Goal: Task Accomplishment & Management: Use online tool/utility

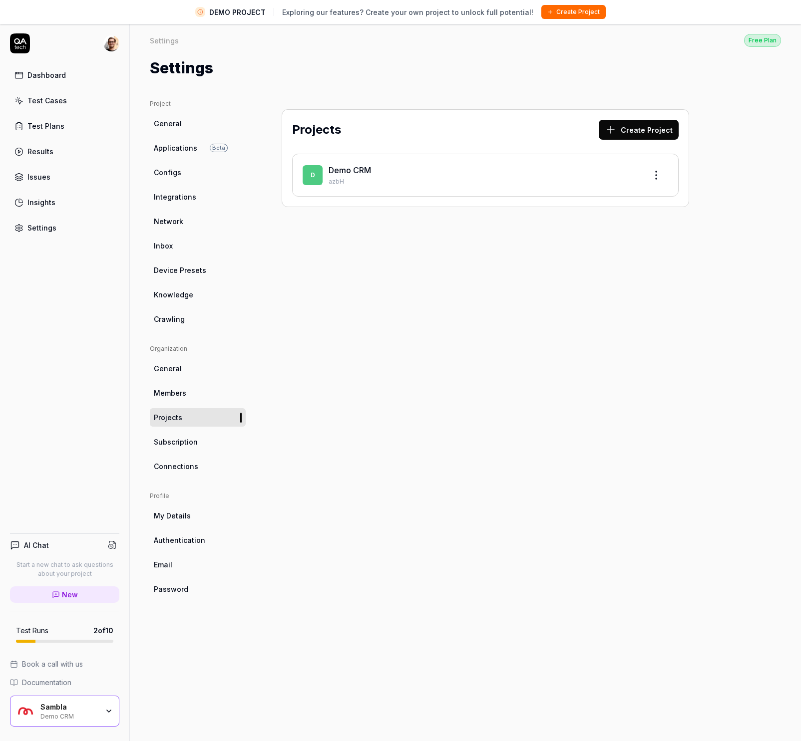
click at [190, 391] on link "Members" at bounding box center [198, 393] width 96 height 18
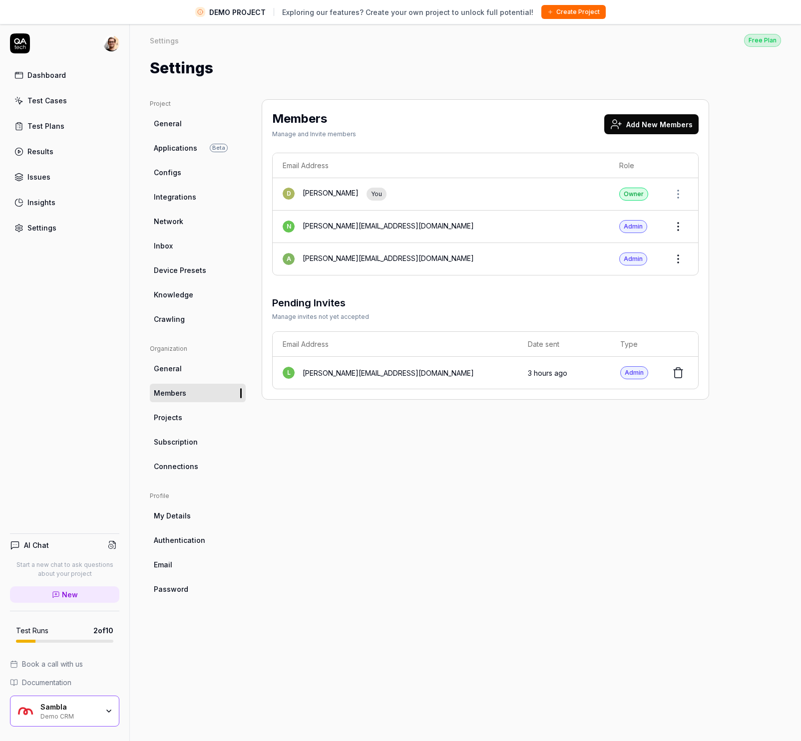
click at [183, 128] on link "General" at bounding box center [198, 123] width 96 height 18
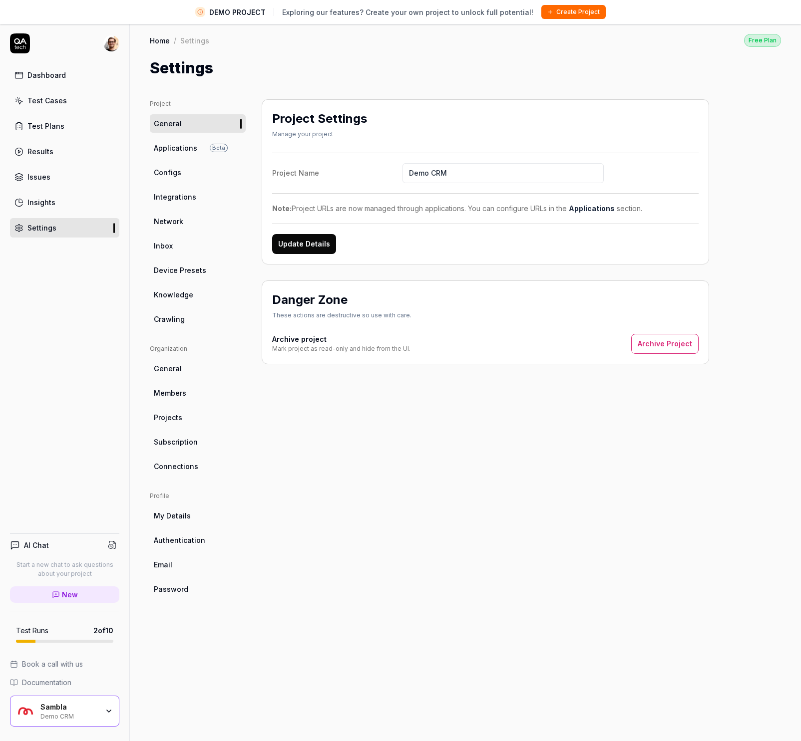
click at [191, 415] on link "Projects" at bounding box center [198, 417] width 96 height 18
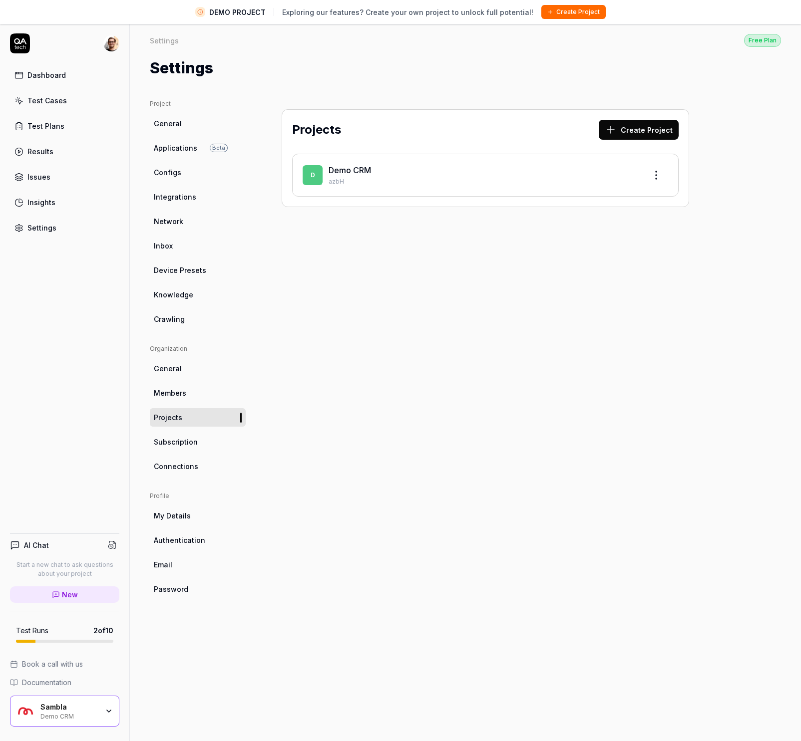
click at [643, 128] on button "Create Project" at bounding box center [639, 130] width 80 height 20
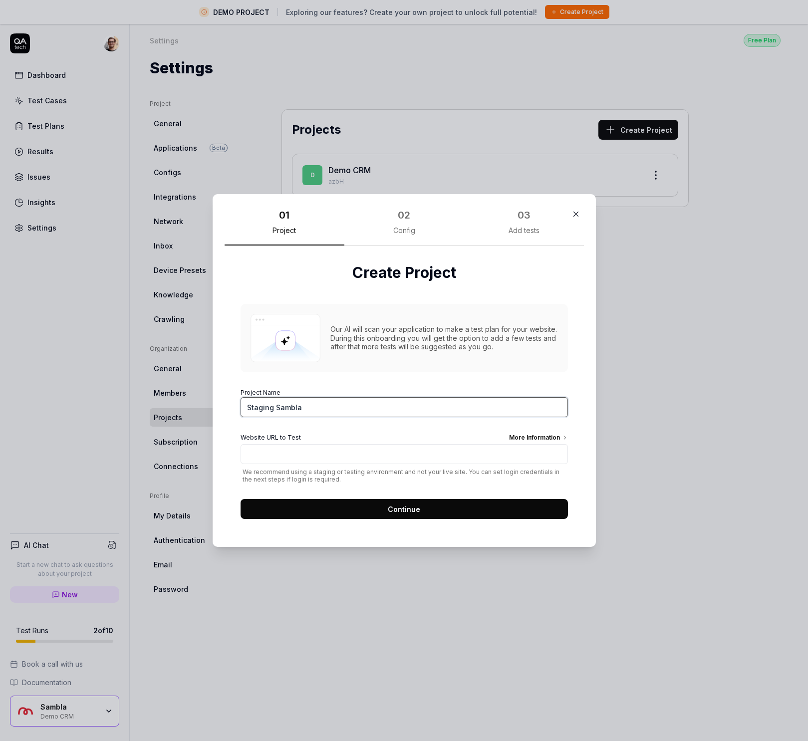
type input "Staging Sambla"
paste input "http://vault.staging.sambla.se/"
type input "http://vault.staging.sambla.se/"
click at [415, 502] on button "Continue" at bounding box center [404, 509] width 327 height 20
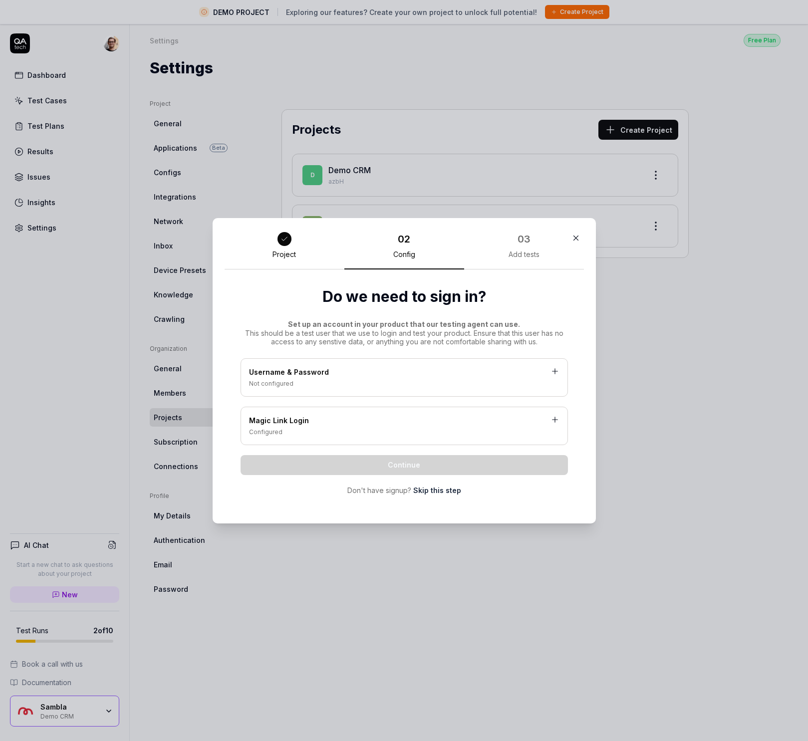
click at [444, 492] on link "Skip this step" at bounding box center [437, 490] width 48 height 10
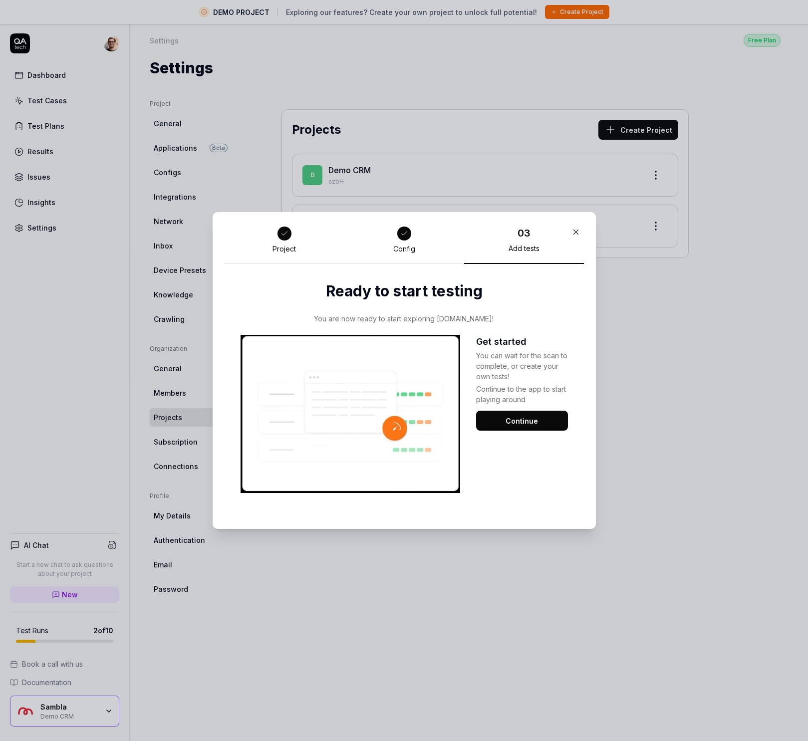
click at [534, 424] on button "Continue" at bounding box center [522, 421] width 92 height 20
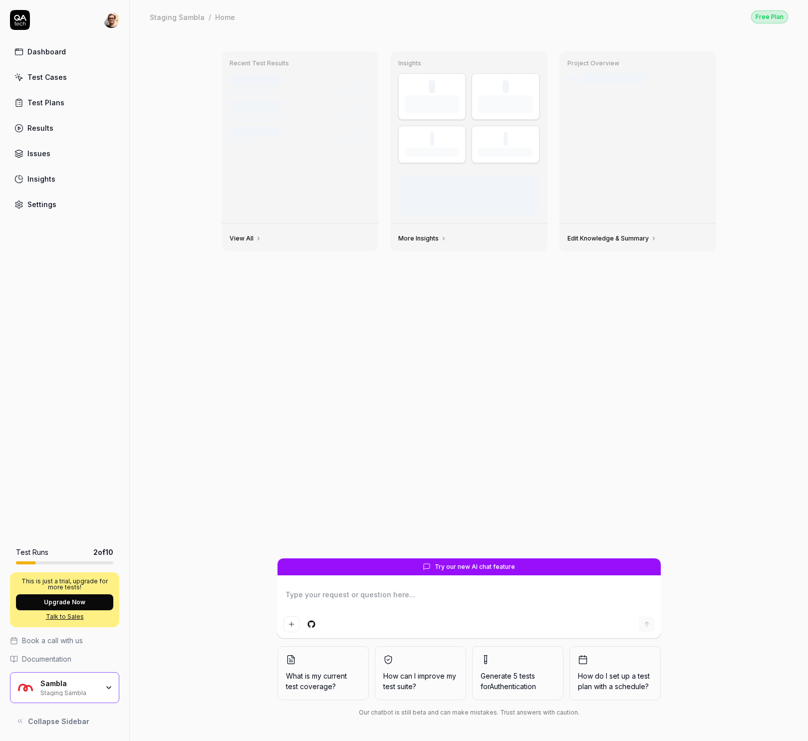
click at [364, 224] on div "View All" at bounding box center [300, 238] width 157 height 28
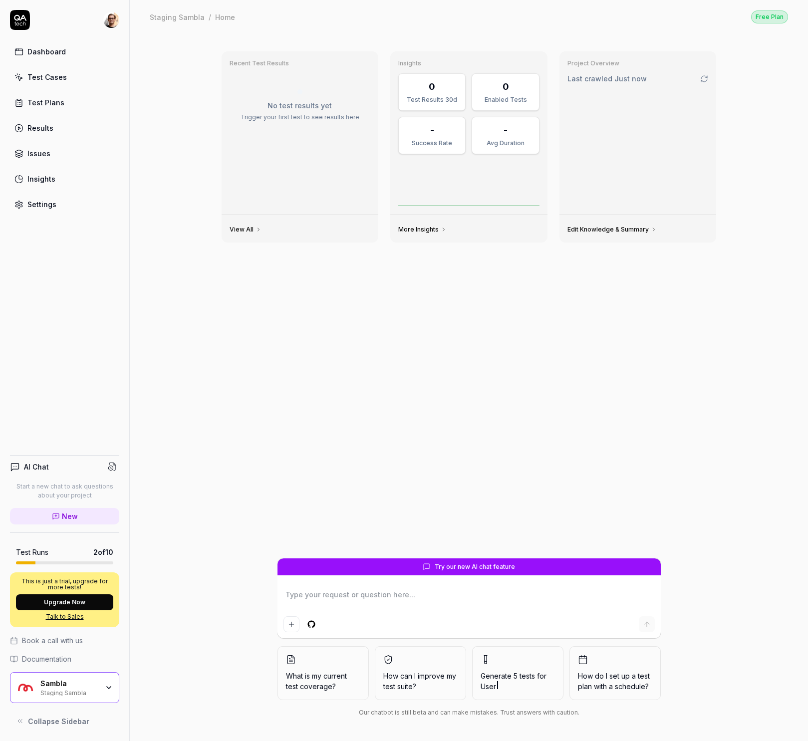
type textarea "*"
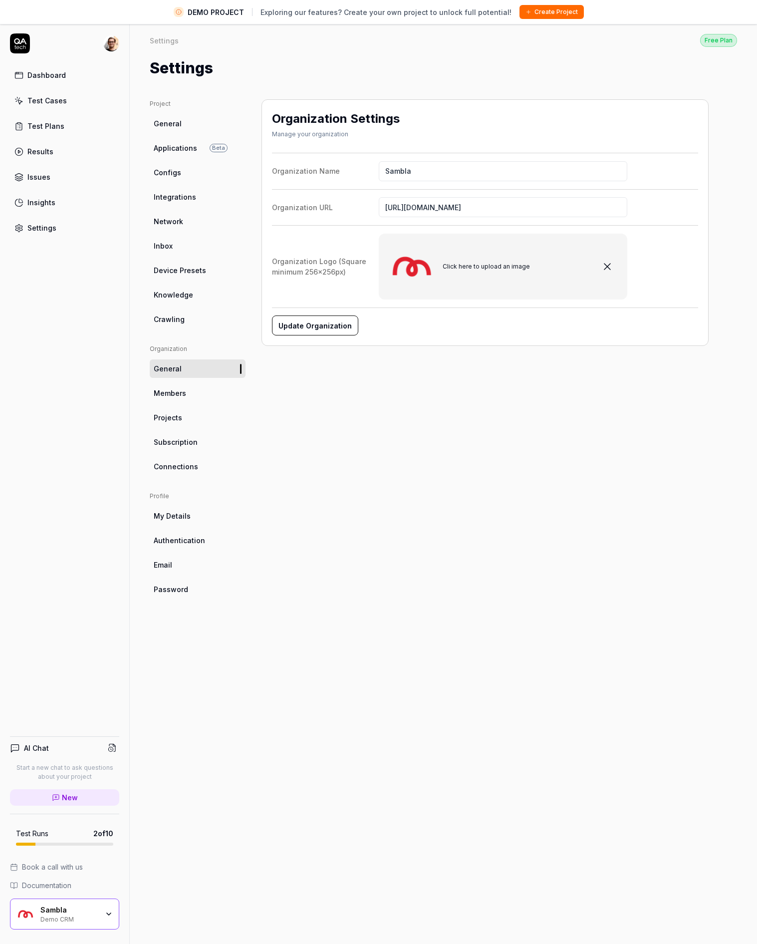
click at [177, 396] on span "Members" at bounding box center [170, 393] width 32 height 10
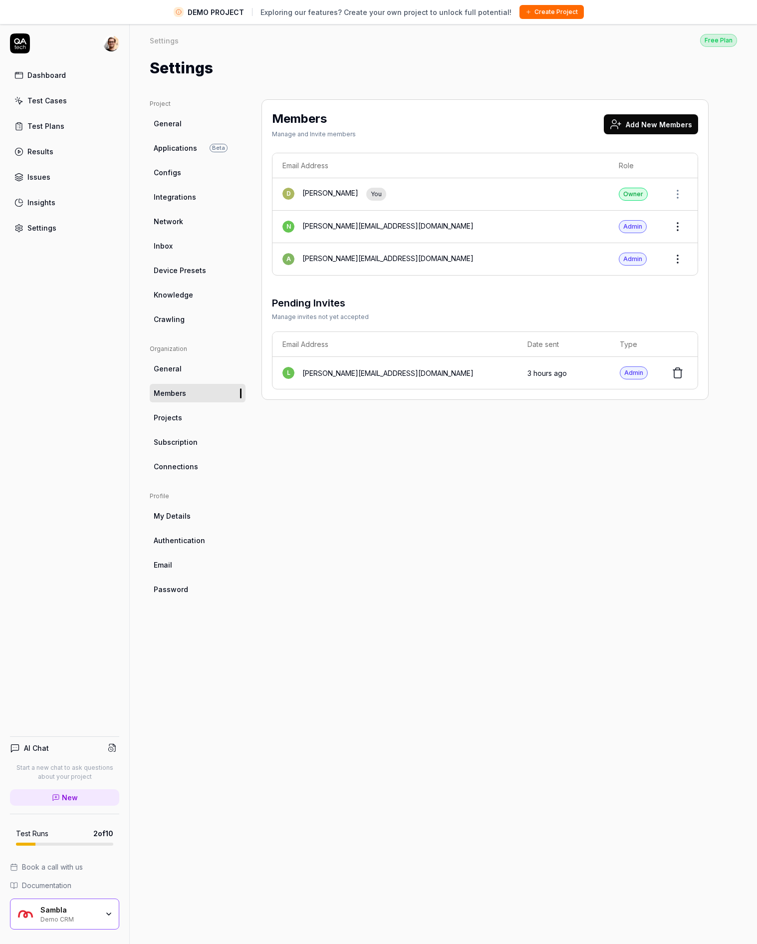
drag, startPoint x: 398, startPoint y: 590, endPoint x: 432, endPoint y: 245, distance: 346.1
click at [398, 589] on div "Members Manage and Invite members Add New Members Email Address Role D Daniel M…" at bounding box center [485, 523] width 447 height 848
click at [206, 85] on div "Project General Applications Beta Configs Integrations Network Inbox Device Pre…" at bounding box center [444, 523] width 628 height 888
click at [71, 84] on link "Dashboard" at bounding box center [64, 74] width 109 height 19
click at [68, 74] on link "Dashboard" at bounding box center [64, 74] width 109 height 19
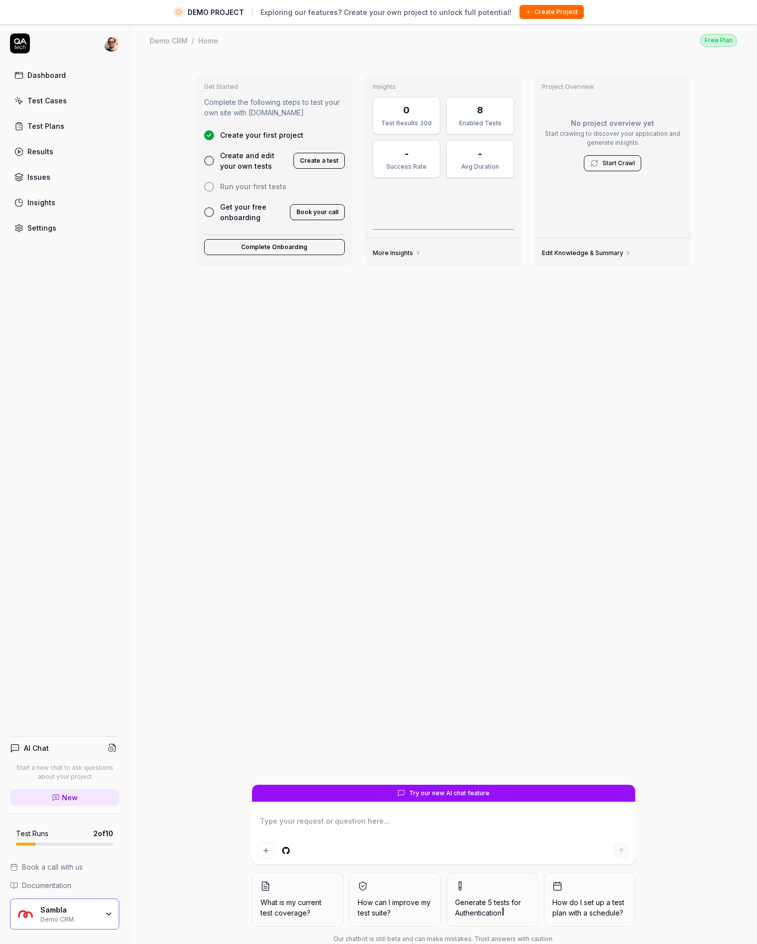
click at [45, 908] on div "Sambla" at bounding box center [69, 910] width 58 height 9
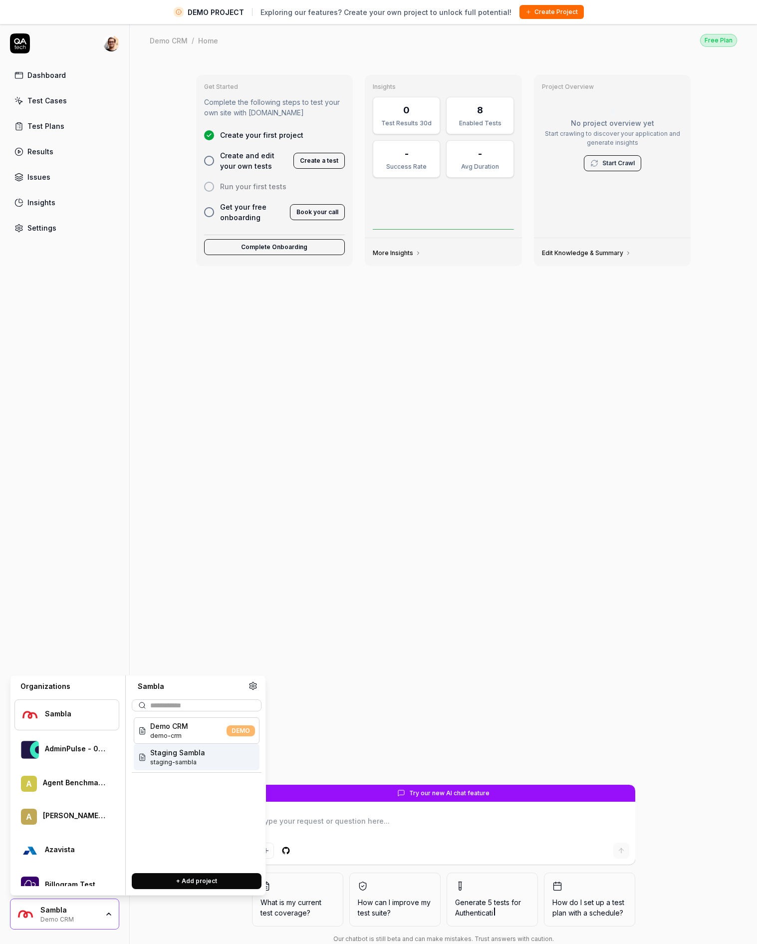
click at [197, 749] on span "Staging Sambla" at bounding box center [177, 752] width 55 height 10
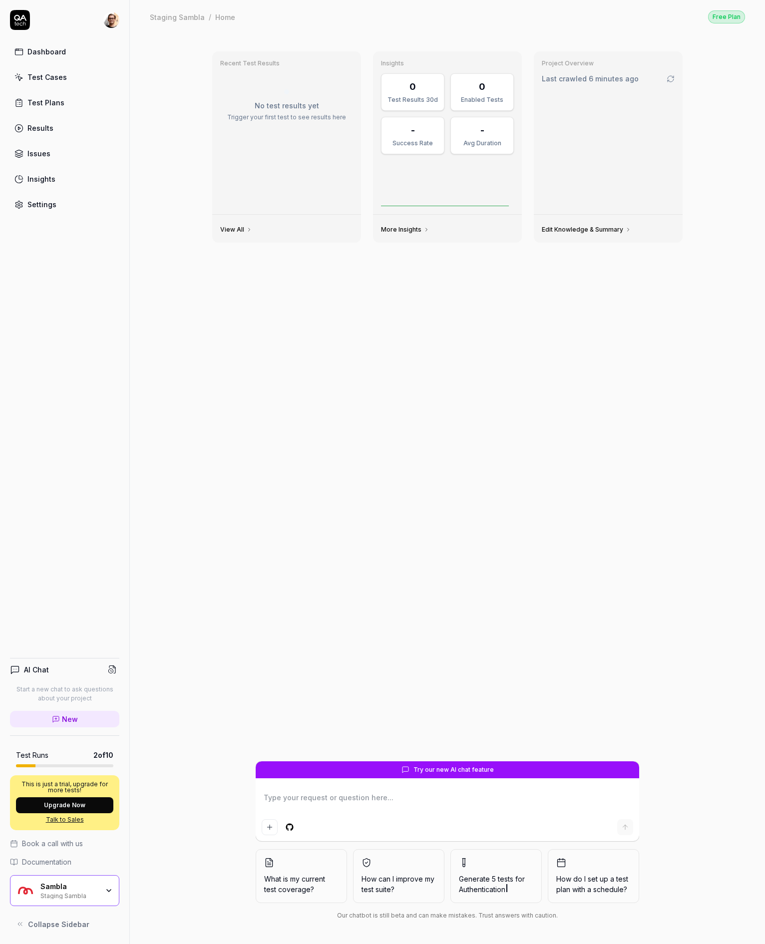
click at [59, 216] on div "Dashboard Test Cases Test Plans Results Issues Insights Settings AI Chat Start …" at bounding box center [65, 472] width 130 height 944
click at [83, 211] on link "Settings" at bounding box center [64, 204] width 109 height 19
type textarea "*"
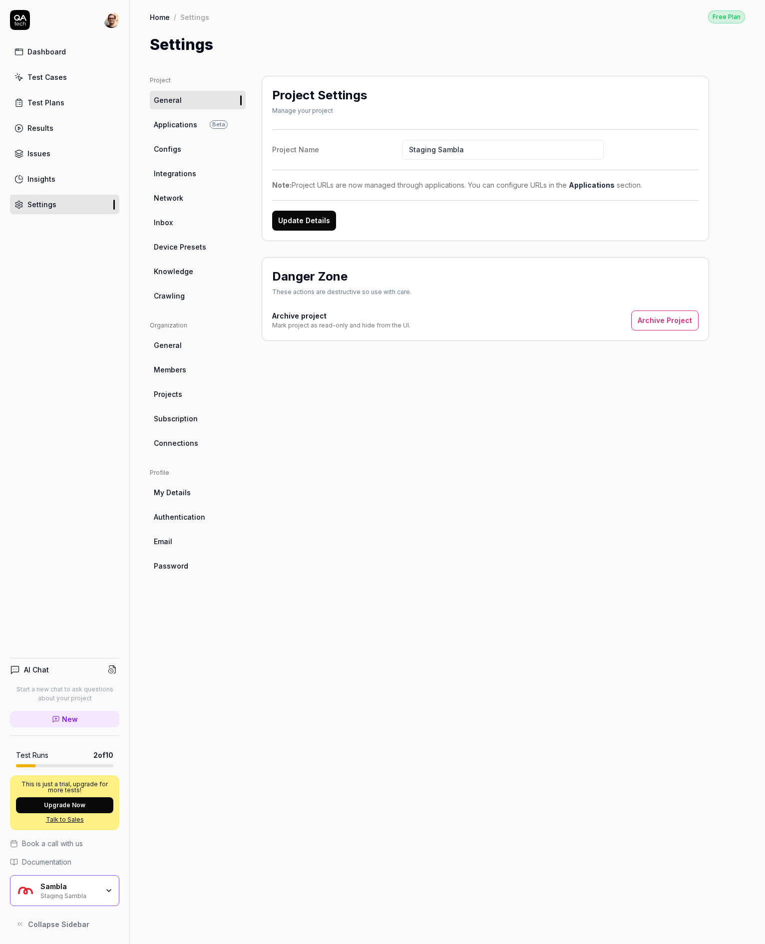
drag, startPoint x: 184, startPoint y: 247, endPoint x: 189, endPoint y: 241, distance: 8.1
click at [184, 247] on span "Device Presets" at bounding box center [180, 247] width 52 height 10
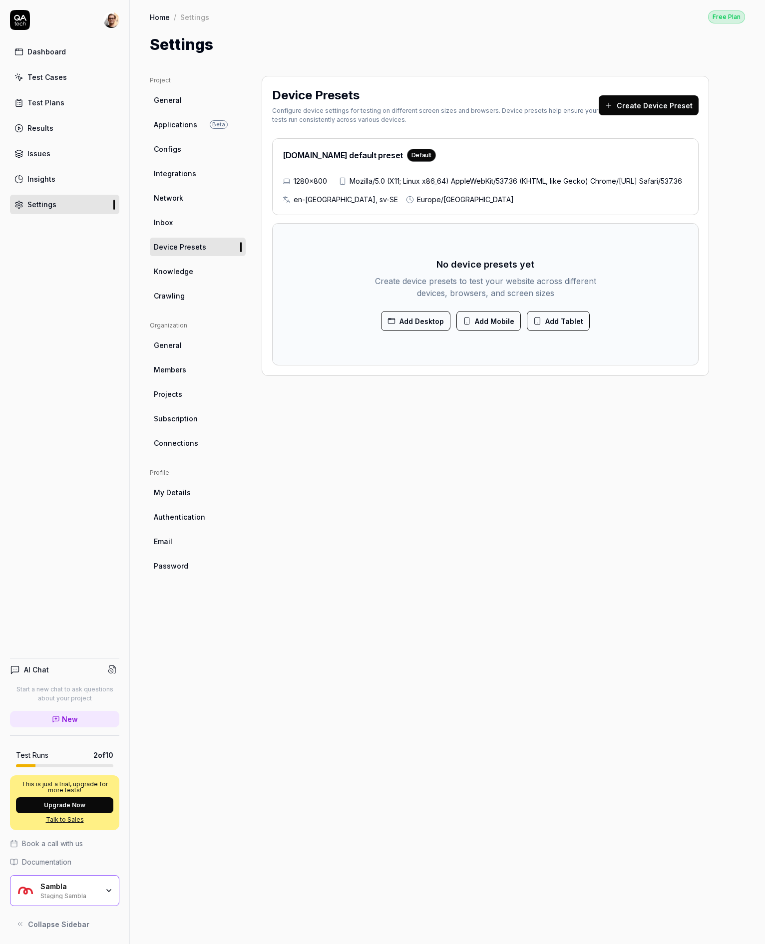
click at [419, 186] on span "Mozilla/5.0 (X11; Linux x86_64) AppleWebKit/537.36 (KHTML, like Gecko) Chrome/1…" at bounding box center [515, 181] width 332 height 10
click at [362, 157] on h2 "QA.tech default preset Default" at bounding box center [359, 155] width 153 height 13
click at [333, 153] on h2 "QA.tech default preset Default" at bounding box center [359, 155] width 153 height 13
click at [311, 194] on div "1280×800 Mozilla/5.0 (X11; Linux x86_64) AppleWebKit/537.36 (KHTML, like Gecko)…" at bounding box center [485, 190] width 405 height 29
drag, startPoint x: 317, startPoint y: 223, endPoint x: 524, endPoint y: 205, distance: 208.0
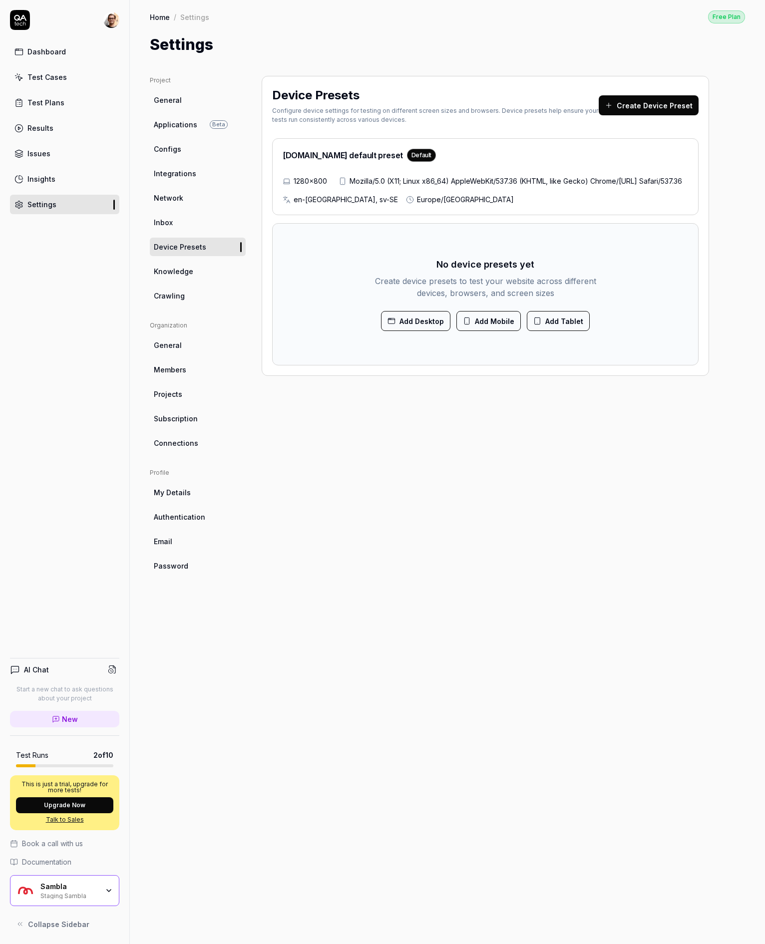
click at [322, 215] on div "QA.tech default preset Default 1280×800 Mozilla/5.0 (X11; Linux x86_64) AppleWe…" at bounding box center [485, 176] width 426 height 77
click at [577, 205] on div "1280×800 Mozilla/5.0 (X11; Linux x86_64) AppleWebKit/537.36 (KHTML, like Gecko)…" at bounding box center [485, 190] width 405 height 29
drag, startPoint x: 579, startPoint y: 175, endPoint x: 485, endPoint y: 164, distance: 94.5
click at [577, 174] on div "QA.tech default preset Default 1280×800 Mozilla/5.0 (X11; Linux x86_64) AppleWe…" at bounding box center [485, 176] width 426 height 77
click at [335, 155] on h2 "QA.tech default preset Default" at bounding box center [359, 155] width 153 height 13
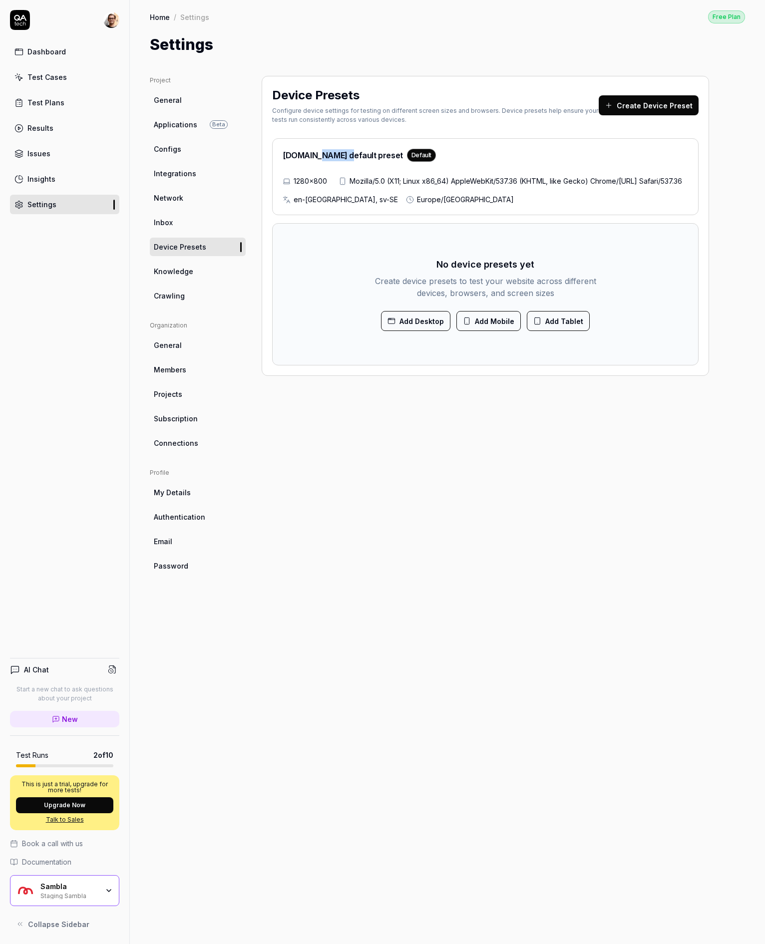
drag, startPoint x: 334, startPoint y: 155, endPoint x: 322, endPoint y: 166, distance: 17.3
click at [332, 156] on h2 "QA.tech default preset Default" at bounding box center [359, 155] width 153 height 13
click at [283, 205] on div "en-US, sv-SE" at bounding box center [340, 199] width 115 height 10
drag, startPoint x: 338, startPoint y: 217, endPoint x: 345, endPoint y: 217, distance: 6.5
click at [341, 205] on div "1280×800 Mozilla/5.0 (X11; Linux x86_64) AppleWebKit/537.36 (KHTML, like Gecko)…" at bounding box center [485, 190] width 405 height 29
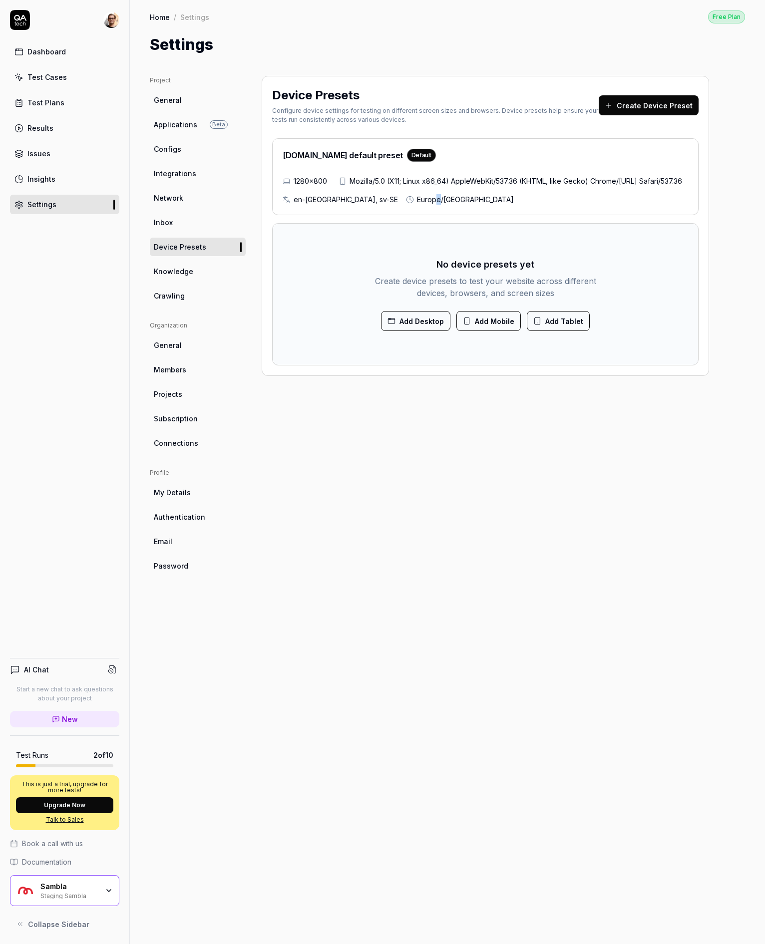
drag, startPoint x: 375, startPoint y: 217, endPoint x: 380, endPoint y: 213, distance: 6.7
click at [417, 205] on span "Europe/Stockholm" at bounding box center [465, 199] width 97 height 10
drag, startPoint x: 380, startPoint y: 213, endPoint x: 384, endPoint y: 218, distance: 6.8
click at [417, 205] on span "Europe/Stockholm" at bounding box center [465, 199] width 97 height 10
click at [417, 331] on button "Add Desktop" at bounding box center [415, 321] width 69 height 20
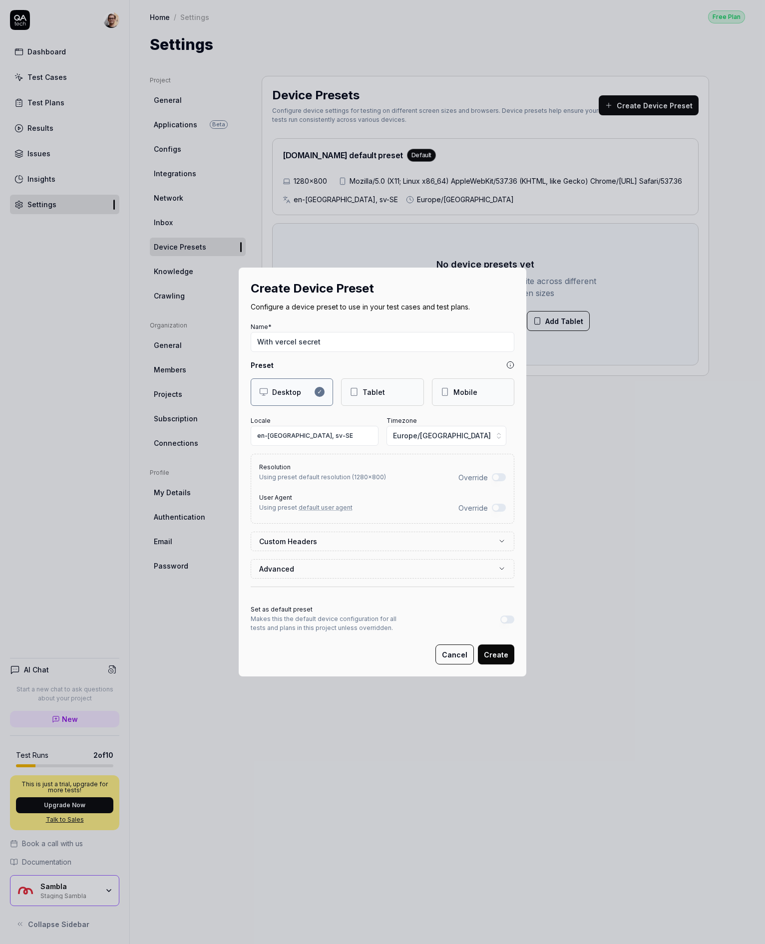
type input "With vercel secret"
click at [320, 542] on label "Custom Headers" at bounding box center [378, 541] width 239 height 10
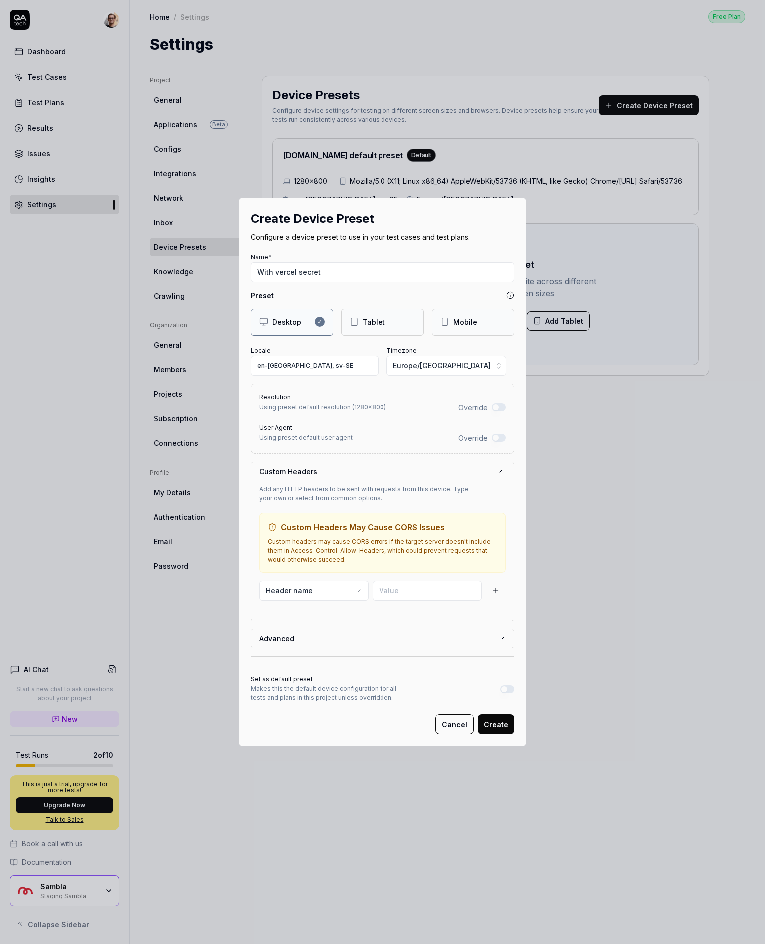
click at [411, 602] on div "Value is required" at bounding box center [426, 597] width 109 height 32
click at [412, 590] on input at bounding box center [426, 591] width 109 height 20
click at [310, 590] on button "Header name" at bounding box center [313, 591] width 109 height 20
type input "x-vercel-protection-bypass"
click at [314, 650] on div "Create " x-vercel-protection-bypass "" at bounding box center [323, 653] width 131 height 16
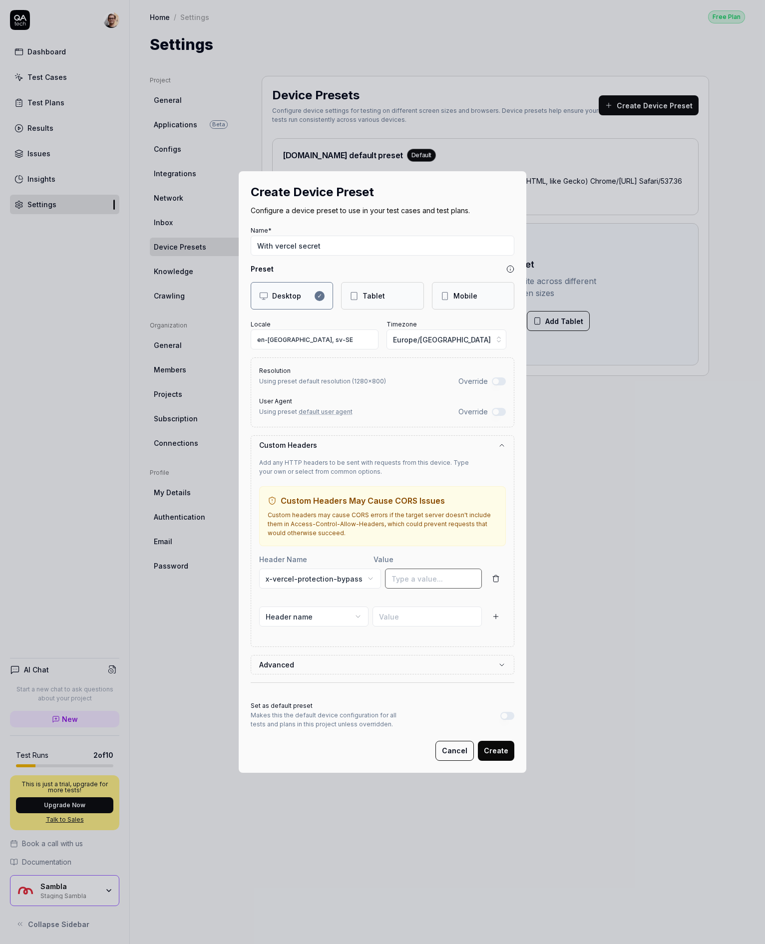
paste input "Ub1n69L7qgfduSMf4Ou3BQdn02AbYkoc"
type input "Ub1n69L7qgfduSMf4Ou3BQdn02AbYkoc"
click at [501, 746] on button "Create" at bounding box center [496, 751] width 36 height 20
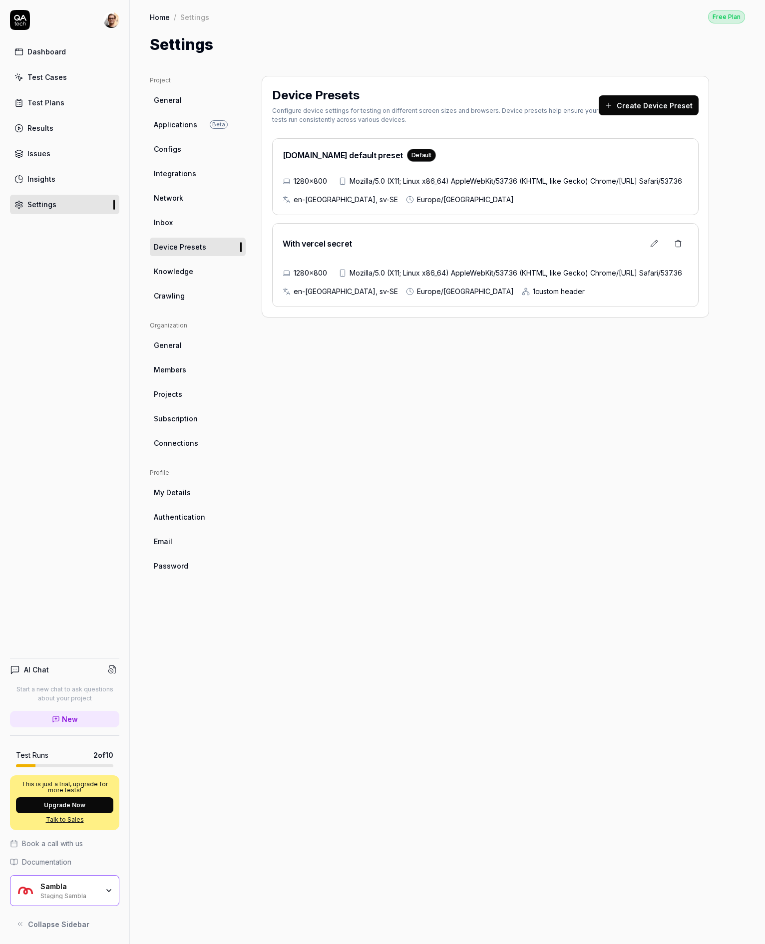
click at [650, 247] on icon at bounding box center [653, 243] width 6 height 6
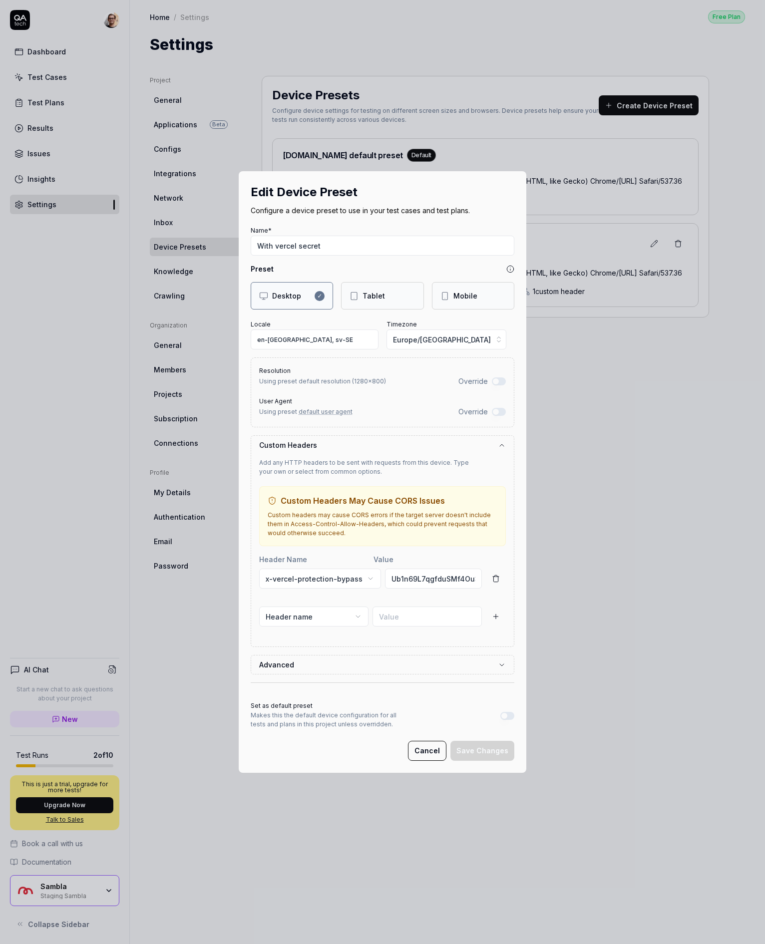
click at [507, 715] on button "Set as default preset" at bounding box center [507, 716] width 14 height 8
click at [497, 752] on button "Save Changes" at bounding box center [482, 751] width 64 height 20
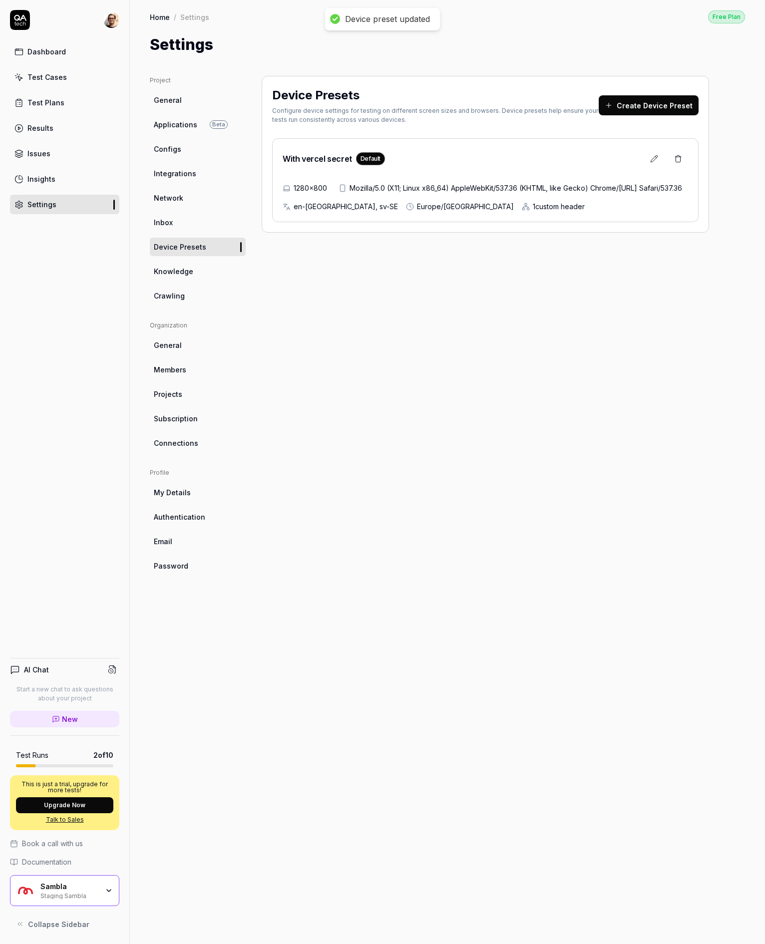
click at [602, 704] on div "Device Presets Configure device settings for testing on different screen sizes …" at bounding box center [485, 500] width 447 height 848
click at [82, 50] on link "Dashboard" at bounding box center [64, 51] width 109 height 19
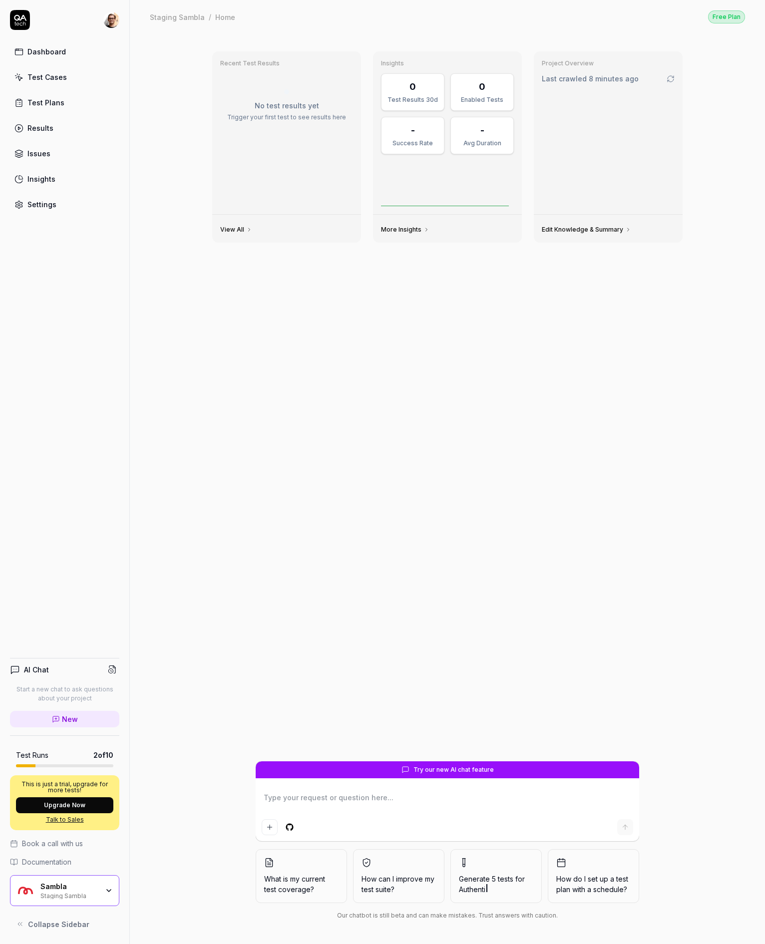
click at [67, 83] on link "Test Cases" at bounding box center [64, 76] width 109 height 19
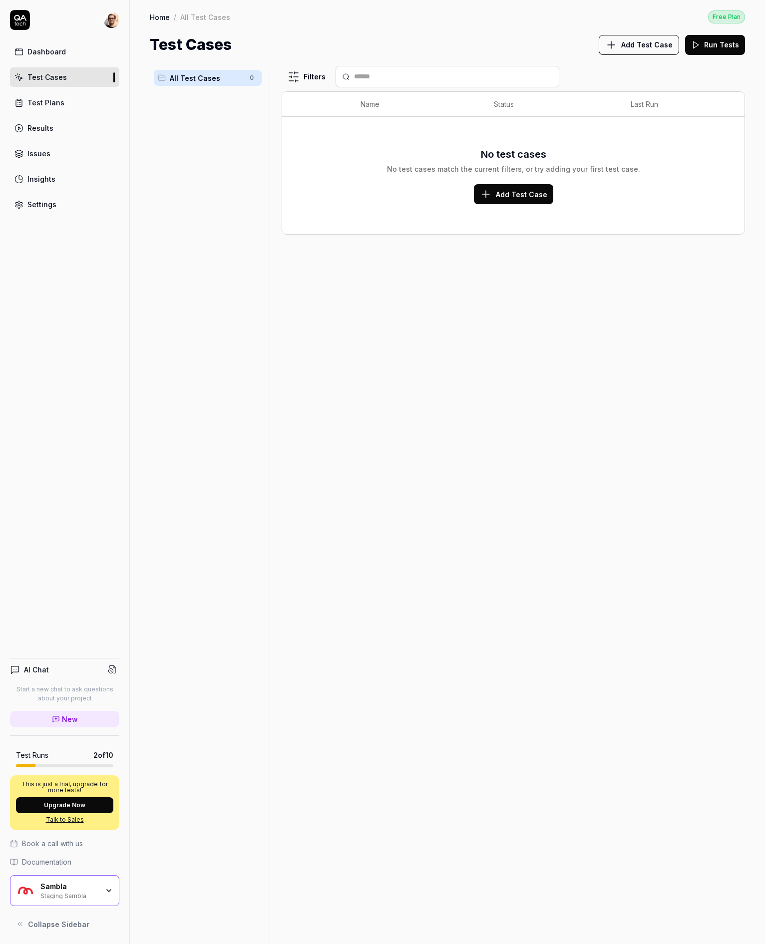
click at [40, 202] on div "Settings" at bounding box center [41, 204] width 29 height 10
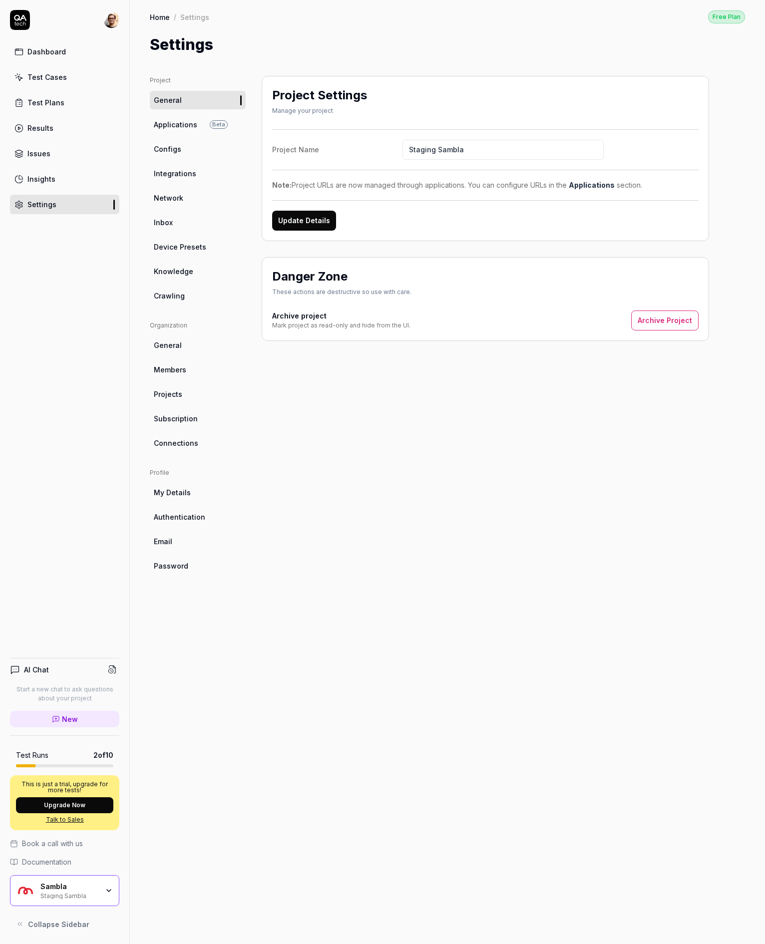
click at [187, 290] on link "Crawling" at bounding box center [198, 296] width 96 height 18
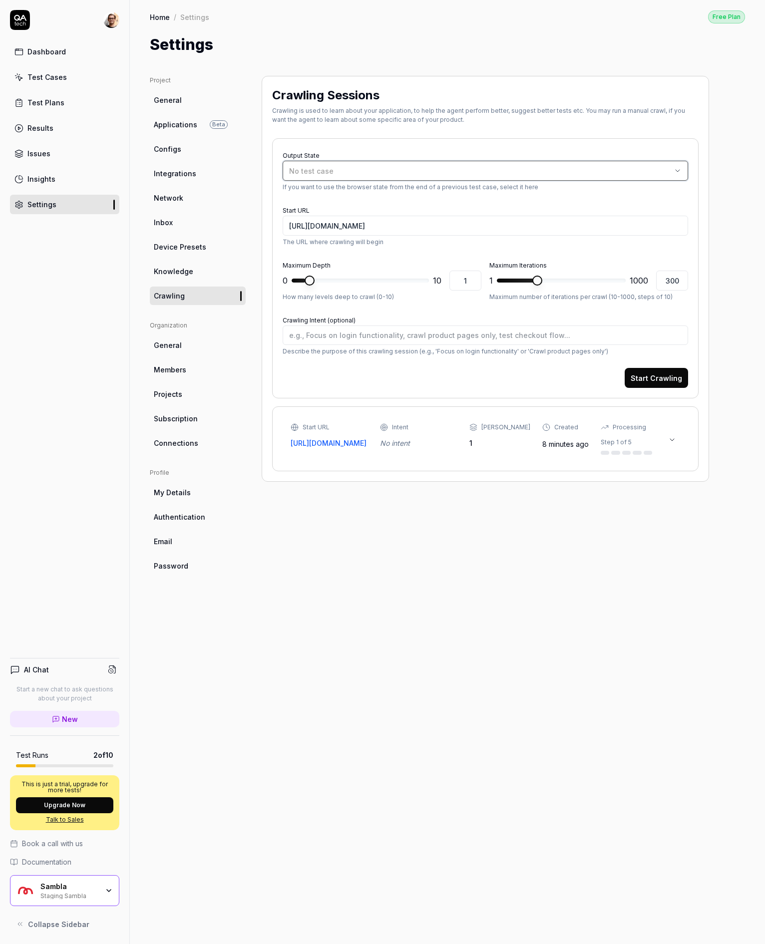
click at [364, 162] on button "No test case" at bounding box center [485, 171] width 405 height 20
click at [711, 322] on div "Project General Applications Beta Configs Integrations Network Inbox Device Pre…" at bounding box center [447, 500] width 595 height 848
click at [654, 381] on button "Start Crawling" at bounding box center [656, 378] width 63 height 20
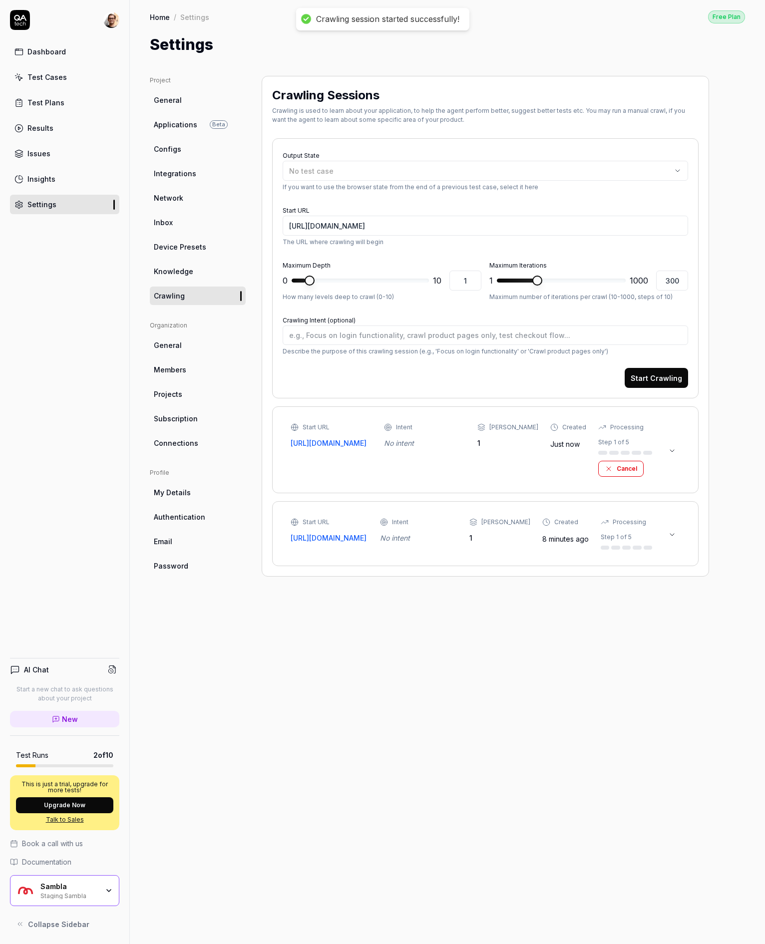
click at [83, 45] on link "Dashboard" at bounding box center [64, 51] width 109 height 19
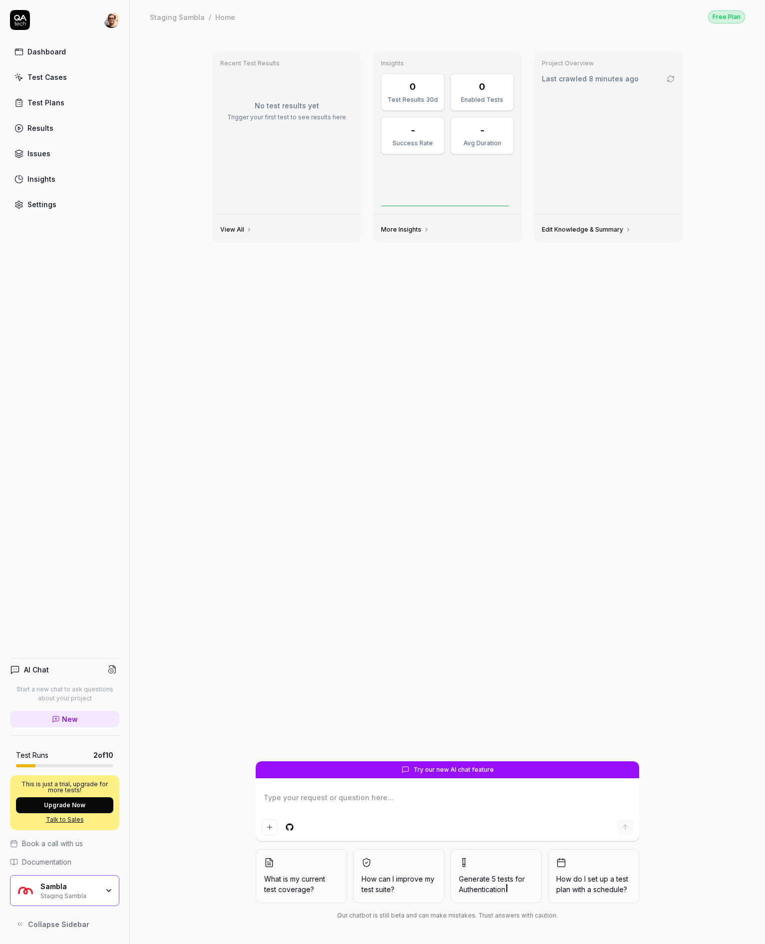
click at [63, 79] on div "Test Cases" at bounding box center [46, 77] width 39 height 10
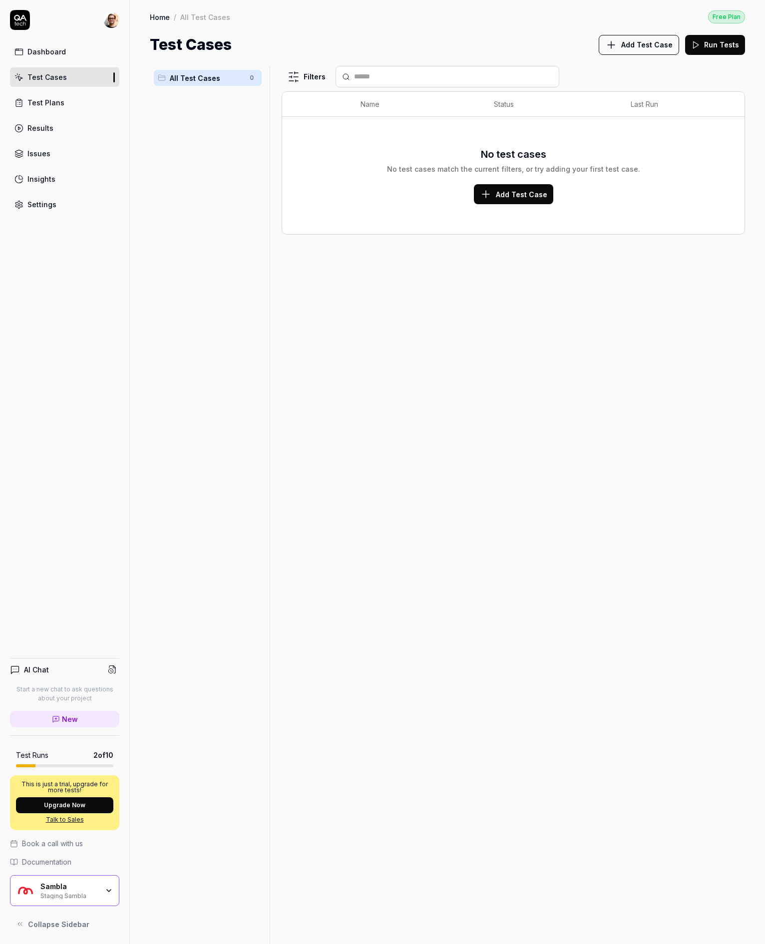
click at [58, 202] on link "Settings" at bounding box center [64, 204] width 109 height 19
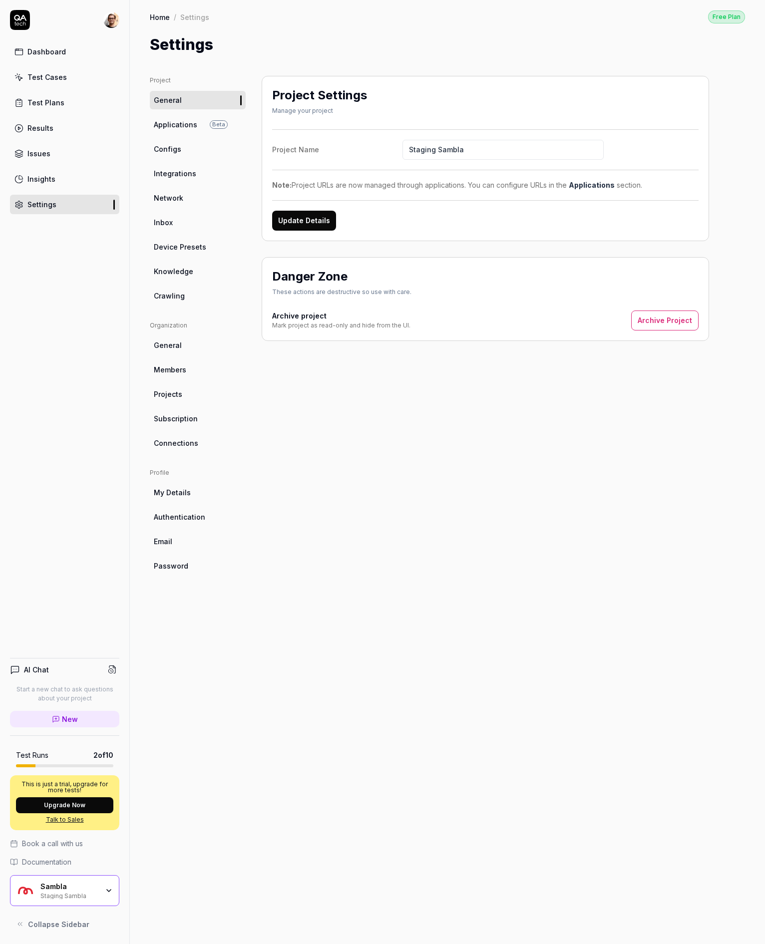
click at [174, 293] on span "Crawling" at bounding box center [169, 296] width 31 height 10
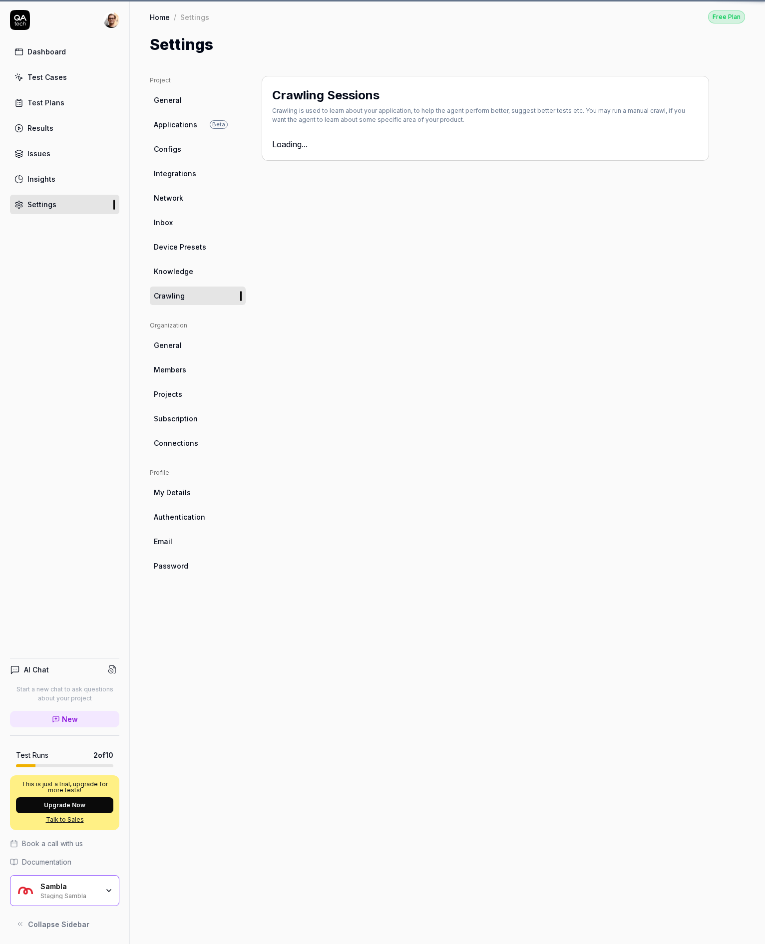
type textarea "*"
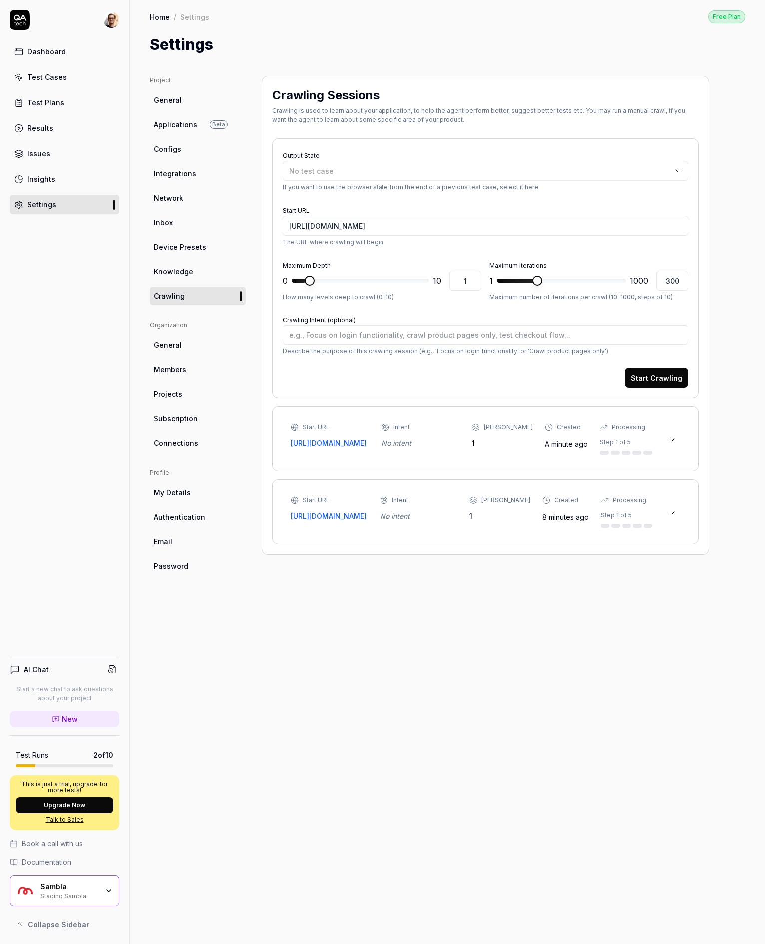
click at [475, 428] on div "Start URL http://vault.staging.sambla.se/ Intent No intent Max Depth 1 Created …" at bounding box center [471, 439] width 361 height 32
click at [454, 424] on div "Intent" at bounding box center [420, 427] width 79 height 9
click at [75, 77] on link "Test Cases" at bounding box center [64, 76] width 109 height 19
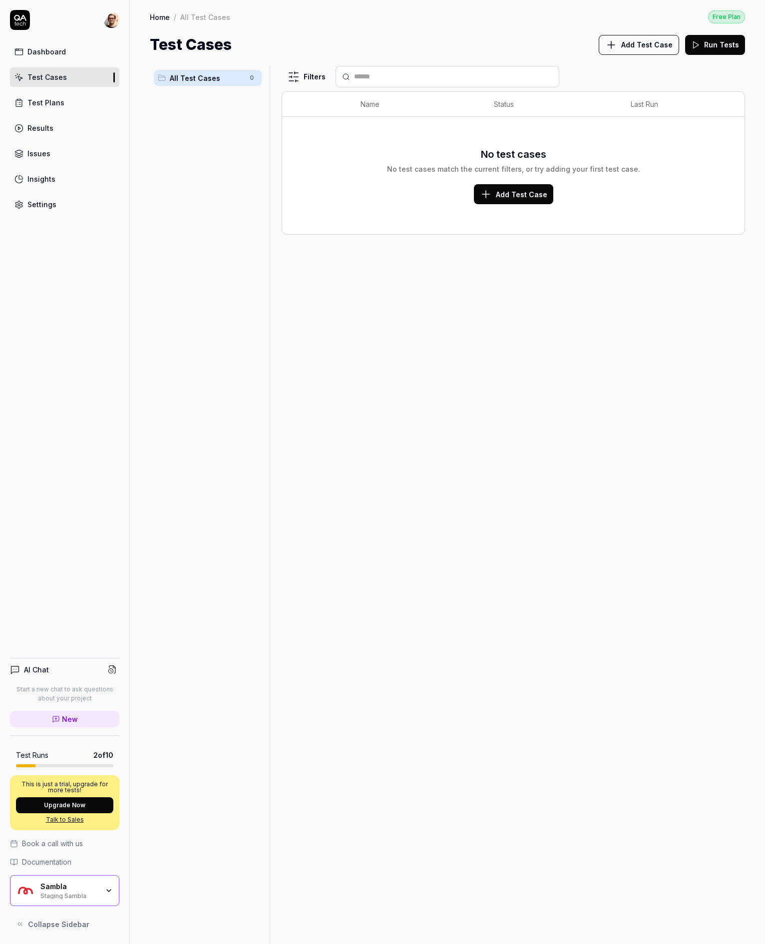
click at [636, 43] on span "Add Test Case" at bounding box center [646, 44] width 51 height 10
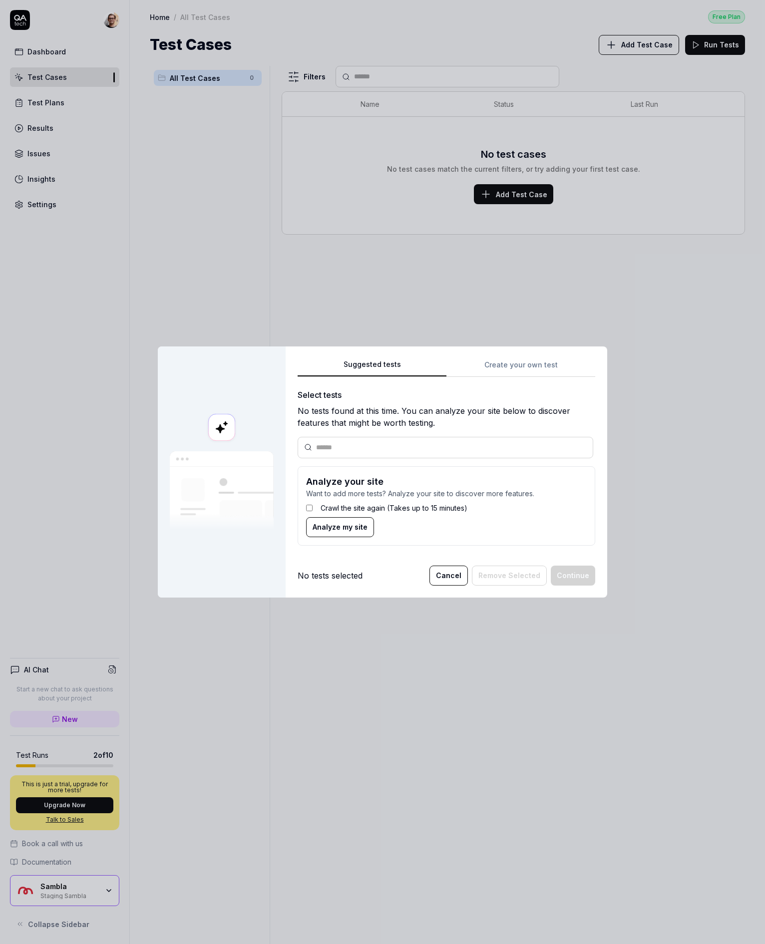
drag, startPoint x: 546, startPoint y: 363, endPoint x: 541, endPoint y: 364, distance: 5.1
click at [545, 363] on div "Suggested tests Suggested tests Create your own test Select tests No tests foun…" at bounding box center [382, 472] width 765 height 944
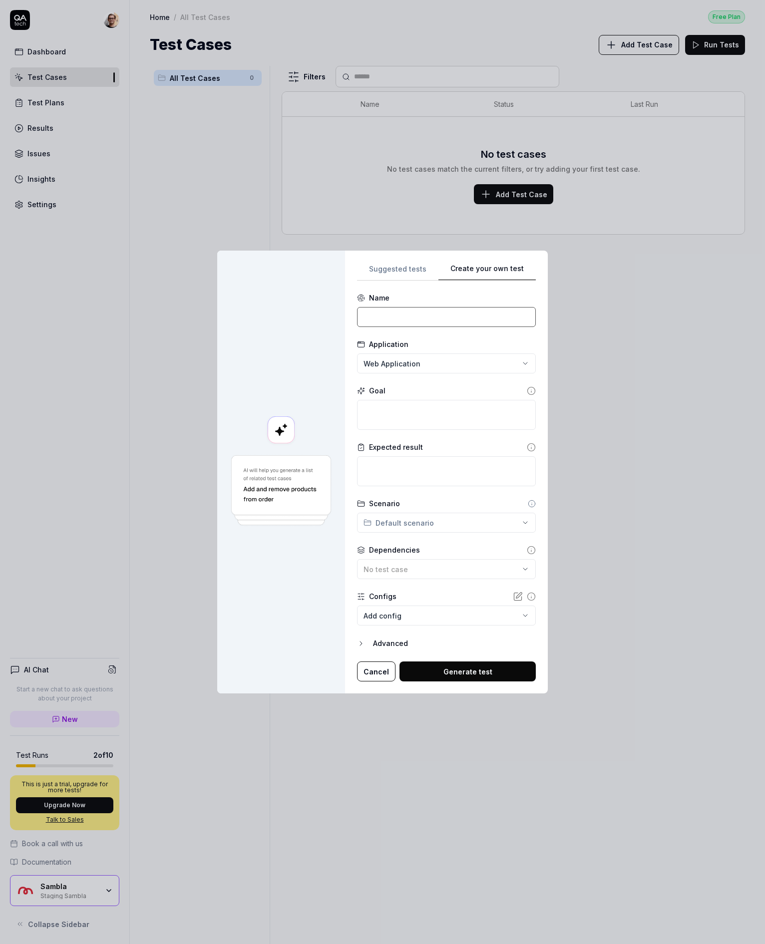
click at [425, 322] on input at bounding box center [446, 317] width 179 height 20
type input "Apply for a loan"
click at [429, 361] on div "**********" at bounding box center [382, 472] width 765 height 944
click at [330, 370] on div "**********" at bounding box center [382, 472] width 765 height 944
click at [448, 427] on textarea at bounding box center [446, 415] width 179 height 30
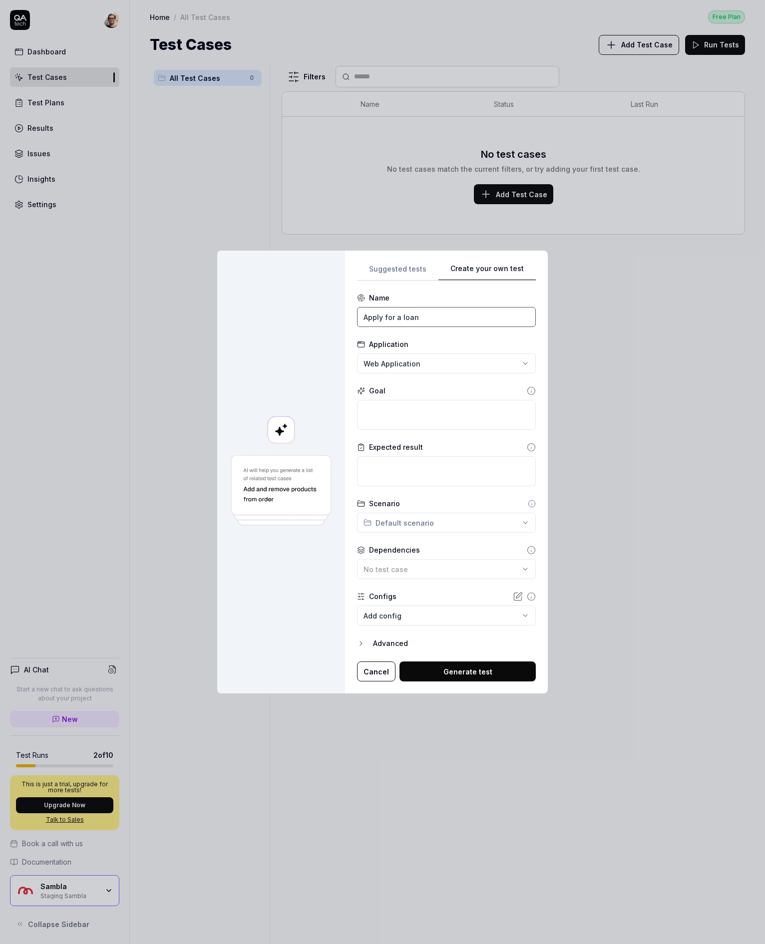
click at [437, 320] on input "Apply for a loan" at bounding box center [446, 317] width 179 height 20
click at [419, 422] on textarea at bounding box center [446, 415] width 179 height 30
paste textarea "Apply for a loan"
type textarea "*"
type textarea "Apply for a loan"
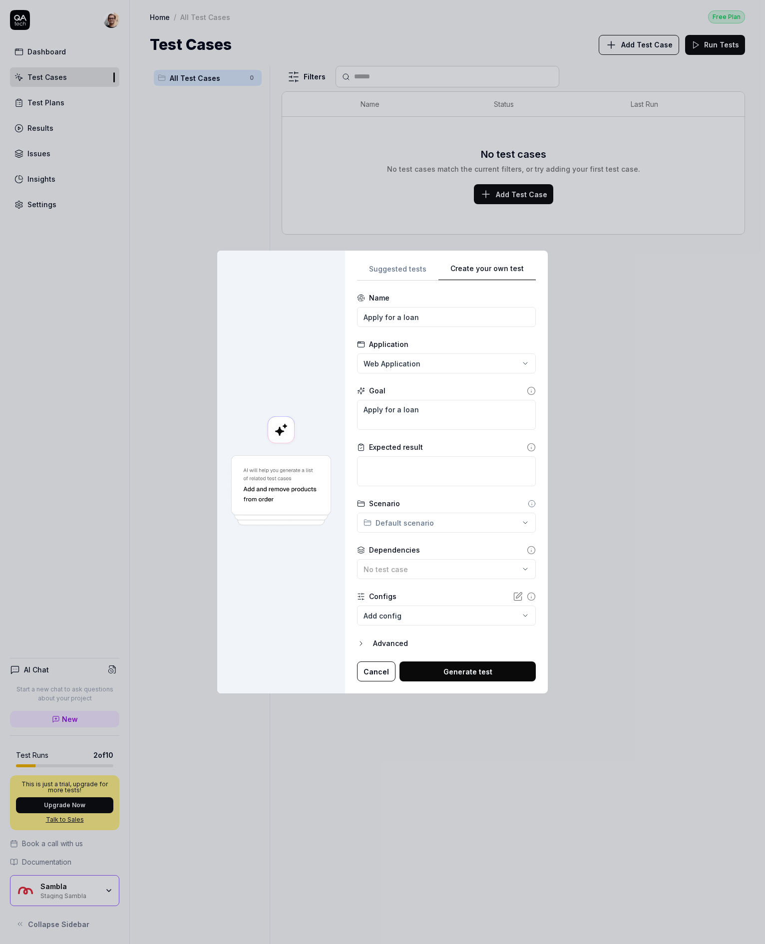
click at [455, 669] on button "Generate test" at bounding box center [467, 671] width 136 height 20
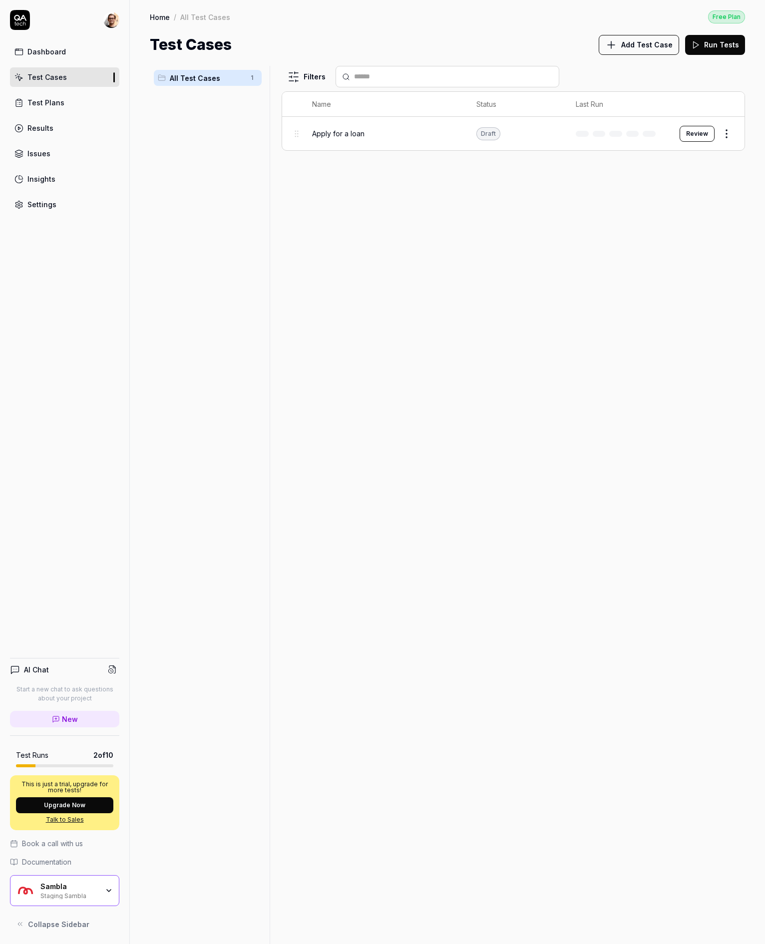
click at [702, 135] on button "Review" at bounding box center [696, 134] width 35 height 16
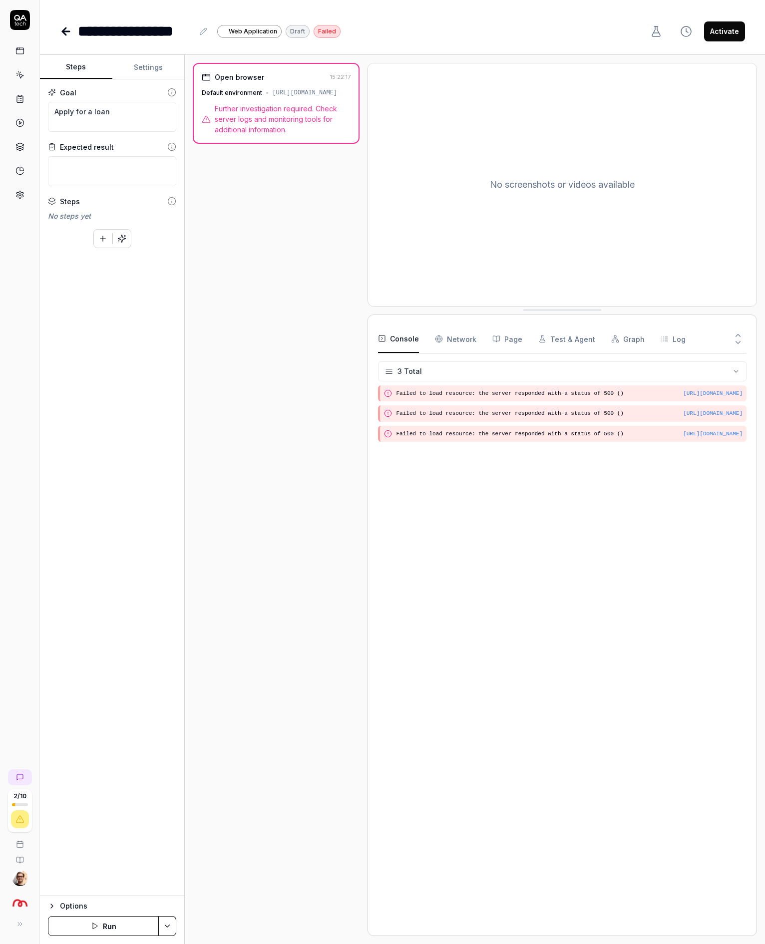
click at [307, 127] on span "Further investigation required. Check server logs and monitoring tools for addi…" at bounding box center [283, 118] width 136 height 31
click at [23, 196] on icon at bounding box center [19, 194] width 9 height 9
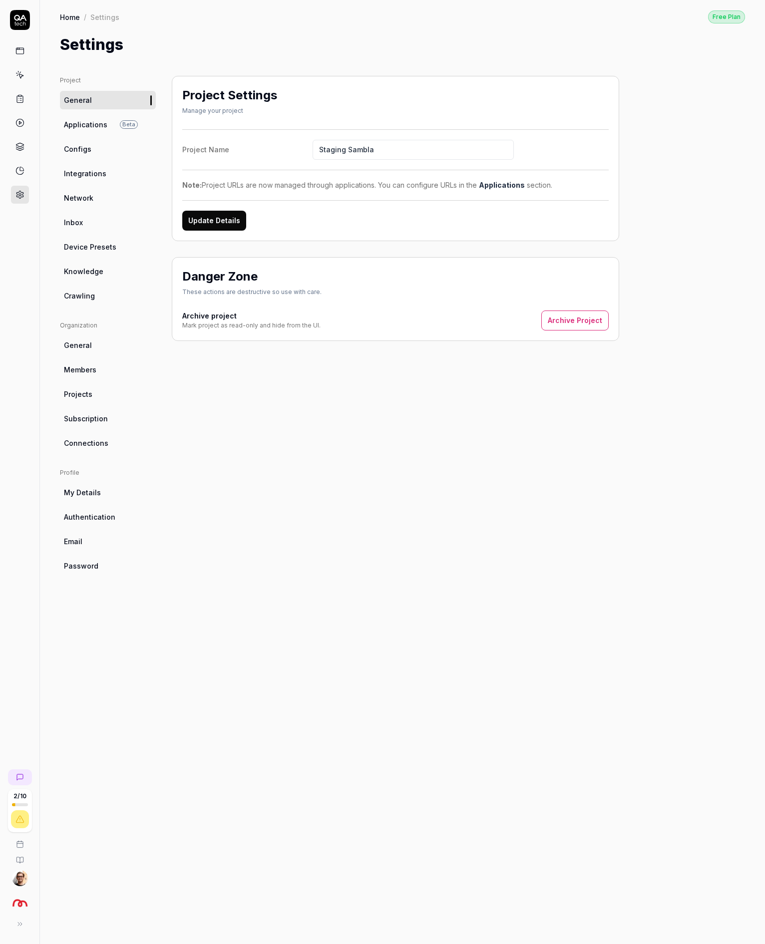
click at [110, 245] on span "Device Presets" at bounding box center [90, 247] width 52 height 10
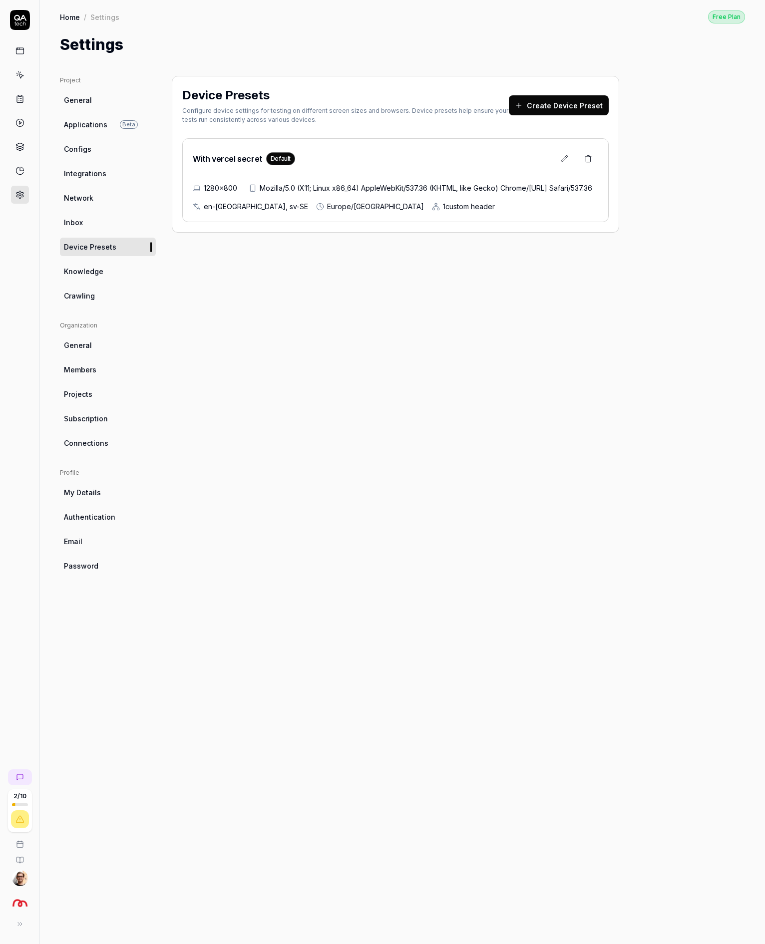
click at [397, 198] on div "1280×800 Mozilla/5.0 (X11; Linux x86_64) AppleWebKit/537.36 (KHTML, like Gecko)…" at bounding box center [395, 197] width 405 height 29
click at [562, 157] on icon at bounding box center [564, 159] width 8 height 8
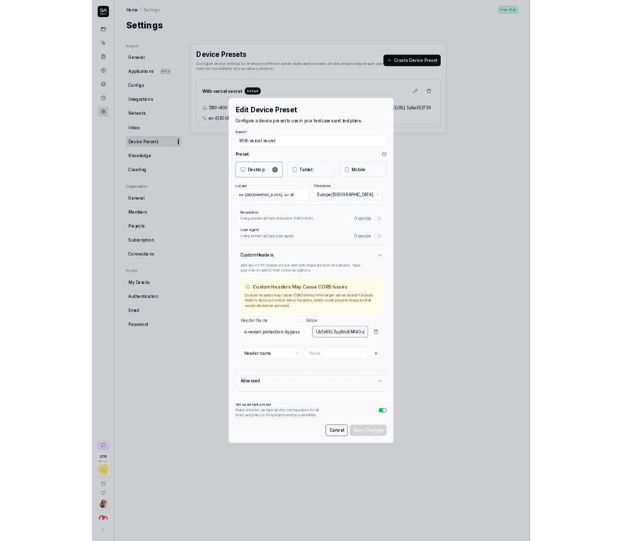
scroll to position [0, 49]
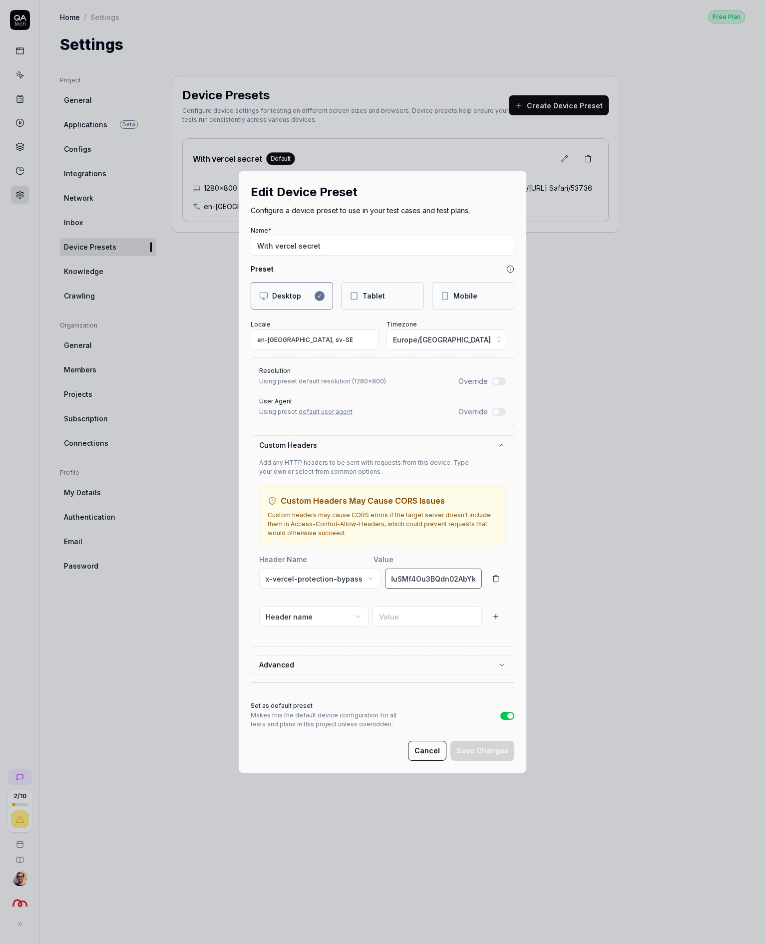
drag, startPoint x: 423, startPoint y: 580, endPoint x: 565, endPoint y: 574, distance: 141.9
click at [571, 576] on div "Edit Device Preset Configure a device preset to use in your test cases and test…" at bounding box center [382, 472] width 765 height 944
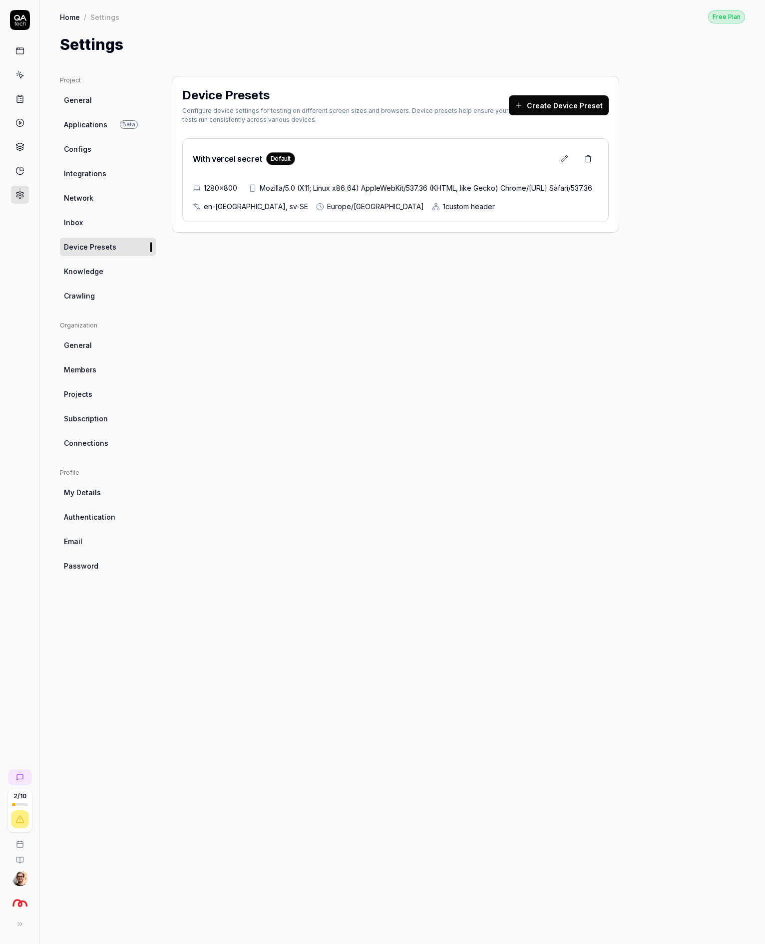
drag, startPoint x: 442, startPoint y: 820, endPoint x: 398, endPoint y: 781, distance: 59.1
click at [100, 292] on link "Crawling" at bounding box center [108, 296] width 96 height 18
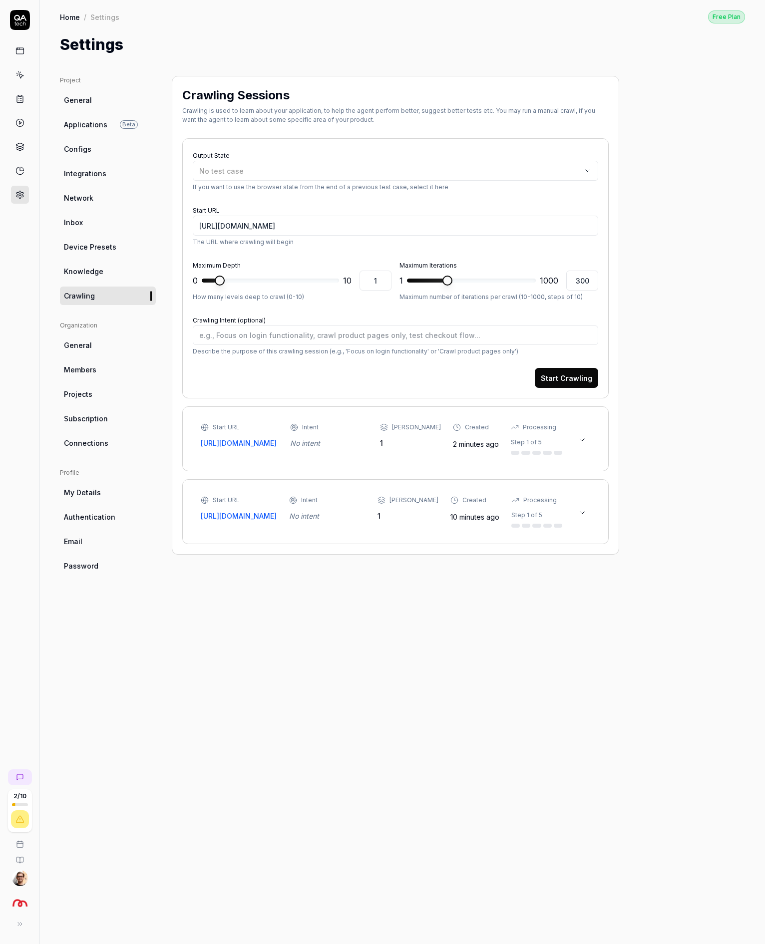
click at [511, 452] on div at bounding box center [515, 453] width 9 height 4
click at [594, 550] on div "Start URL http://vault.staging.sambla.se/ Intent No intent Max Depth 1 Created …" at bounding box center [395, 545] width 405 height 44
click at [299, 227] on input "http://vault.staging.sambla.se/" at bounding box center [395, 226] width 405 height 20
type textarea "*"
click at [114, 106] on link "General" at bounding box center [108, 100] width 96 height 18
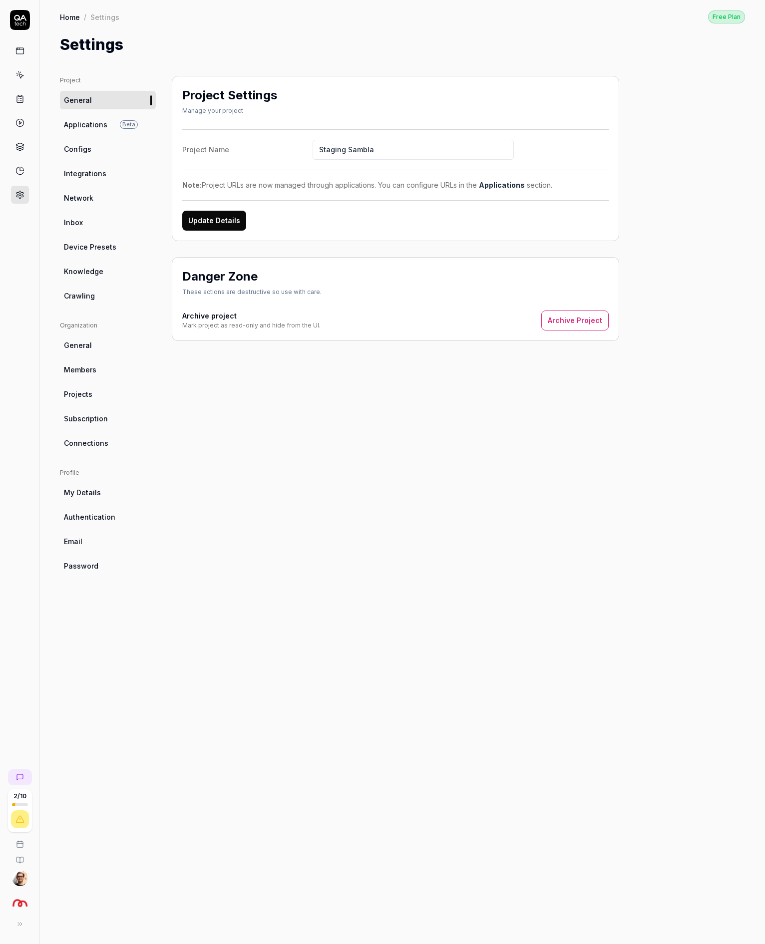
click at [87, 126] on span "Applications" at bounding box center [85, 124] width 43 height 10
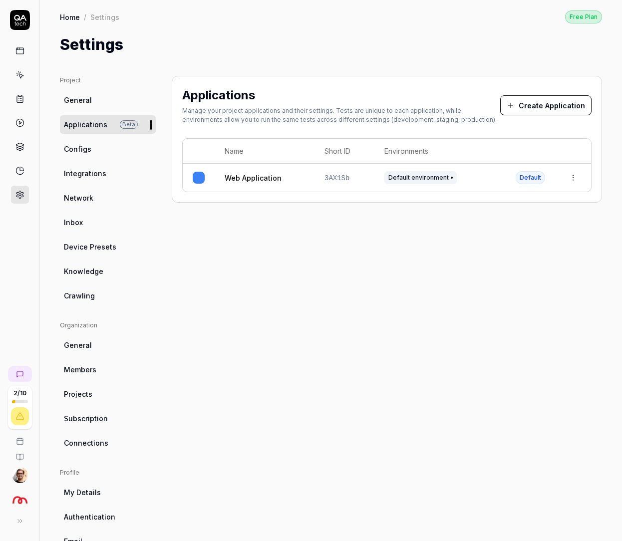
click at [561, 174] on html "2 / 10 Home / Settings Free Plan Home / Settings Free Plan Settings Project Gen…" at bounding box center [311, 270] width 622 height 541
click at [497, 178] on html "2 / 10 Home / Settings Free Plan Home / Settings Free Plan Settings Project Gen…" at bounding box center [311, 270] width 622 height 541
click at [454, 177] on div "Default environment" at bounding box center [439, 177] width 111 height 13
click at [424, 180] on span "Default environment" at bounding box center [420, 177] width 72 height 13
click at [296, 177] on div "Web Application" at bounding box center [265, 178] width 80 height 10
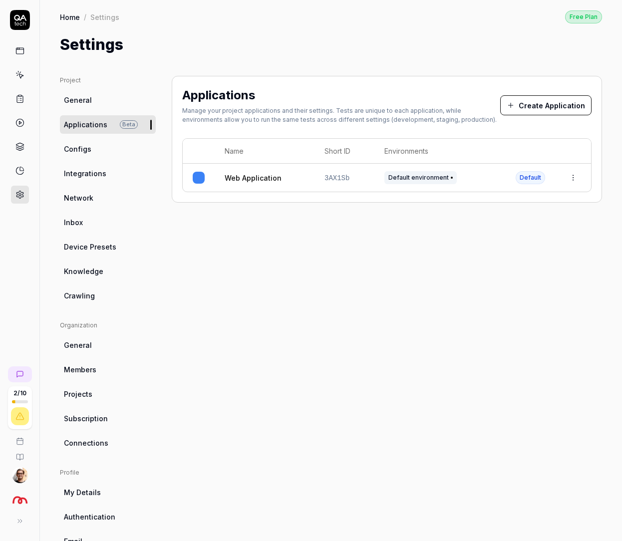
click at [263, 177] on link "Web Application" at bounding box center [253, 178] width 57 height 10
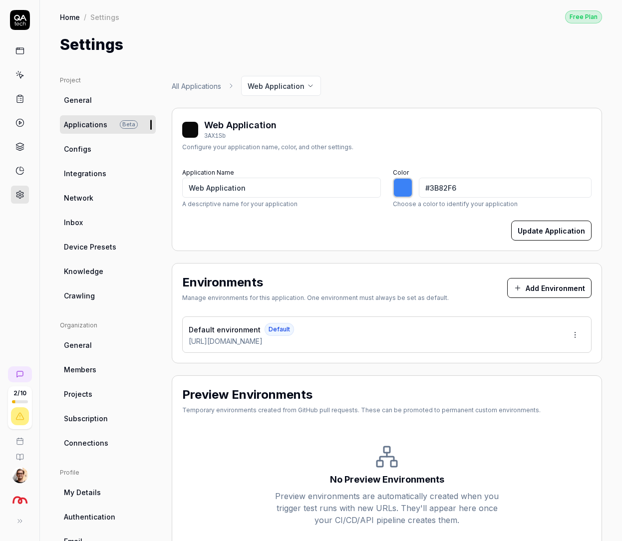
type input "*******"
click at [263, 340] on span "http://vault.staging.sambla.se/" at bounding box center [226, 341] width 74 height 10
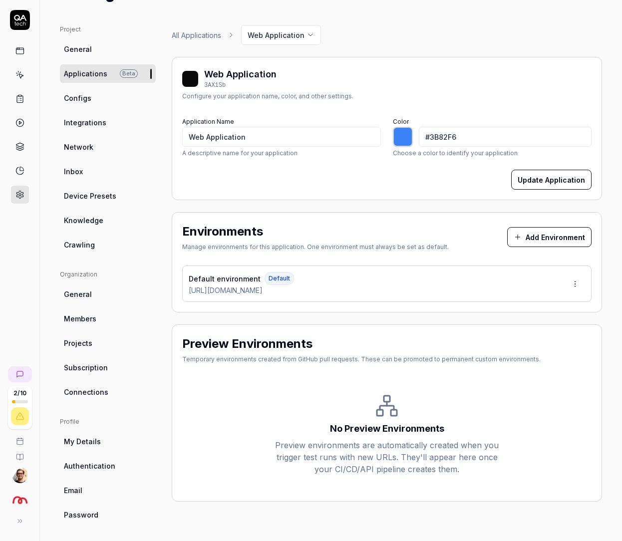
scroll to position [53, 0]
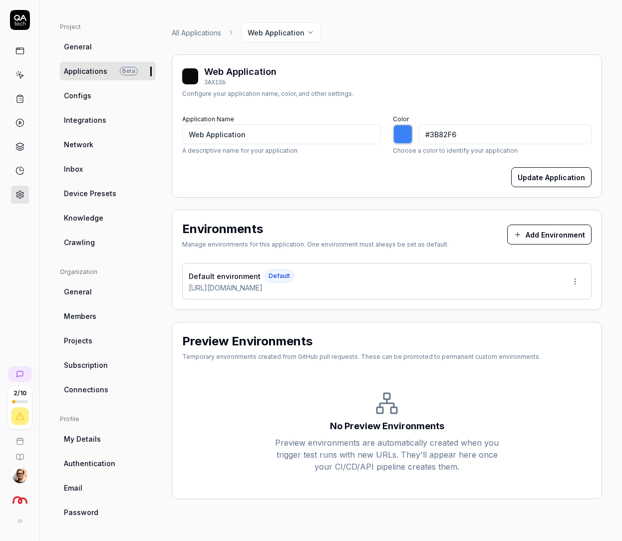
click at [404, 134] on div at bounding box center [403, 134] width 20 height 20
type input "#903bf7"
type input "*******"
type input "#993bf7"
type input "*******"
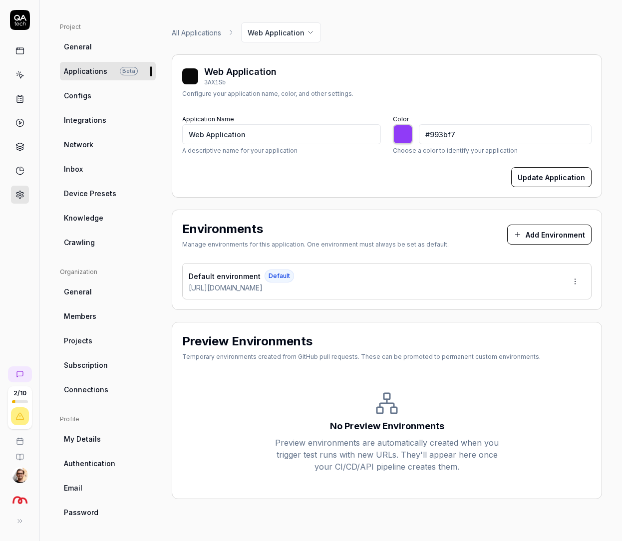
type input "#a23bf7"
type input "*******"
type input "#ac3bf7"
type input "*******"
type input "#bb3bf7"
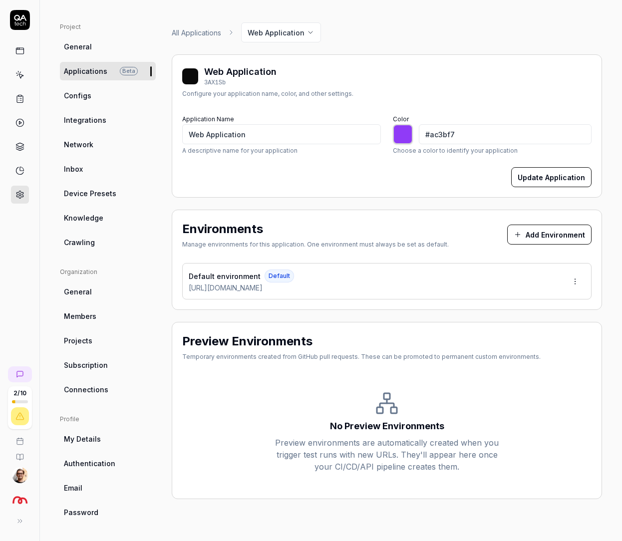
type input "*******"
type input "#c53bf7"
type input "*******"
type input "#ce3bf7"
type input "*******"
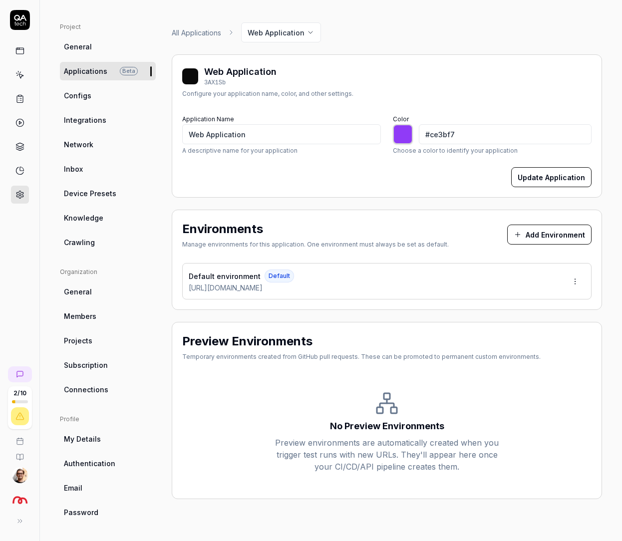
type input "#d83bf7"
type input "*******"
type input "#e13bf7"
type input "*******"
type input "#ea3bf7"
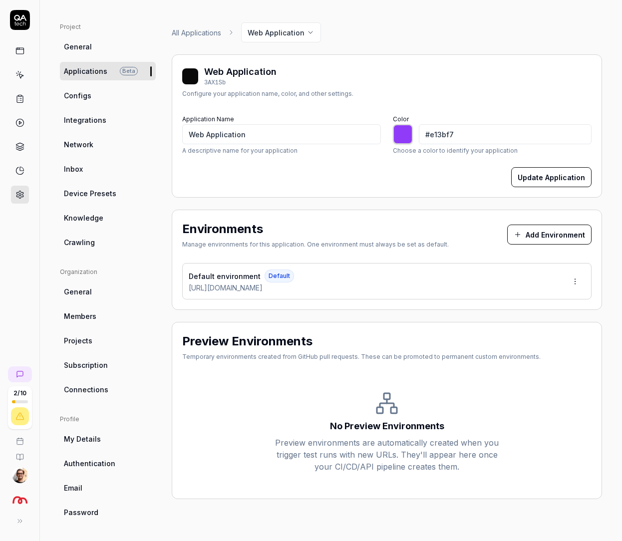
type input "*******"
type input "#f43bf7"
type input "*******"
type input "#f73bf1"
type input "*******"
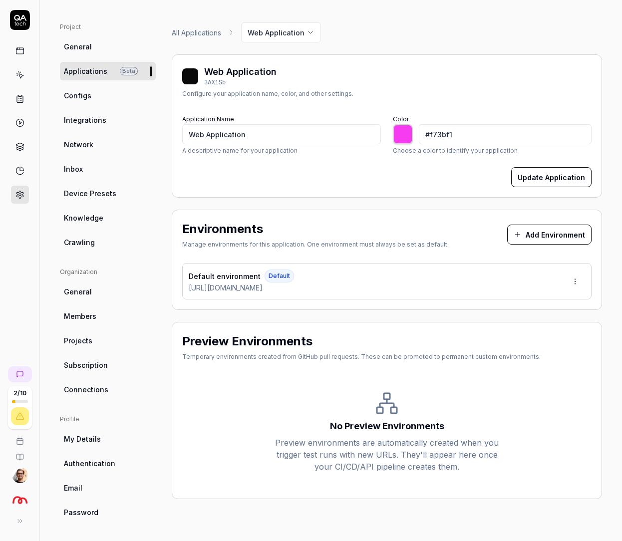
type input "#8c3689"
type input "*******"
type input "#923a8f"
type input "*******"
type input "#8e398b"
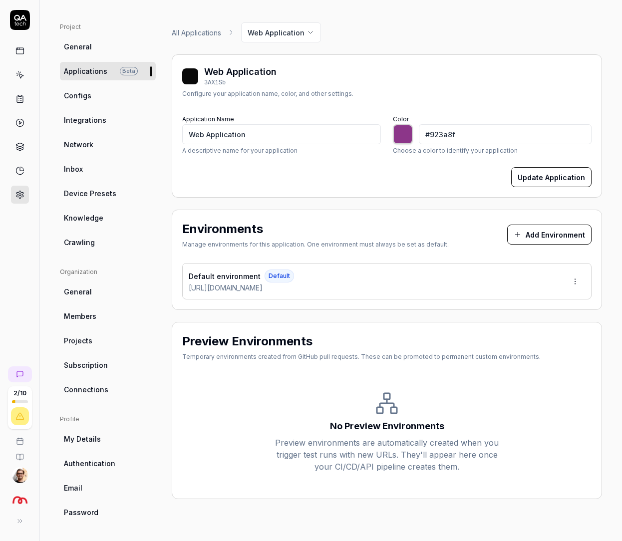
type input "*******"
type input "#8b3788"
type input "*******"
type input "#863783"
type input "*******"
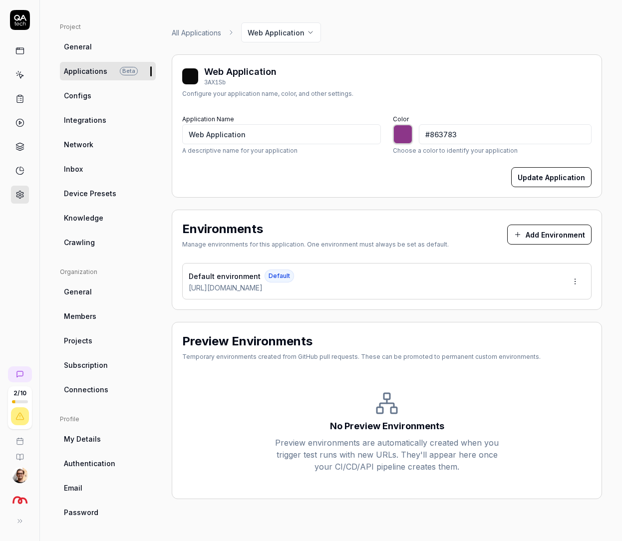
type input "#823580"
type input "*******"
type input "#81367f"
type input "*******"
type input "#813651"
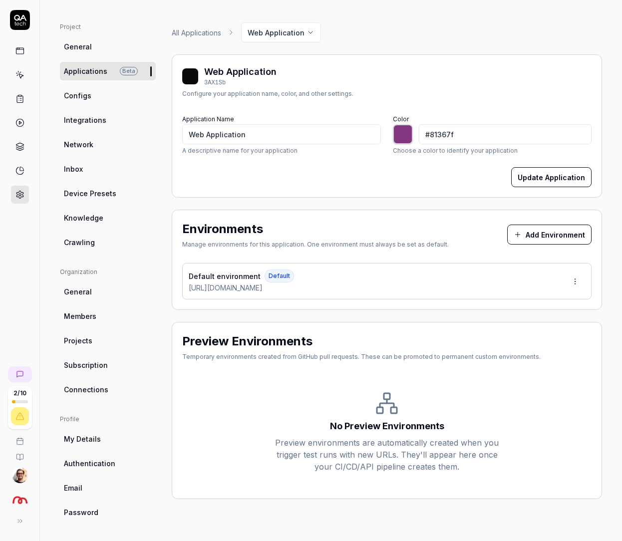
type input "*******"
type input "#813654"
type input "*******"
type input "#813657"
type input "*******"
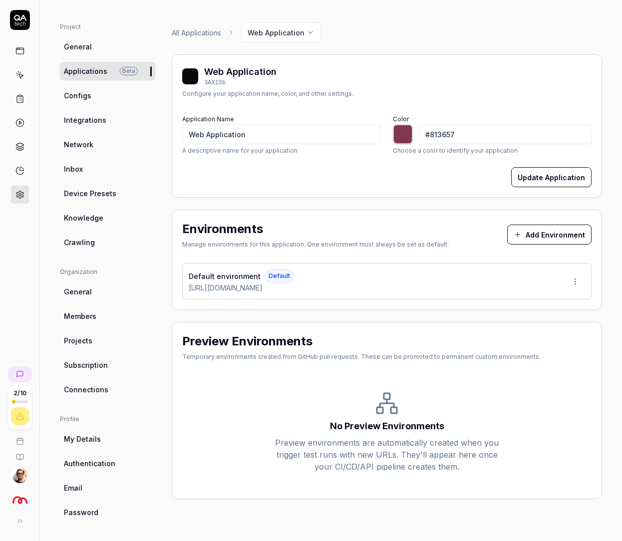
type input "#81365b"
type input "*******"
type input "#81365e"
type input "*******"
click at [500, 134] on input "#81365e" at bounding box center [505, 134] width 173 height 20
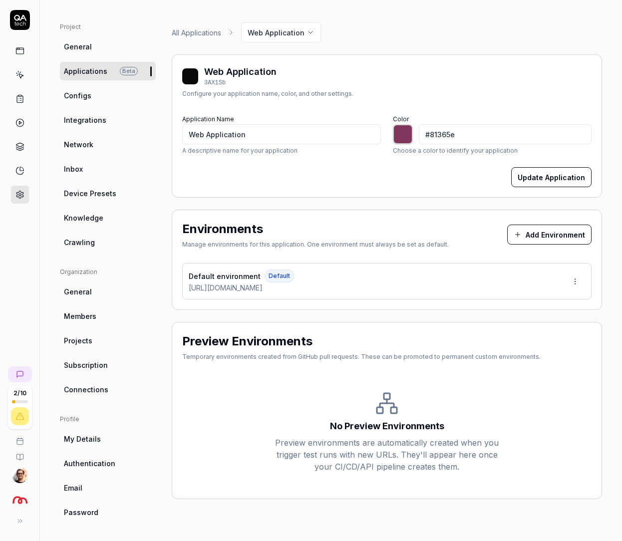
click at [397, 137] on div at bounding box center [403, 134] width 20 height 20
type input "#813671"
type input "*******"
type input "#813674"
type input "*******"
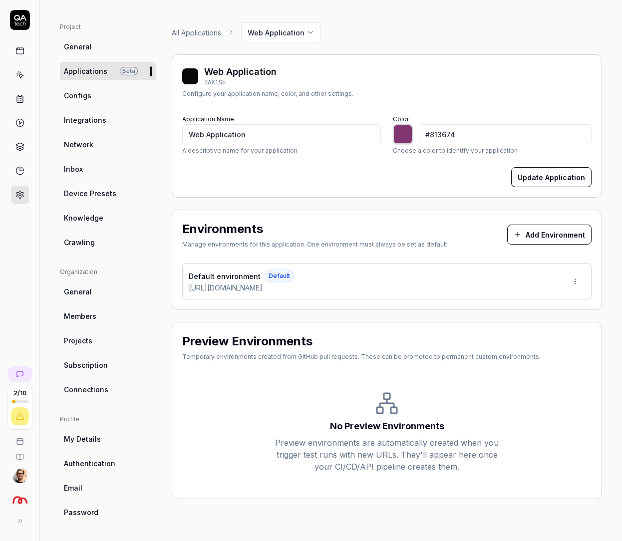
type input "#813677"
type input "*******"
type input "#81367b"
type input "*******"
type input "#813677"
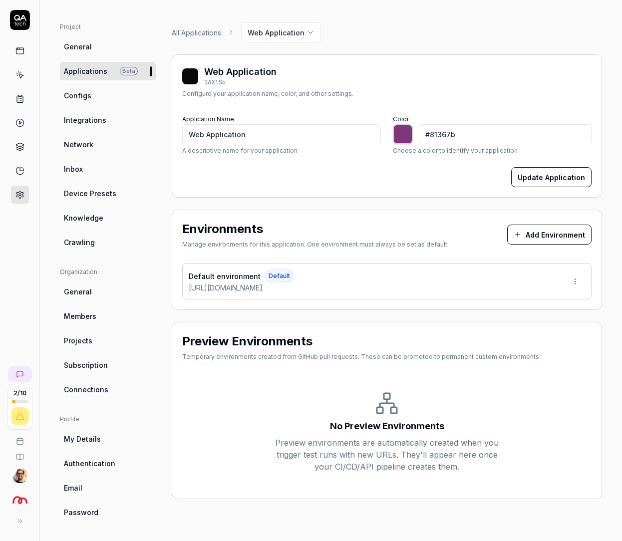
type input "*******"
type input "#813674"
type input "*******"
type input "#813671"
type input "*******"
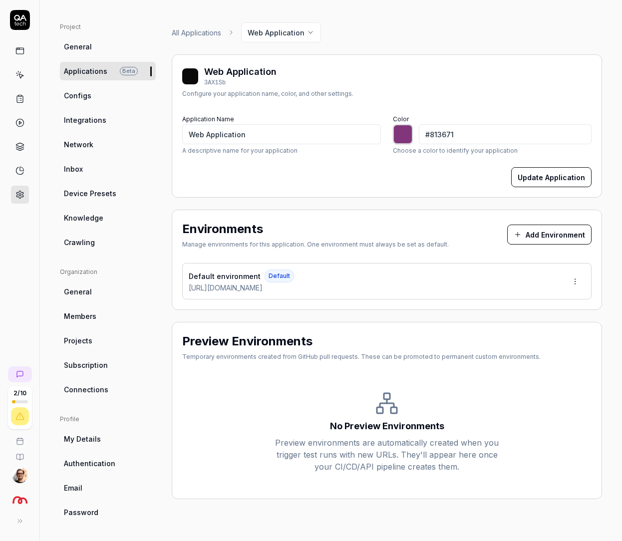
type input "#81366d"
type input "*******"
type input "#81366a"
type input "*******"
type input "#813666"
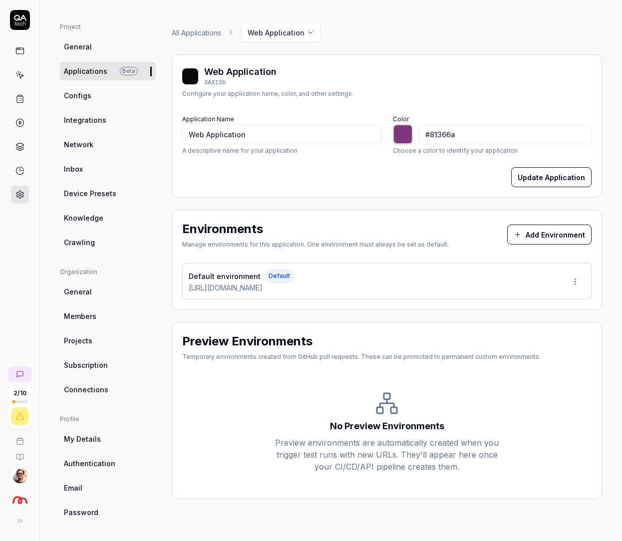
type input "*******"
type input "#813662"
type input "*******"
type input "#81365e"
type input "*******"
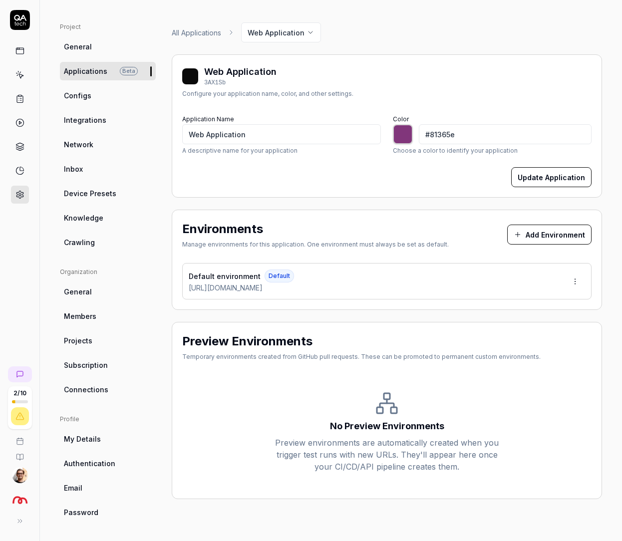
type input "#81365b"
type input "*******"
type input "#813657"
type input "*******"
type input "#813654"
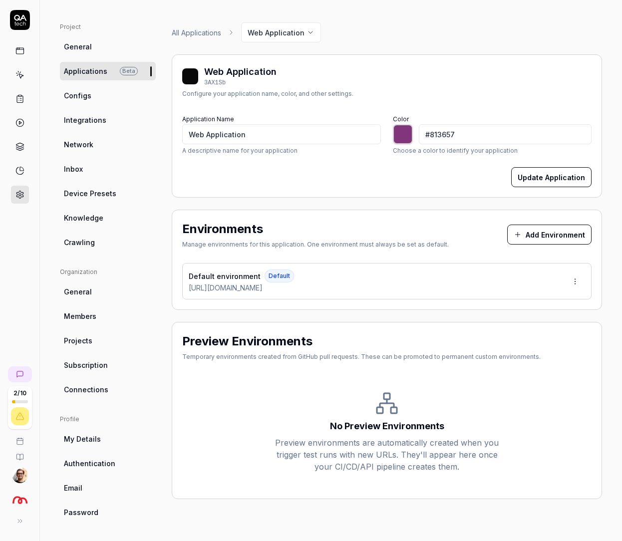
type input "*******"
type input "#813651"
type input "*******"
type input "#81364d"
type input "*******"
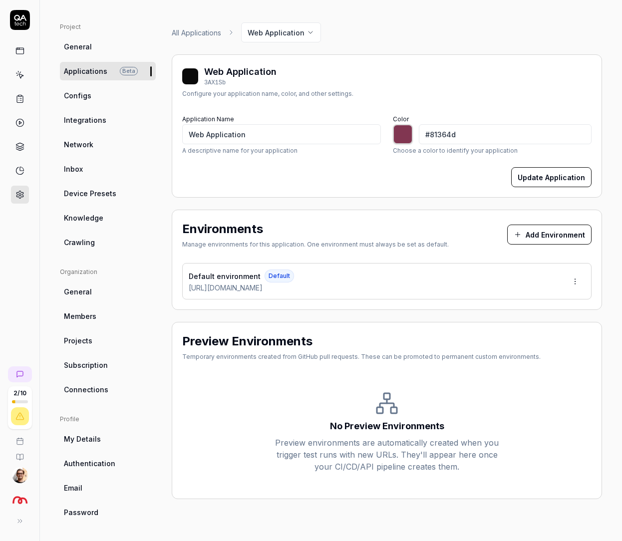
type input "#813649"
type input "*******"
type input "#813645"
type input "*******"
type input "#b72a46"
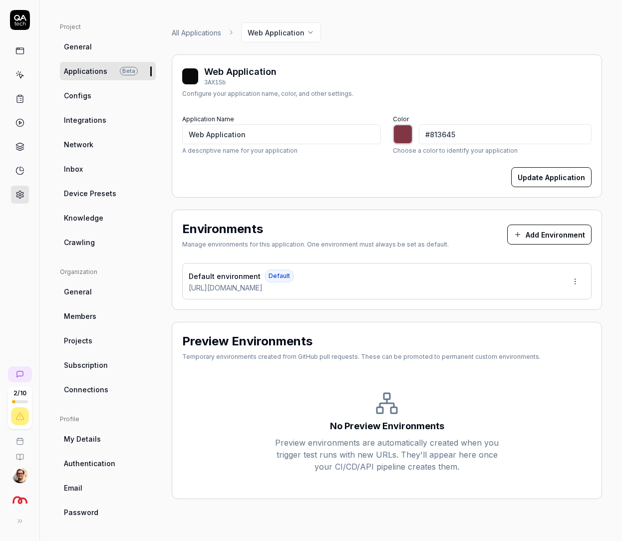
type input "*******"
type input "#b82845"
type input "*******"
type input "#b92744"
type input "*******"
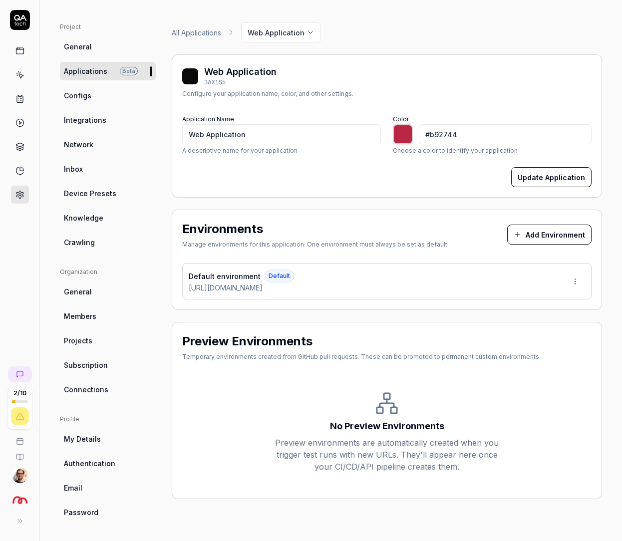
type input "#ba2644"
type input "*******"
type input "#b72442"
type input "*******"
type input "#b92240"
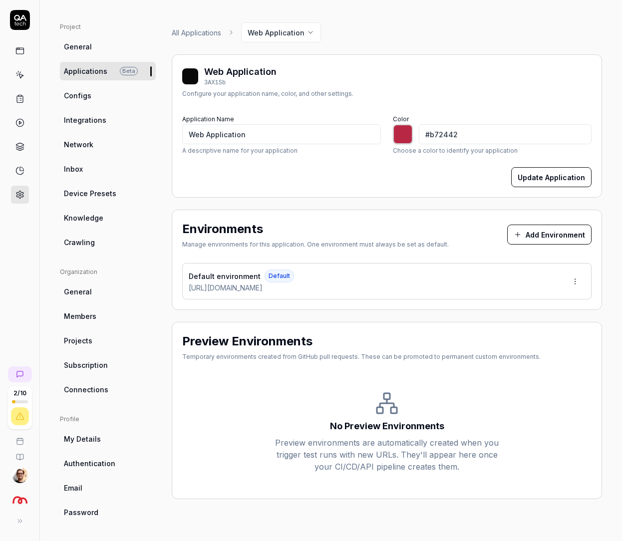
type input "*******"
type input "#bc203f"
type input "*******"
type input "#b91d3c"
type input "*******"
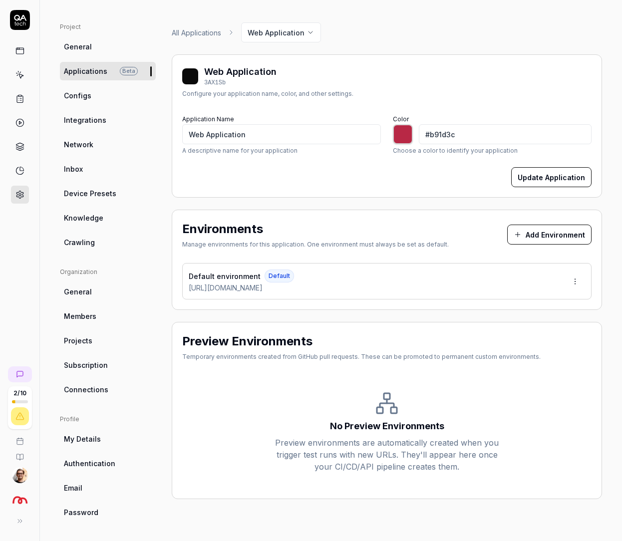
type input "#bb1b3b"
type input "*******"
type input "#ba1738"
type input "*******"
type input "#bb1637"
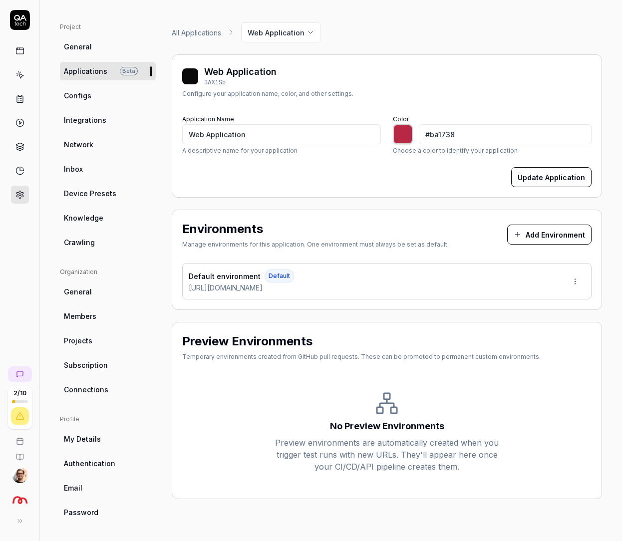
type input "*******"
type input "#be1335"
type input "*******"
type input "#bc1033"
type input "*******"
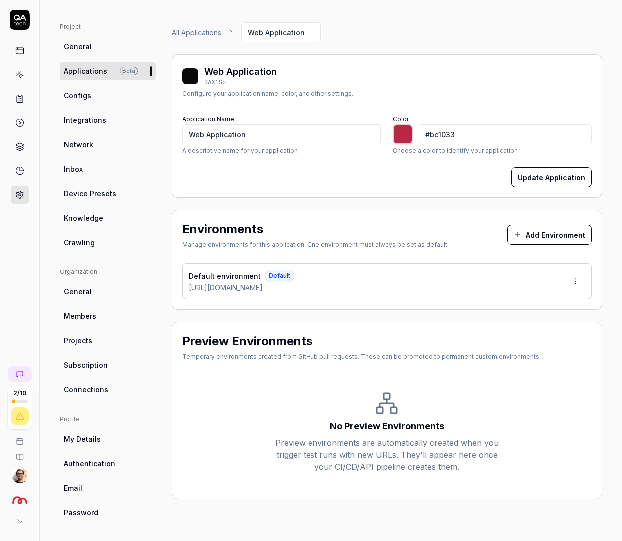
type input "#bf0d31"
type input "*******"
type input "#c10b30"
type input "*******"
type input "#c20a2f"
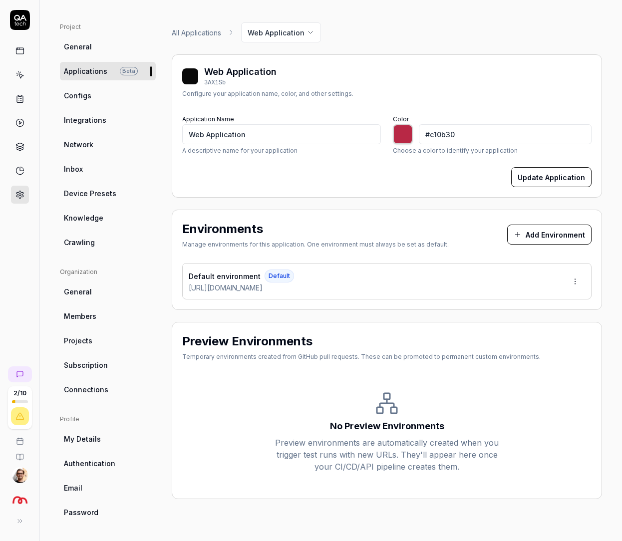
type input "*******"
type input "#c5072d"
type input "*******"
type input "#c2052b"
type input "*******"
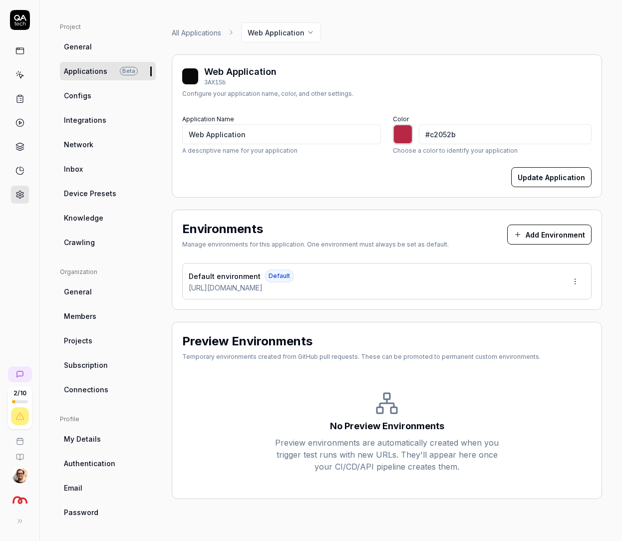
type input "#c7052c"
type input "*******"
type input "#ca022a"
type input "*******"
type input "#cb0129"
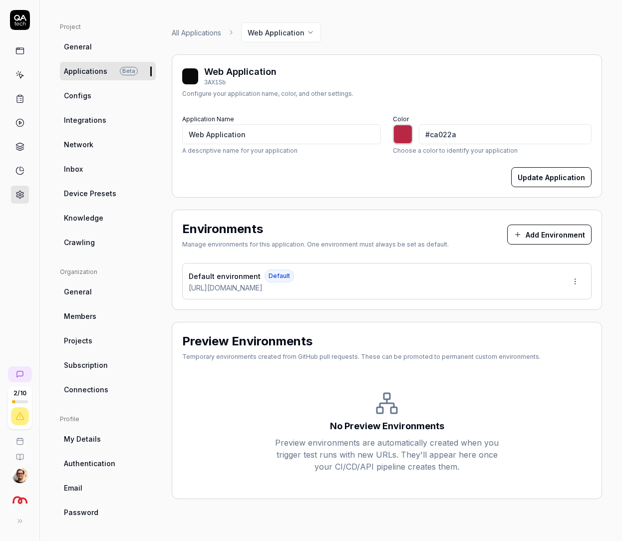
type input "*******"
type input "#cc0029"
type input "*******"
type input "#d1002a"
type input "*******"
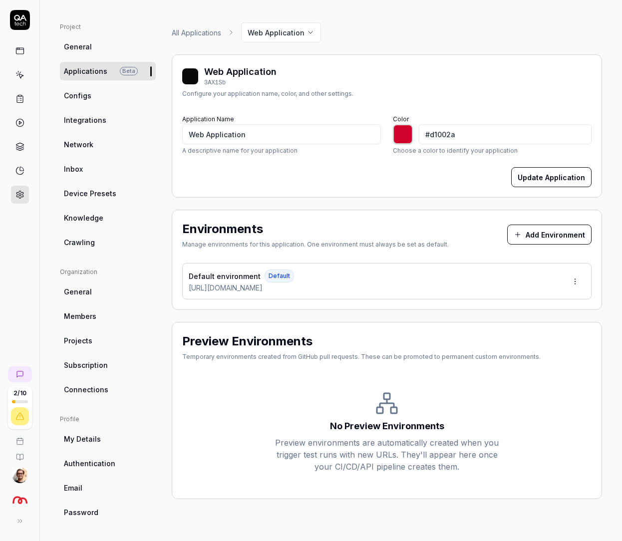
type input "#d6002b"
type input "*******"
type input "#db002c"
type input "*******"
type input "#e0002d"
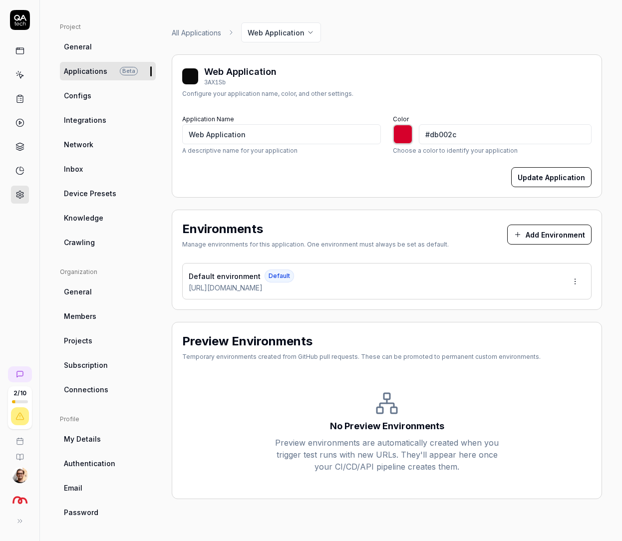
type input "*******"
type input "#e6002e"
type input "*******"
type input "#eb002f"
type input "*******"
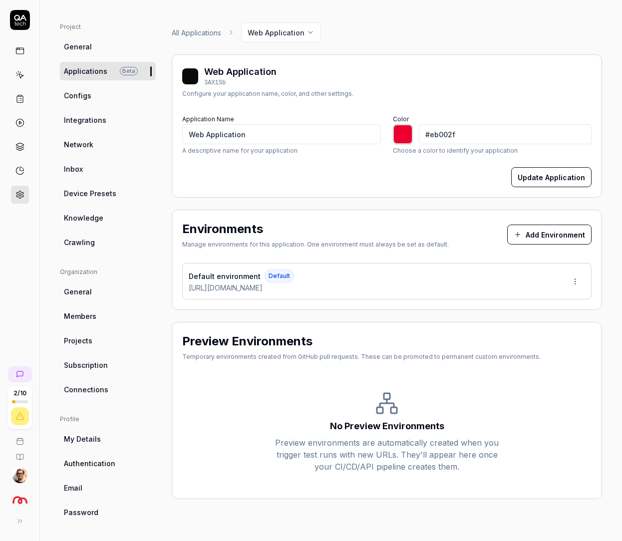
type input "#f00030"
type input "*******"
type input "#eb002f"
type input "*******"
type input "#e6002e"
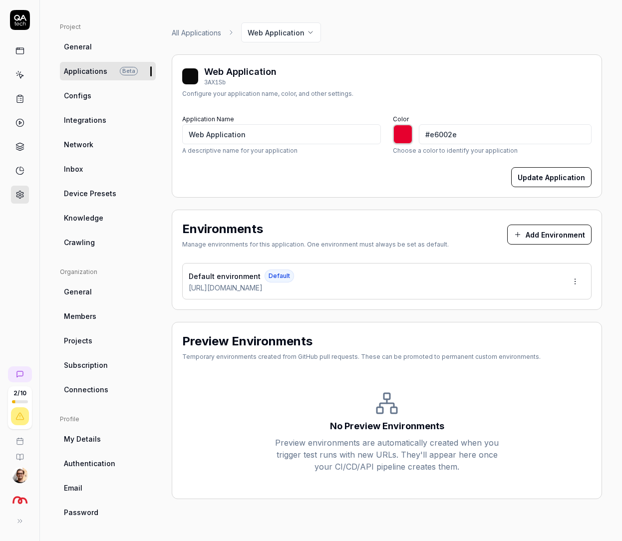
type input "*******"
click at [521, 91] on div "Web Application 3AX1Sb Configure your application name, color, and other settin…" at bounding box center [386, 83] width 409 height 37
click at [546, 172] on button "Update Application" at bounding box center [551, 177] width 80 height 20
click at [407, 58] on div "Web Application 3AX1Sb Configure your application name, color, and other settin…" at bounding box center [387, 125] width 430 height 143
click at [106, 204] on ul "Project General Applications Beta Configs Integrations Network Inbox Device Pre…" at bounding box center [108, 136] width 96 height 229
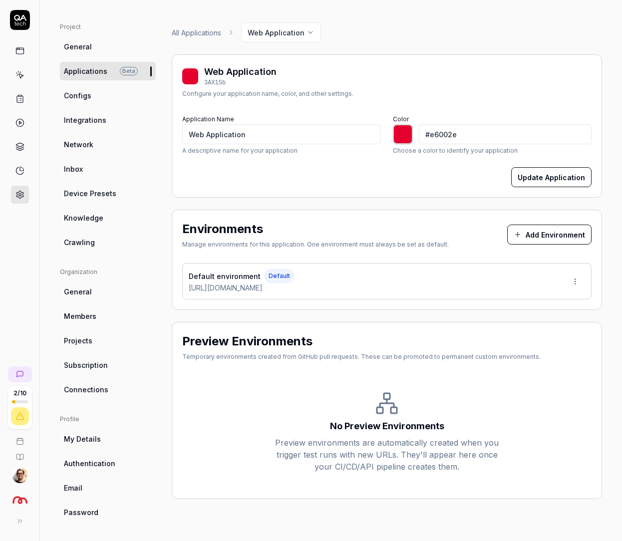
click at [106, 192] on span "Device Presets" at bounding box center [90, 193] width 52 height 10
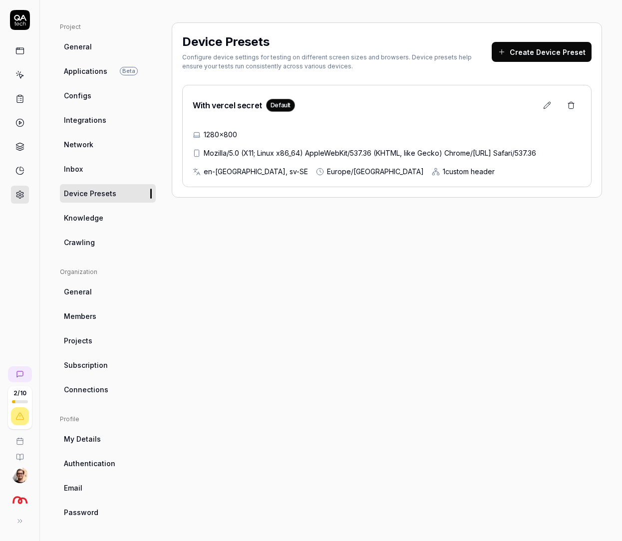
click at [537, 108] on button at bounding box center [547, 105] width 20 height 20
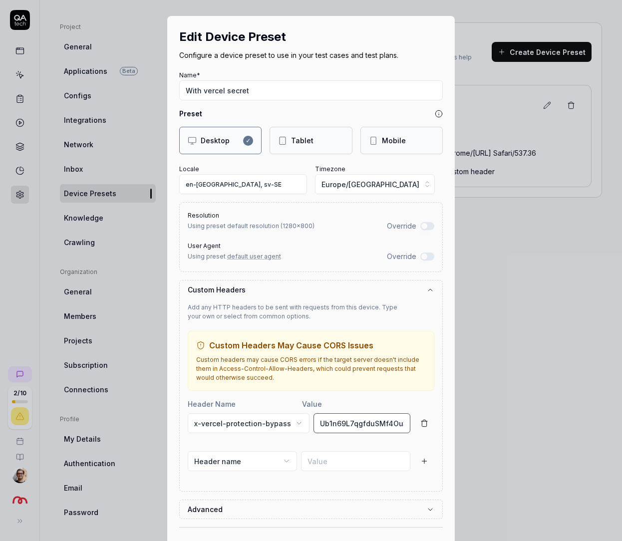
scroll to position [0, 49]
drag, startPoint x: 326, startPoint y: 425, endPoint x: 501, endPoint y: 428, distance: 174.8
click at [494, 428] on div "Edit Device Preset Configure a device preset to use in your test cases and test…" at bounding box center [311, 270] width 622 height 541
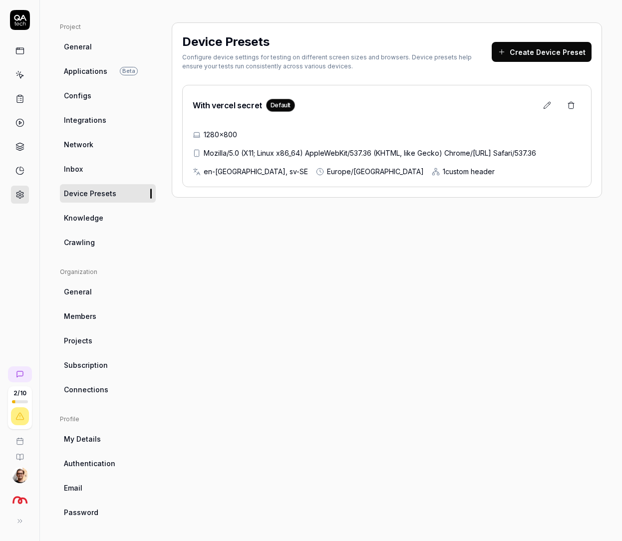
click at [99, 245] on link "Crawling" at bounding box center [108, 242] width 96 height 18
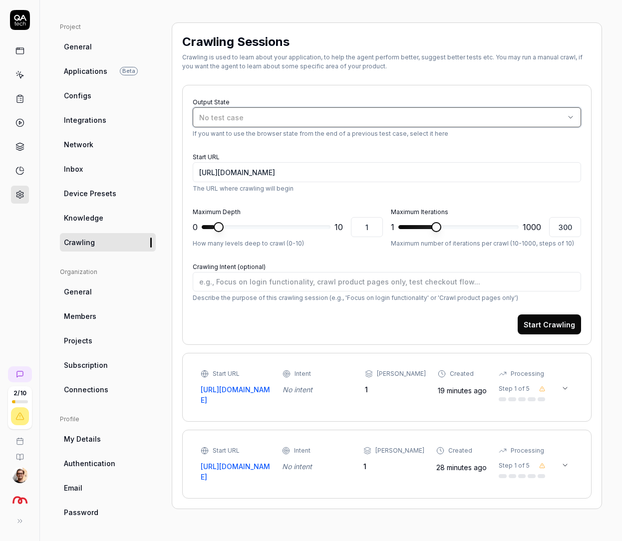
click at [275, 110] on button "No test case" at bounding box center [387, 117] width 388 height 20
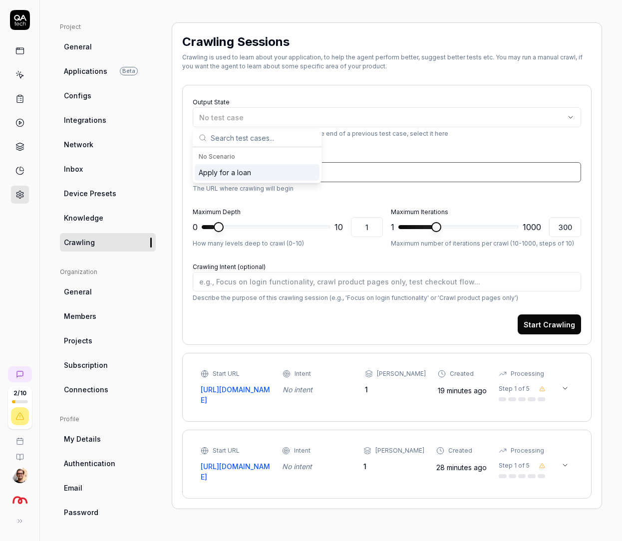
click at [361, 171] on input "http://vault.staging.sambla.se/" at bounding box center [387, 172] width 388 height 20
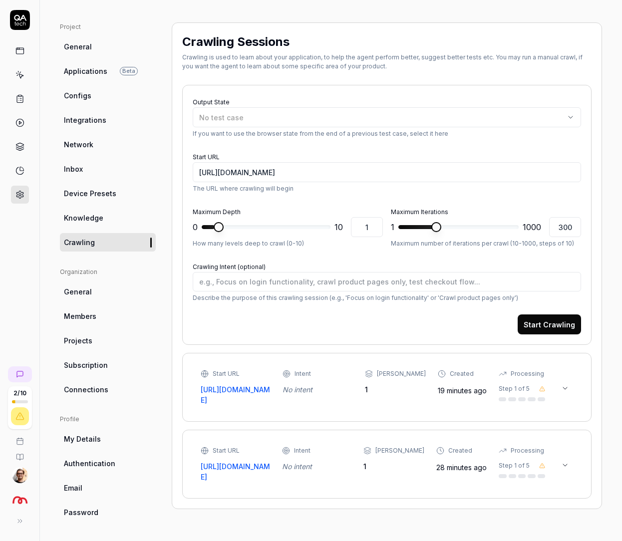
click at [536, 325] on button "Start Crawling" at bounding box center [549, 325] width 63 height 20
click at [539, 389] on icon at bounding box center [542, 389] width 6 height 6
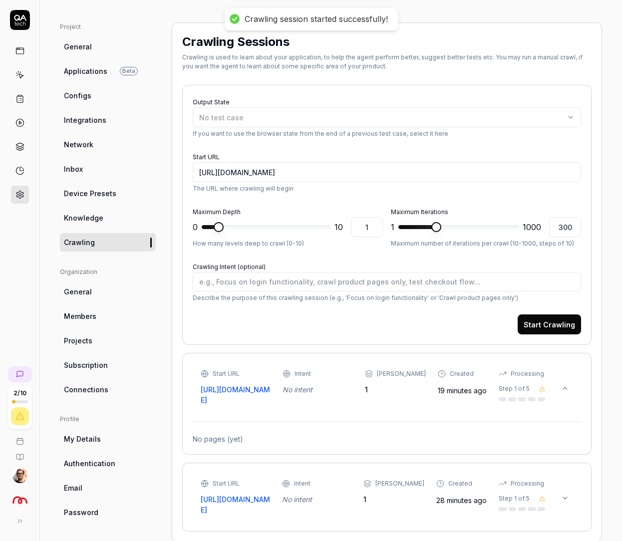
click at [539, 389] on icon at bounding box center [542, 389] width 6 height 6
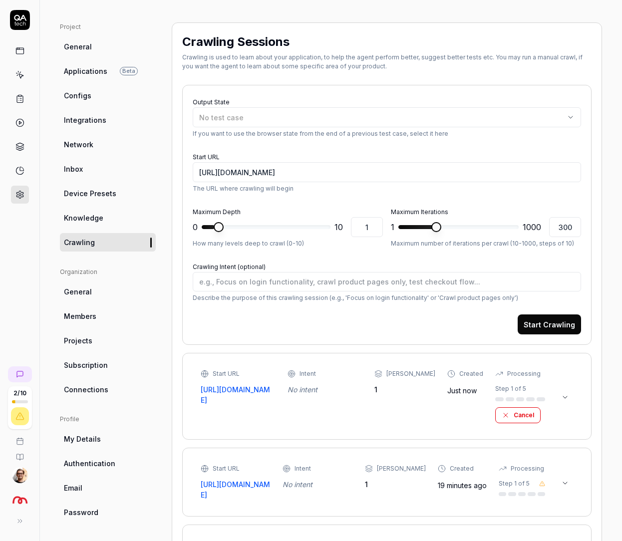
click at [539, 483] on icon at bounding box center [542, 484] width 6 height 6
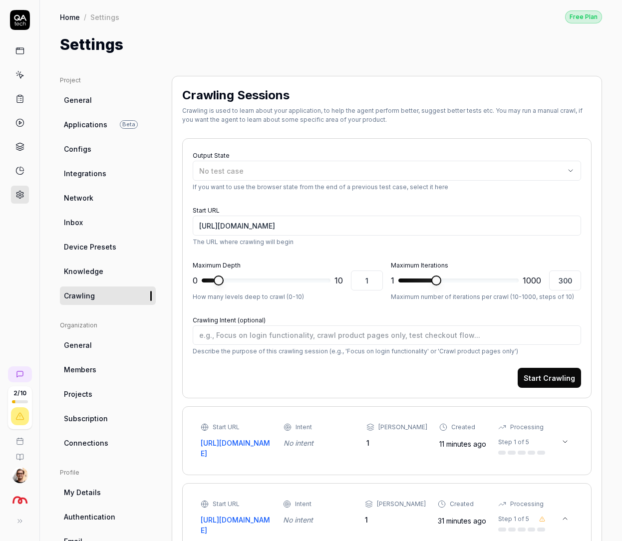
click at [101, 250] on span "Device Presets" at bounding box center [90, 247] width 52 height 10
type textarea "*"
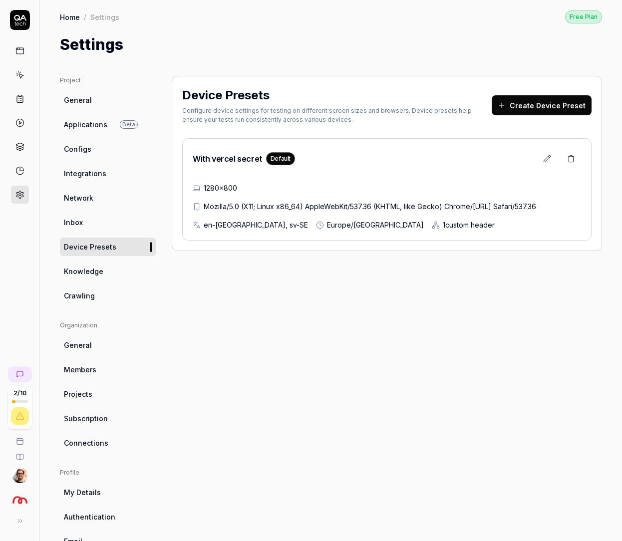
click at [327, 225] on span "Europe/Stockholm" at bounding box center [375, 225] width 97 height 10
click at [537, 151] on button at bounding box center [547, 159] width 20 height 20
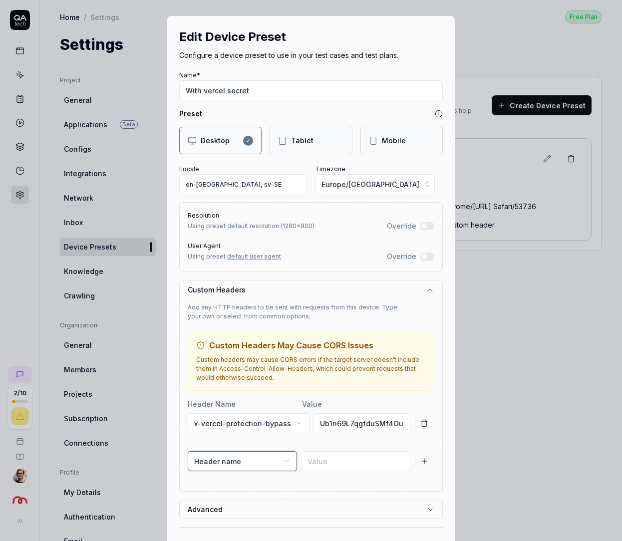
click at [237, 458] on button "Header name" at bounding box center [242, 461] width 109 height 20
click at [341, 457] on div "Edit Device Preset Configure a device preset to use in your test cases and test…" at bounding box center [311, 270] width 622 height 541
click at [253, 457] on button "Header name" at bounding box center [242, 461] width 109 height 20
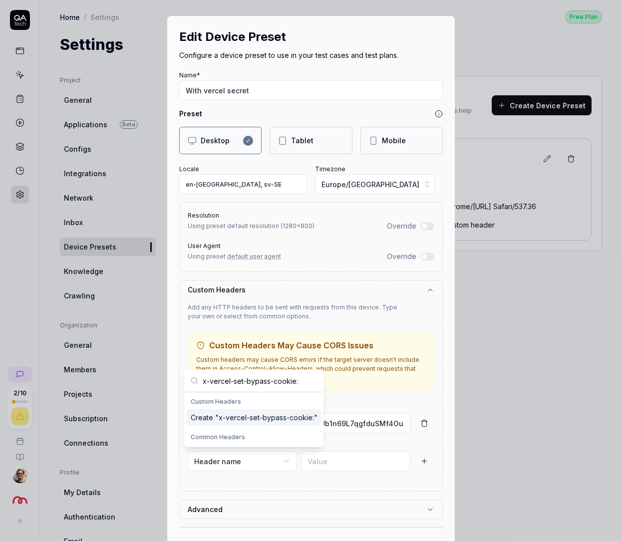
type input "x-vercel-set-bypass-cookie"
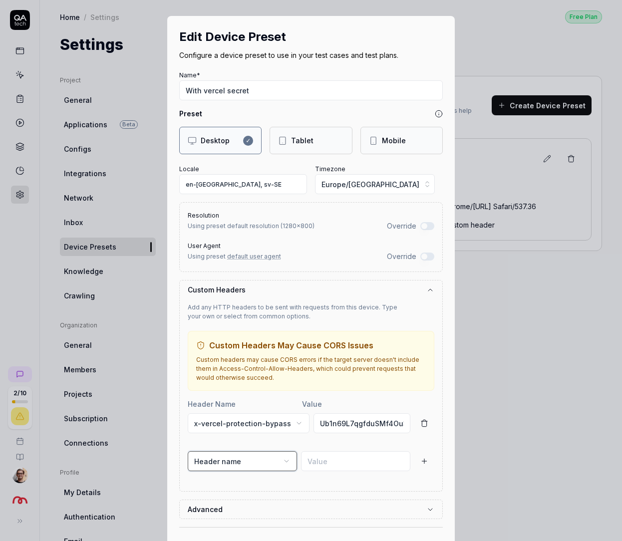
click at [328, 461] on div "Edit Device Preset Configure a device preset to use in your test cases and test…" at bounding box center [311, 270] width 622 height 541
click at [266, 461] on button "Header name" at bounding box center [242, 461] width 109 height 20
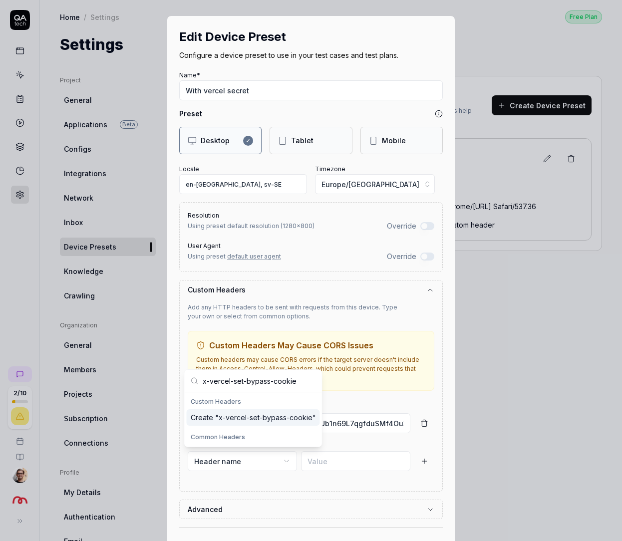
click at [254, 415] on div "Create " x-vercel-set-bypass-cookie "" at bounding box center [253, 417] width 133 height 16
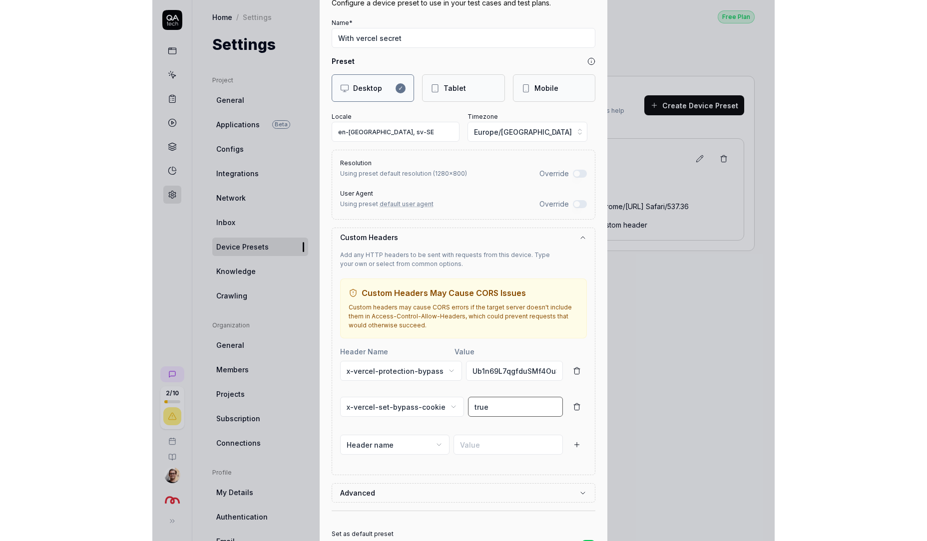
scroll to position [128, 0]
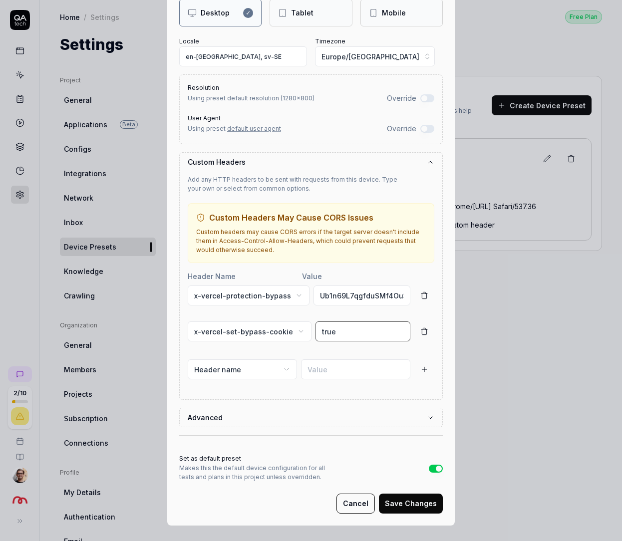
type input "true"
click at [400, 501] on button "Save Changes" at bounding box center [411, 504] width 64 height 20
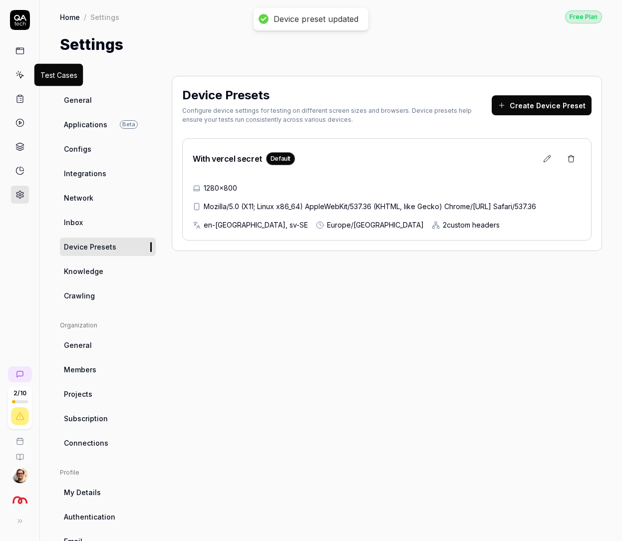
click at [20, 73] on icon at bounding box center [19, 74] width 9 height 9
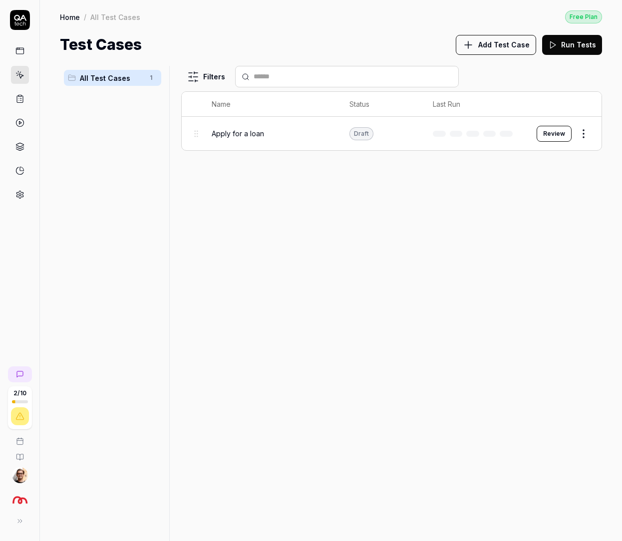
click at [558, 129] on button "Review" at bounding box center [554, 134] width 35 height 16
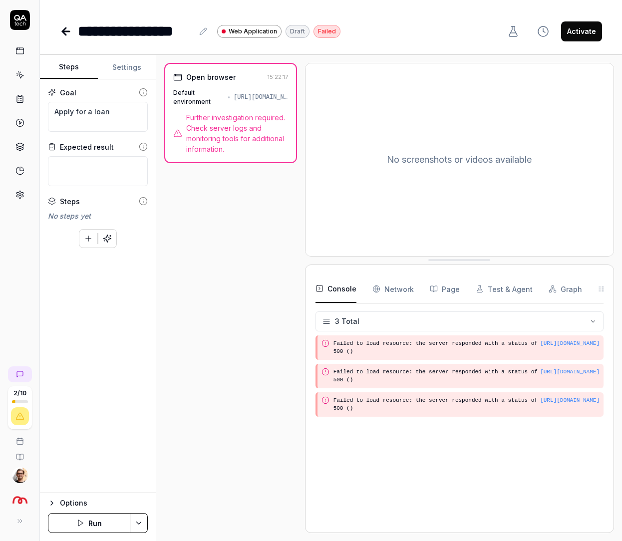
click at [92, 523] on button "Run" at bounding box center [89, 523] width 82 height 20
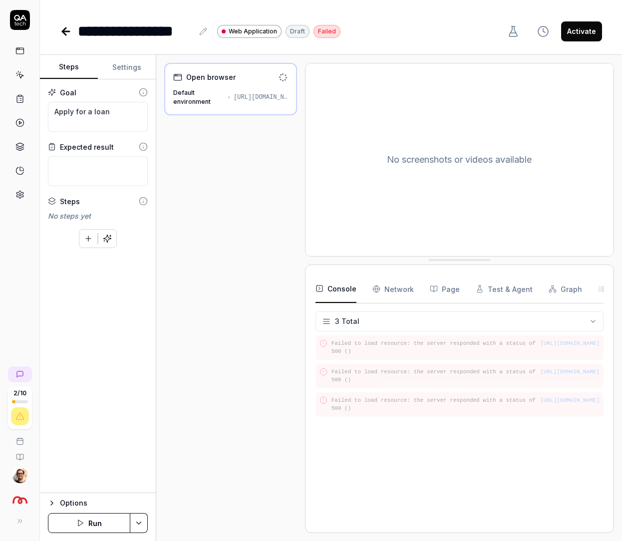
type textarea "*"
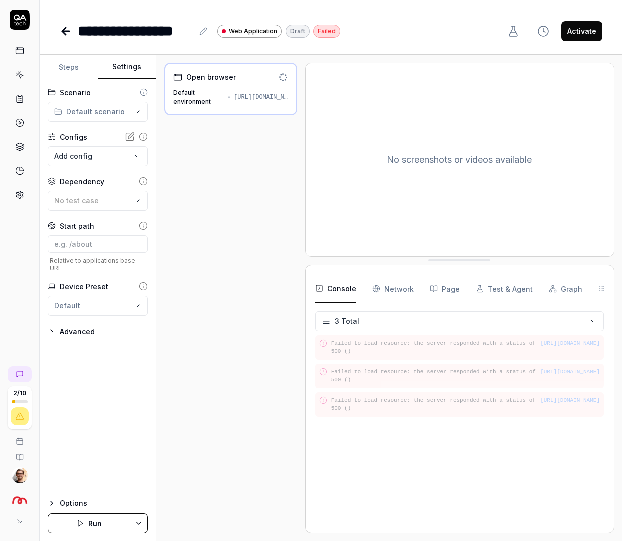
click at [131, 74] on button "Settings" at bounding box center [127, 67] width 58 height 24
click at [101, 306] on html "**********" at bounding box center [311, 270] width 622 height 541
click at [59, 338] on div "With vercel secret Default 1280×800" at bounding box center [116, 344] width 133 height 22
click at [97, 515] on button "Save & Run" at bounding box center [89, 523] width 82 height 20
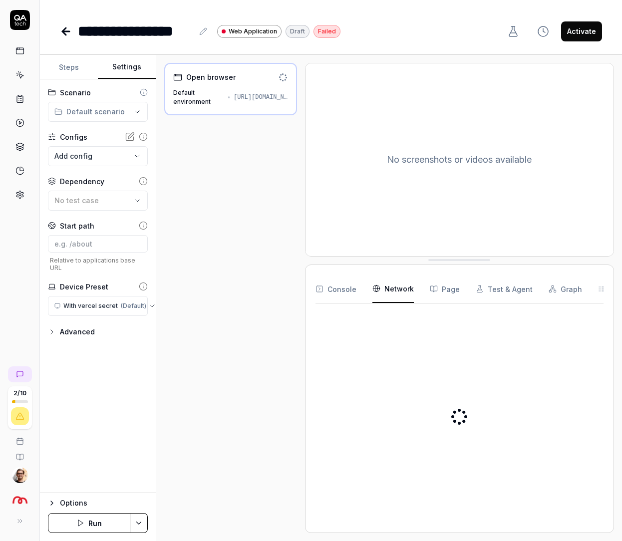
click at [408, 292] on Requests "Network" at bounding box center [392, 289] width 41 height 28
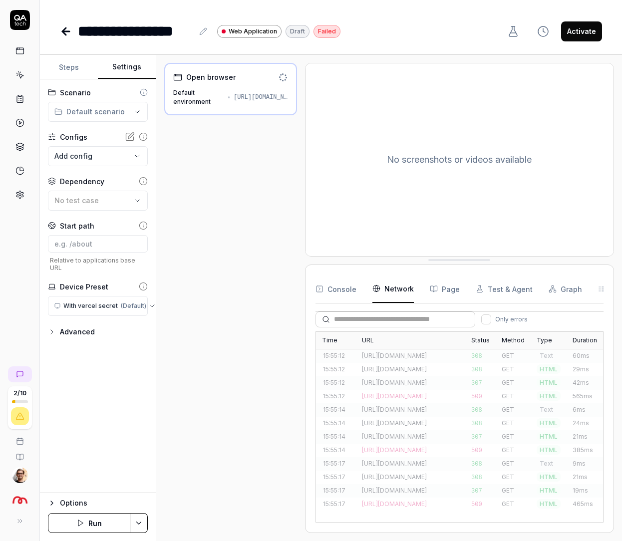
click at [402, 401] on div "[URL][DOMAIN_NAME]" at bounding box center [410, 396] width 97 height 9
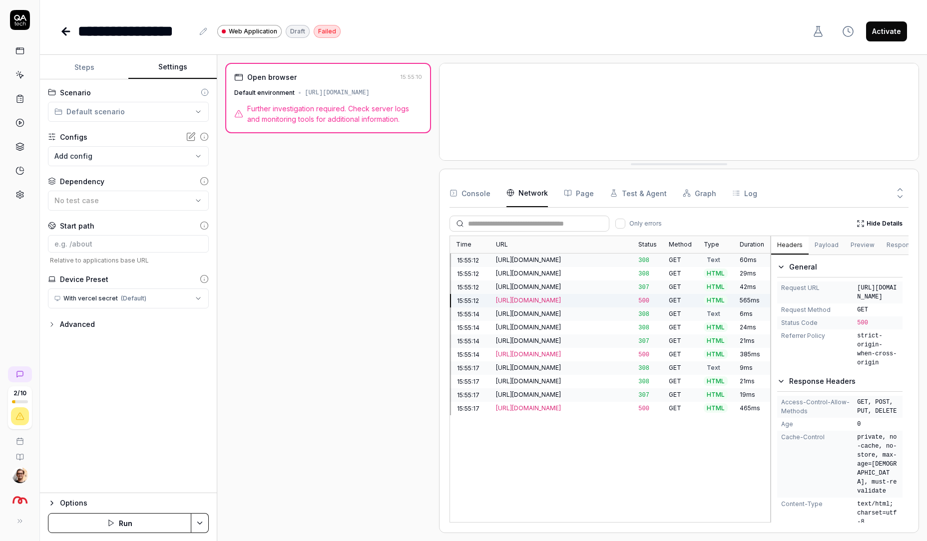
drag, startPoint x: 809, startPoint y: 369, endPoint x: 814, endPoint y: 153, distance: 215.7
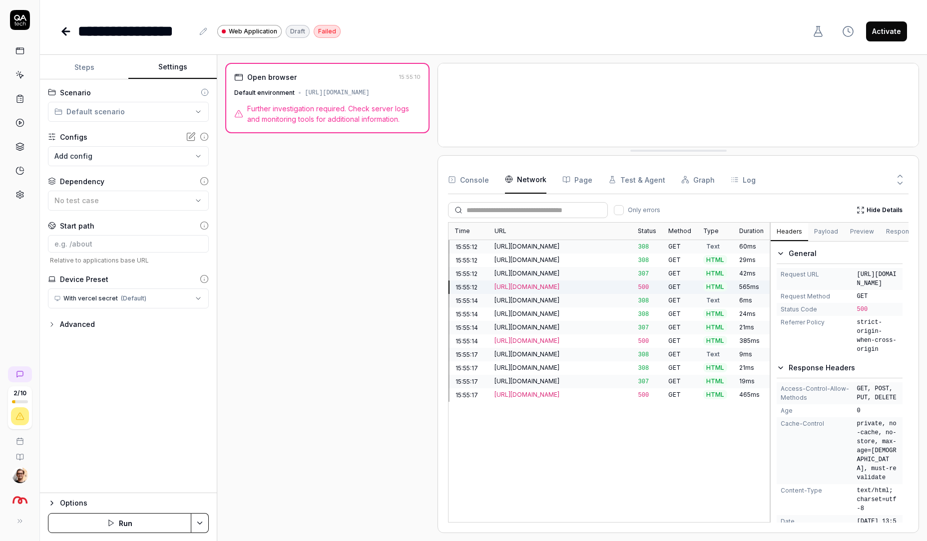
click at [354, 290] on div "Open browser 15:55:10 Default environment http://vault.staging.sambla.se/ Furth…" at bounding box center [571, 298] width 693 height 470
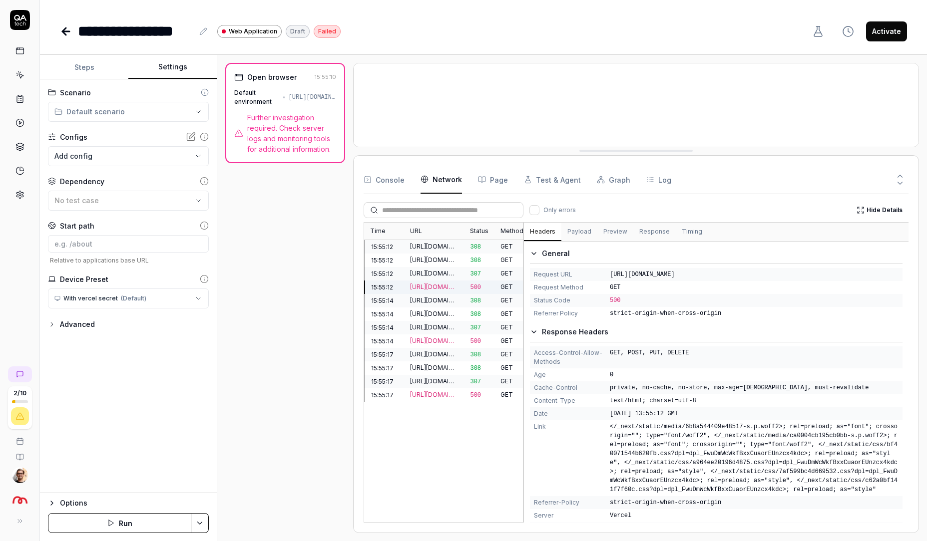
click at [449, 315] on div "Time URL Status Method Type Duration 15:55:12 http://vault.staging.sambla.se/ 3…" at bounding box center [635, 372] width 545 height 301
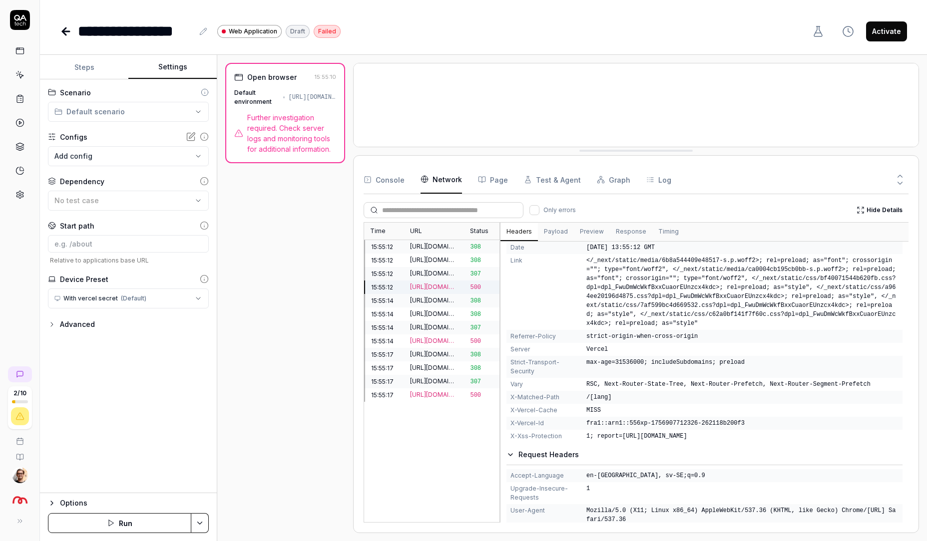
scroll to position [218, 0]
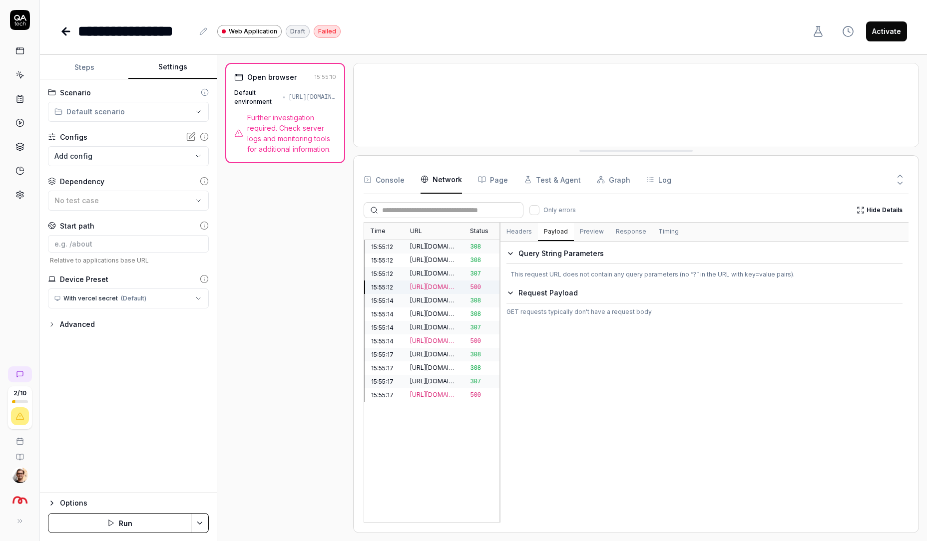
click at [554, 234] on button "Payload" at bounding box center [556, 232] width 36 height 18
click at [582, 234] on button "Preview" at bounding box center [592, 232] width 36 height 18
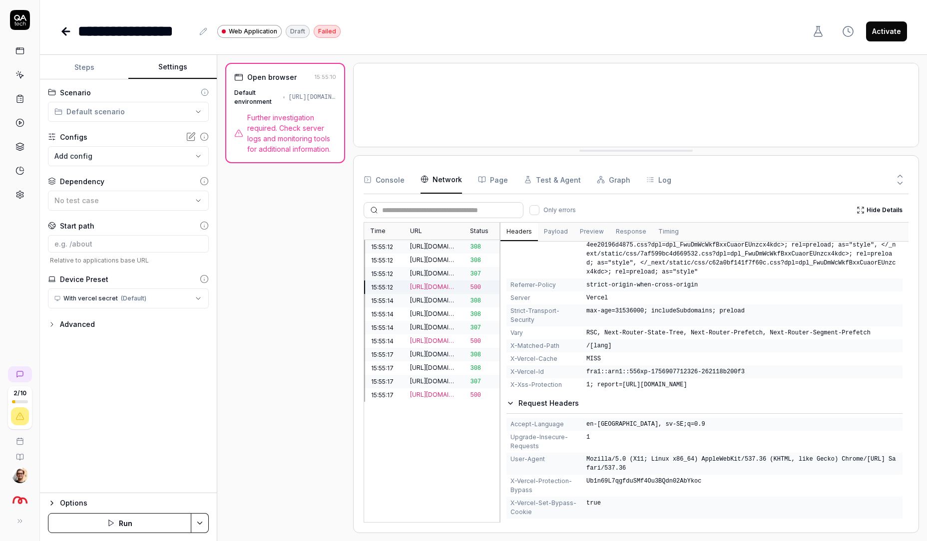
click at [524, 238] on button "Headers" at bounding box center [518, 232] width 37 height 18
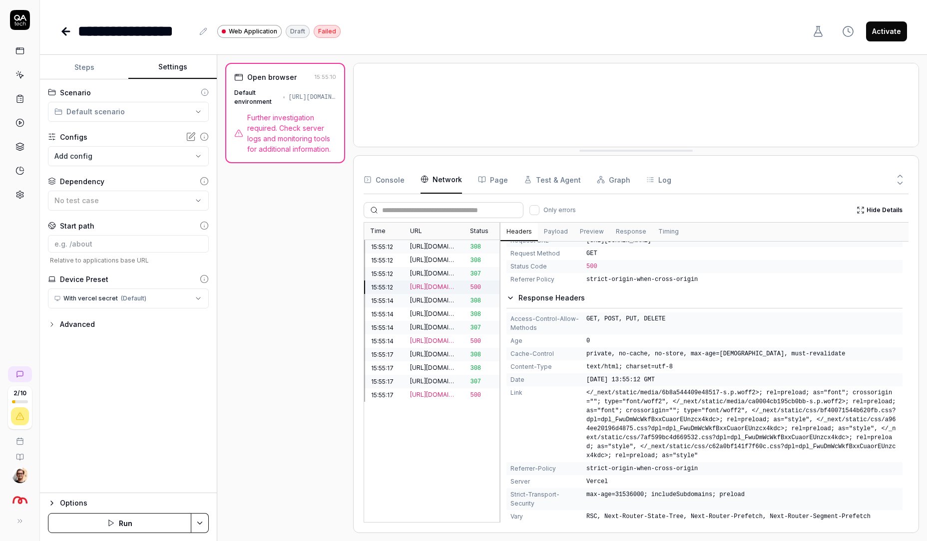
scroll to position [0, 0]
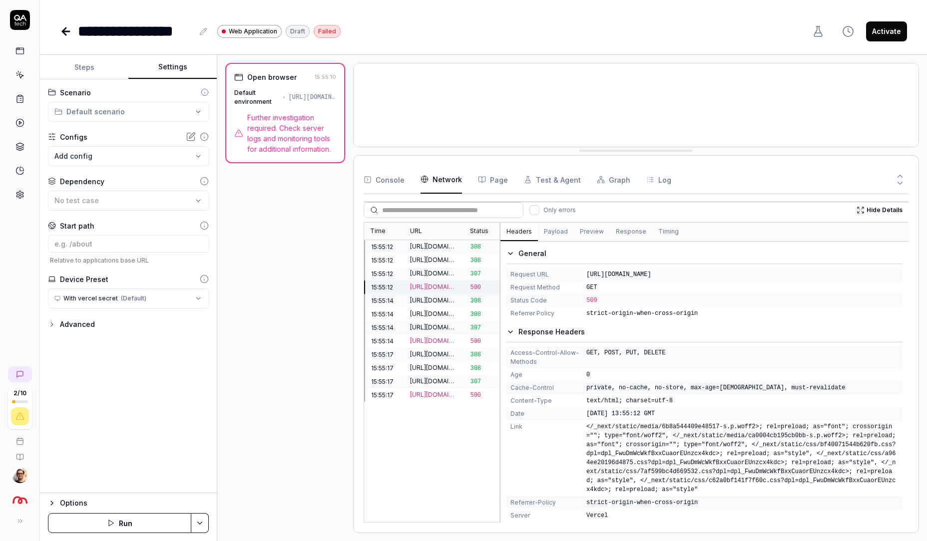
click at [435, 247] on div "http://vault.staging.sambla.se/" at bounding box center [434, 246] width 48 height 9
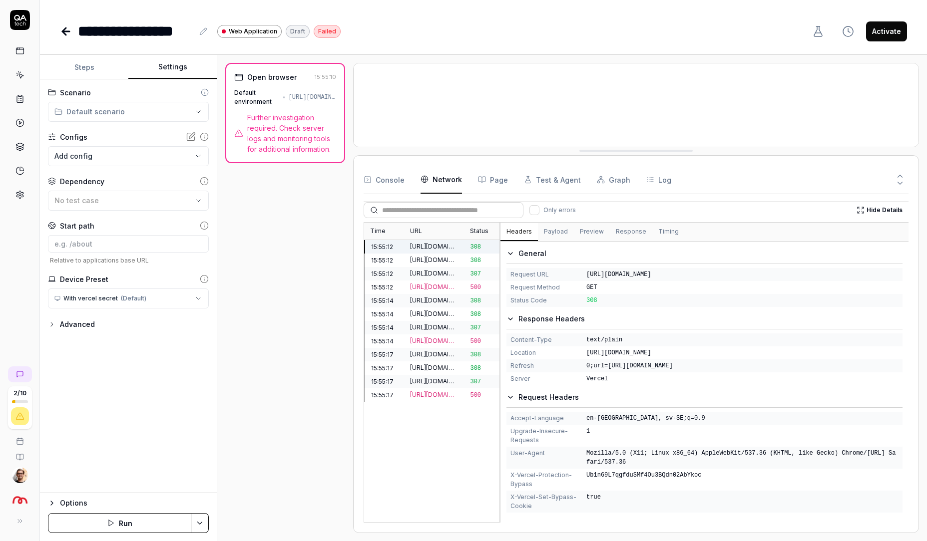
click at [429, 256] on div "https://vault.staging.sambla.se/" at bounding box center [434, 260] width 48 height 9
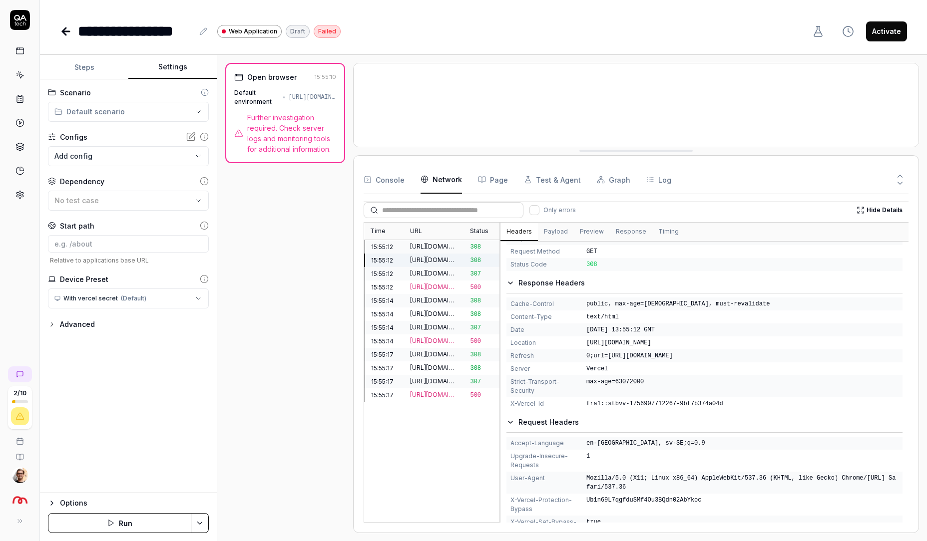
scroll to position [55, 0]
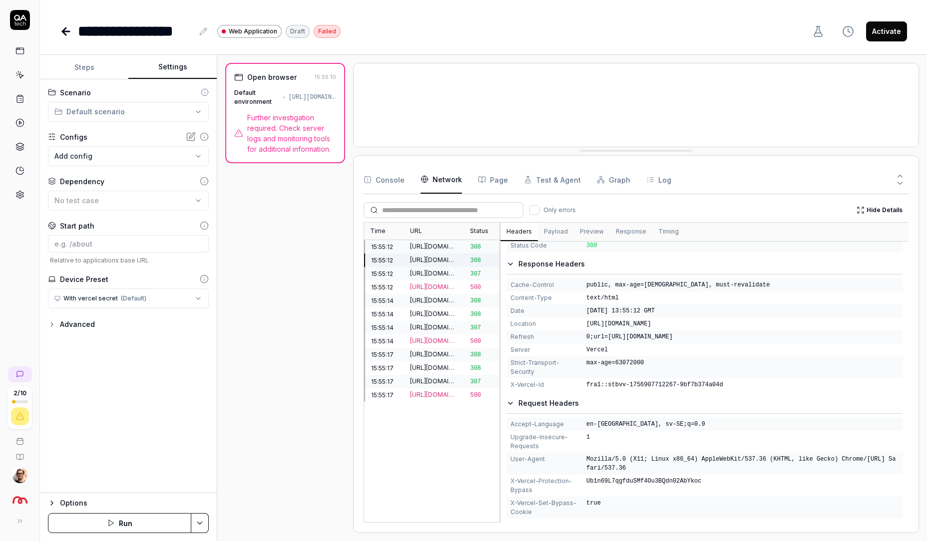
click at [24, 193] on link at bounding box center [20, 195] width 18 height 18
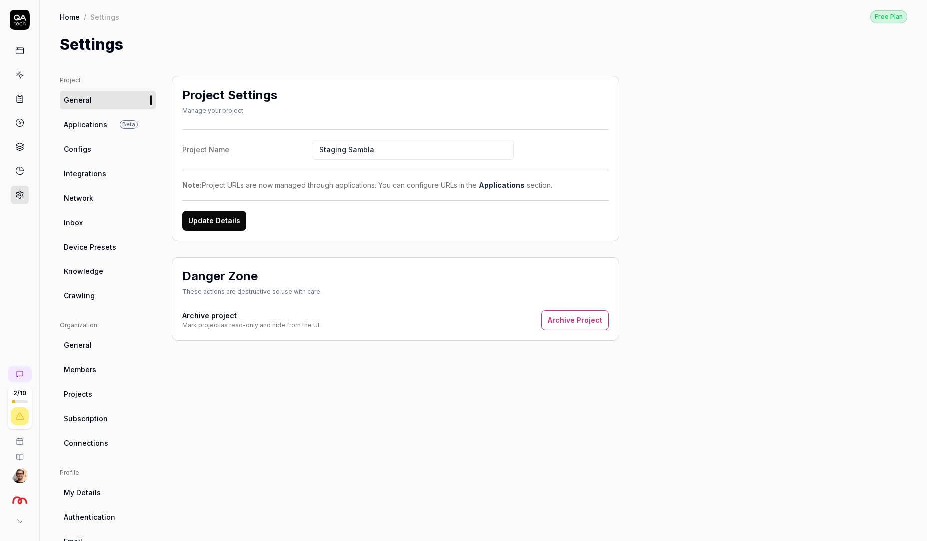
click at [97, 238] on link "Device Presets" at bounding box center [108, 247] width 96 height 18
click at [97, 248] on span "Device Presets" at bounding box center [90, 247] width 52 height 10
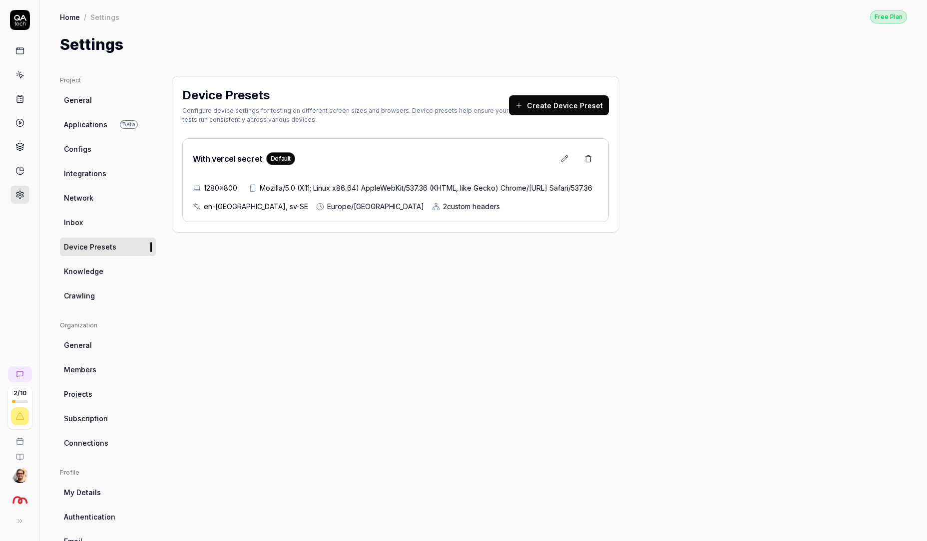
click at [97, 122] on span "Applications" at bounding box center [85, 124] width 43 height 10
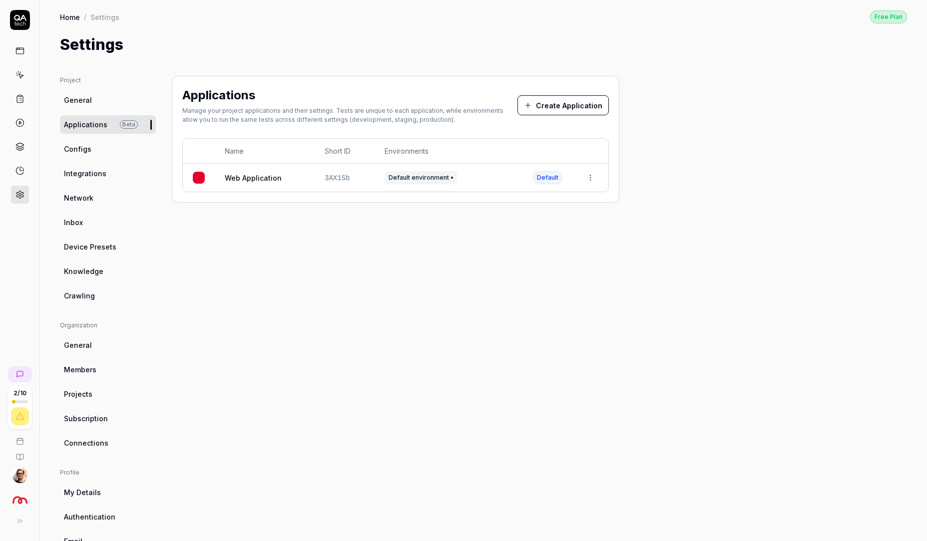
drag, startPoint x: 298, startPoint y: 183, endPoint x: 305, endPoint y: 183, distance: 7.5
click at [298, 183] on td "Web Application" at bounding box center [265, 178] width 100 height 28
click at [530, 182] on td "Default" at bounding box center [547, 178] width 49 height 28
click at [594, 179] on html "2 / 10 Home / Settings Free Plan Home / Settings Free Plan Settings Project Gen…" at bounding box center [463, 270] width 927 height 541
click at [438, 182] on html "2 / 10 Home / Settings Free Plan Home / Settings Free Plan Settings Project Gen…" at bounding box center [463, 270] width 927 height 541
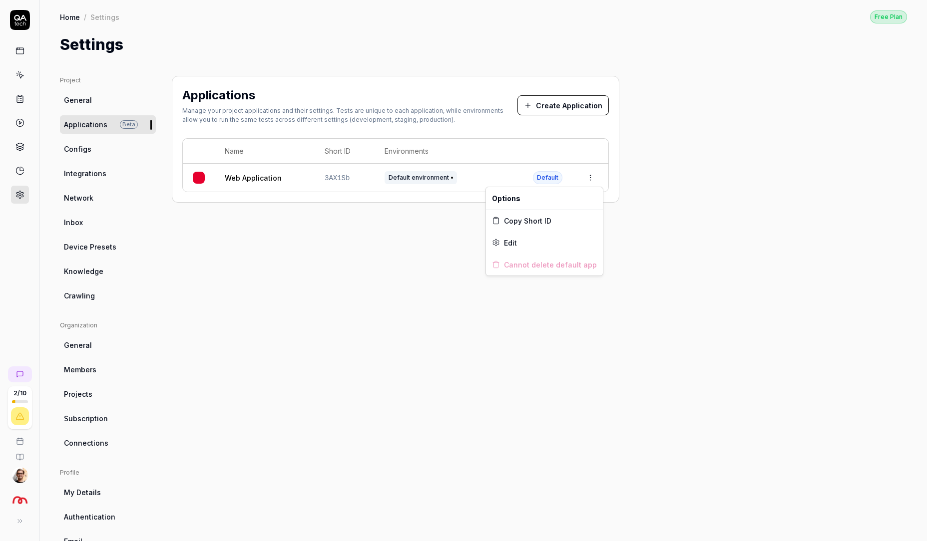
click at [593, 177] on html "2 / 10 Home / Settings Free Plan Home / Settings Free Plan Settings Project Gen…" at bounding box center [463, 270] width 927 height 541
click at [553, 246] on div "Edit" at bounding box center [544, 243] width 117 height 22
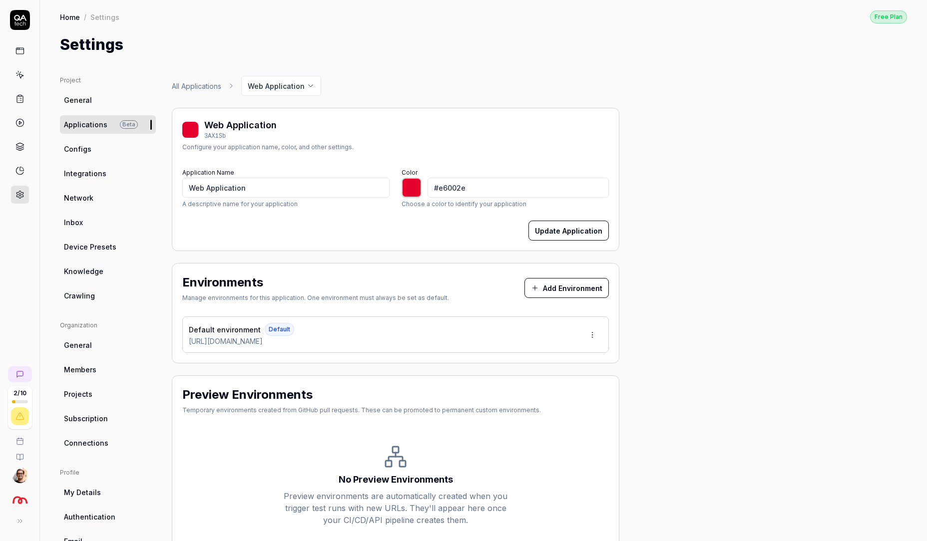
click at [224, 325] on span "Default environment" at bounding box center [225, 329] width 72 height 10
click at [591, 326] on html "2 / 10 Home / Settings Free Plan Home / Settings Free Plan Settings Project Gen…" at bounding box center [463, 270] width 927 height 541
click at [532, 384] on div "Edit" at bounding box center [554, 380] width 101 height 22
click at [263, 341] on span "[URL][DOMAIN_NAME]" at bounding box center [226, 341] width 74 height 10
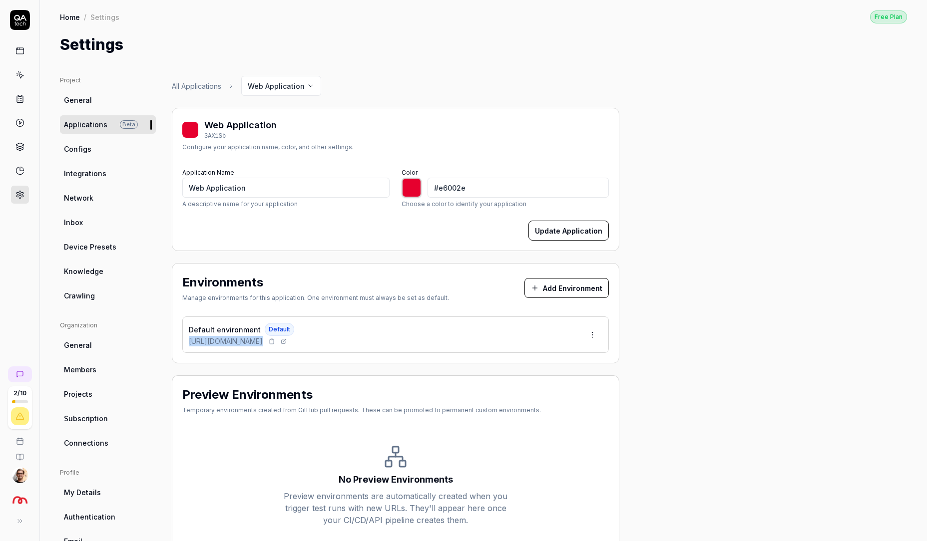
click at [263, 341] on span "[URL][DOMAIN_NAME]" at bounding box center [226, 341] width 74 height 10
copy div "[URL][DOMAIN_NAME]"
click at [111, 250] on span "Device Presets" at bounding box center [90, 247] width 52 height 10
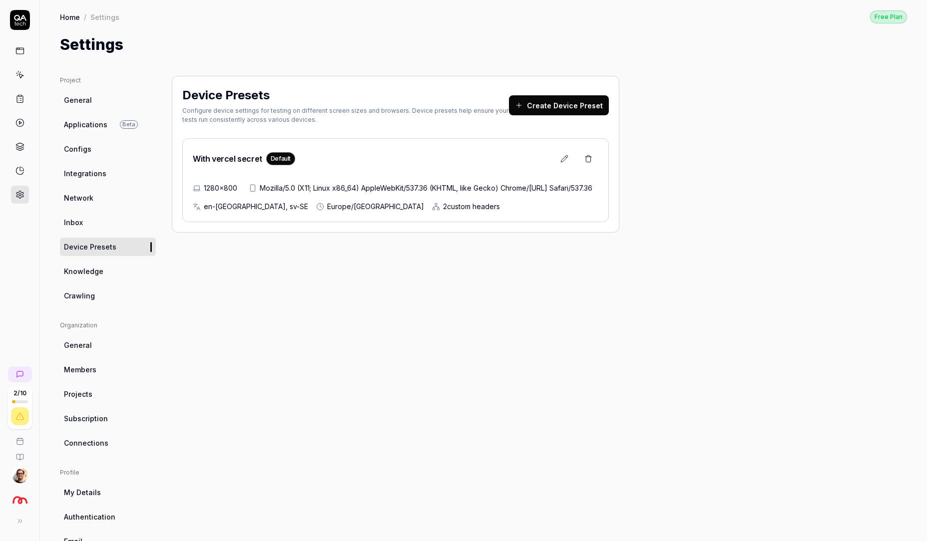
click at [443, 212] on span "2 custom header s" at bounding box center [471, 206] width 57 height 10
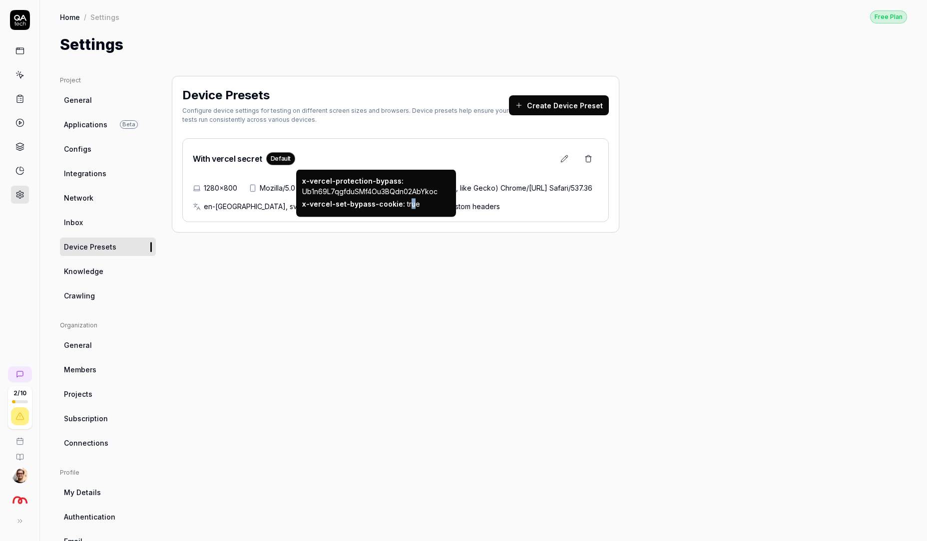
click at [407, 206] on div "x-vercel-set-bypass-cookie : true" at bounding box center [376, 204] width 148 height 10
drag, startPoint x: 407, startPoint y: 206, endPoint x: 302, endPoint y: 180, distance: 108.6
click at [302, 180] on div "x-vercel-protection-bypass : Ub1n69L7qgfduSMf4Ou3BQdn02AbYkoc x-vercel-set-bypa…" at bounding box center [376, 193] width 148 height 35
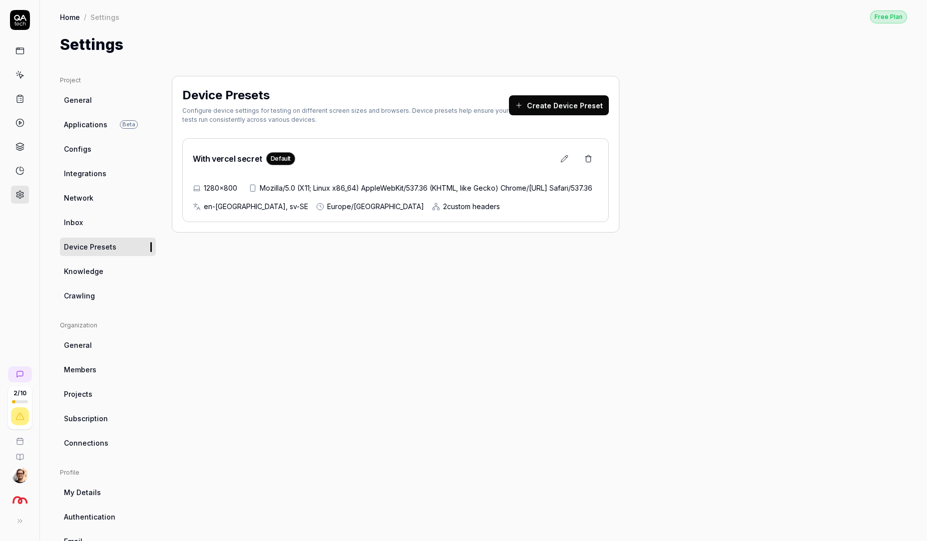
click at [913, 361] on div "Project General Applications Beta Configs Integrations Network Inbox Device Pre…" at bounding box center [483, 325] width 887 height 539
drag, startPoint x: 913, startPoint y: 361, endPoint x: 921, endPoint y: 361, distance: 8.0
click at [921, 361] on div "Home / Settings Free Plan Home / Settings Free Plan Settings Project General Ap…" at bounding box center [483, 270] width 887 height 541
click at [89, 124] on span "Applications" at bounding box center [85, 124] width 43 height 10
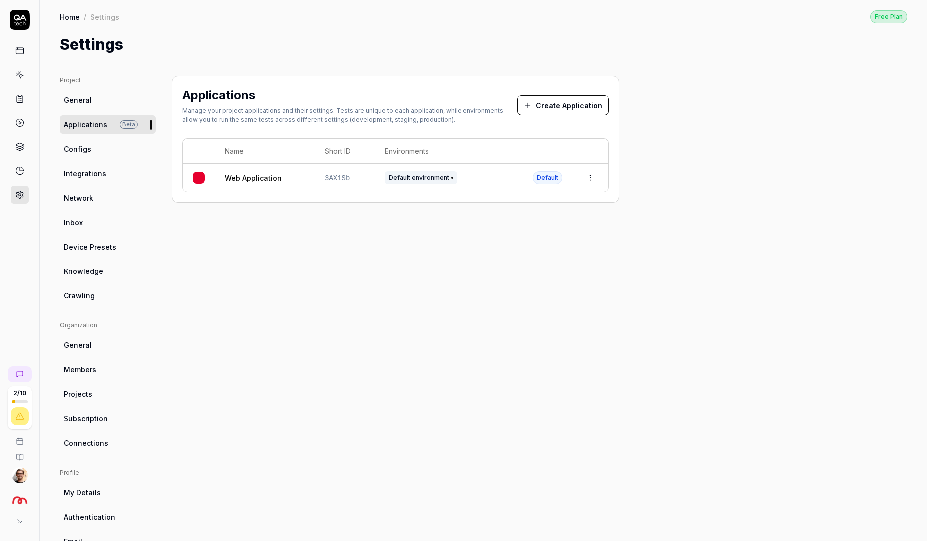
click at [264, 176] on link "Web Application" at bounding box center [253, 178] width 57 height 10
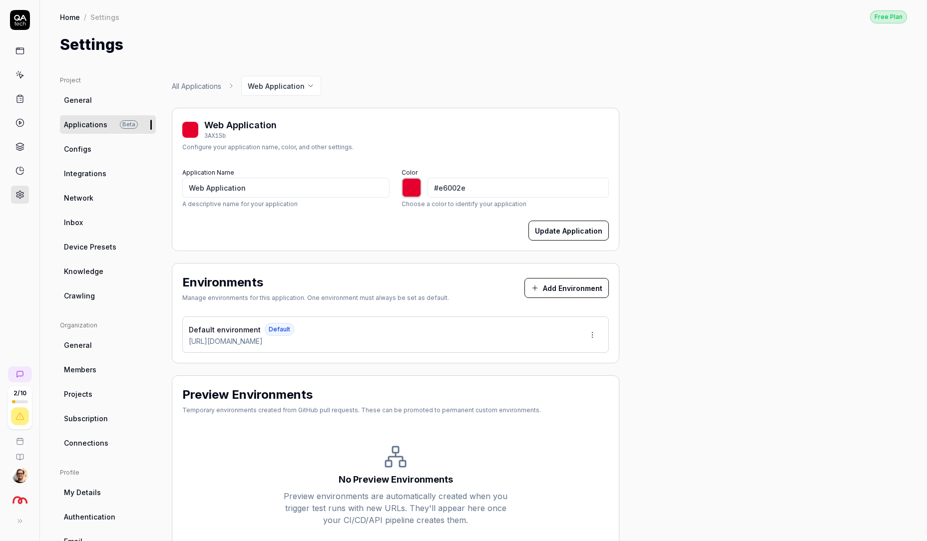
click at [98, 299] on link "Crawling" at bounding box center [108, 296] width 96 height 18
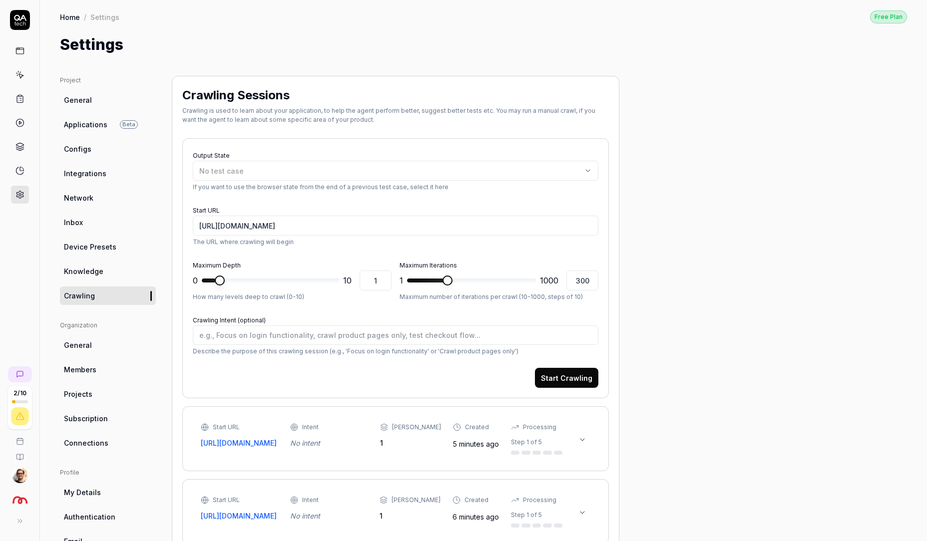
click at [585, 382] on button "Start Crawling" at bounding box center [566, 378] width 63 height 20
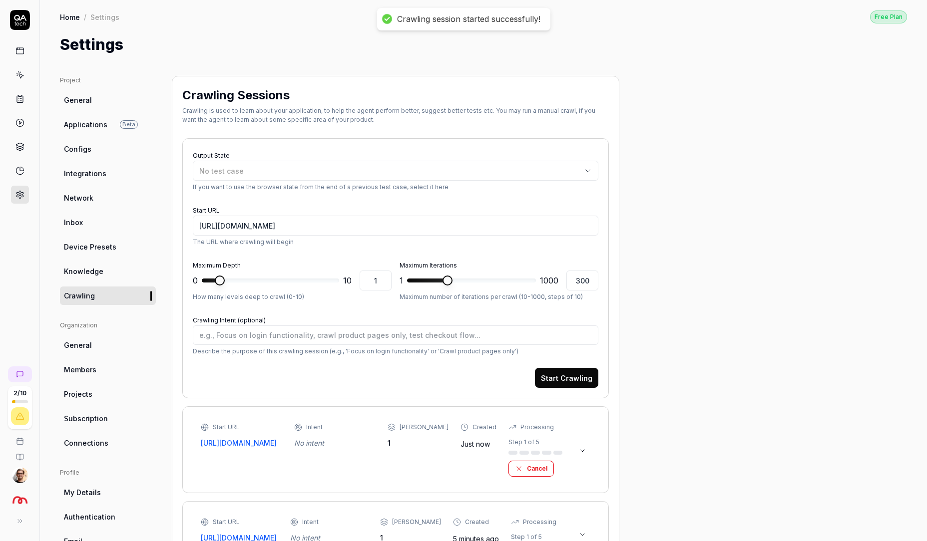
type textarea "*"
click at [21, 76] on icon at bounding box center [19, 74] width 9 height 9
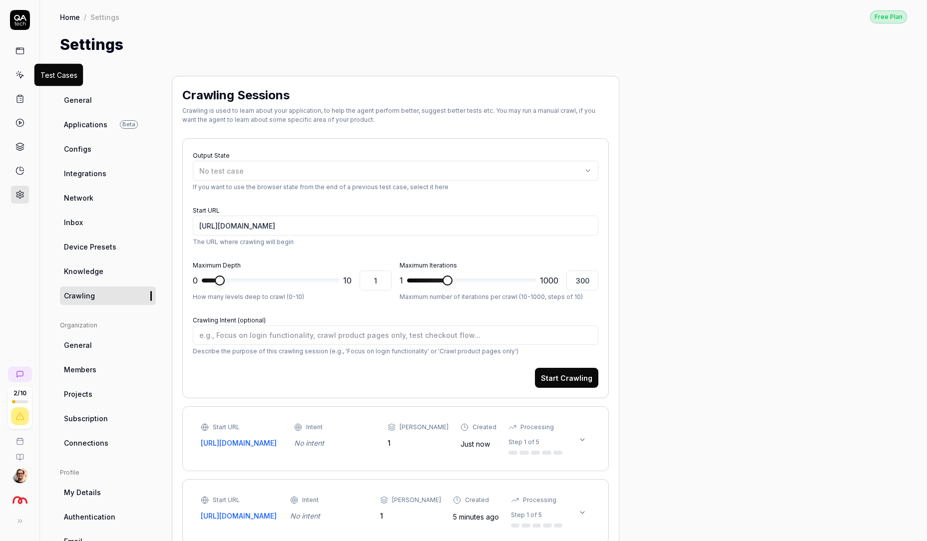
type textarea "*"
click at [577, 446] on button at bounding box center [582, 440] width 16 height 16
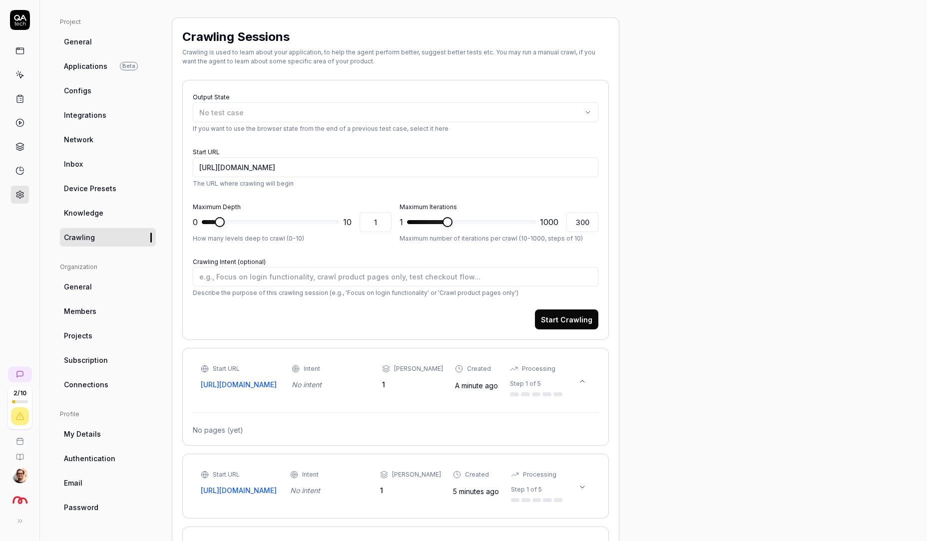
scroll to position [118, 0]
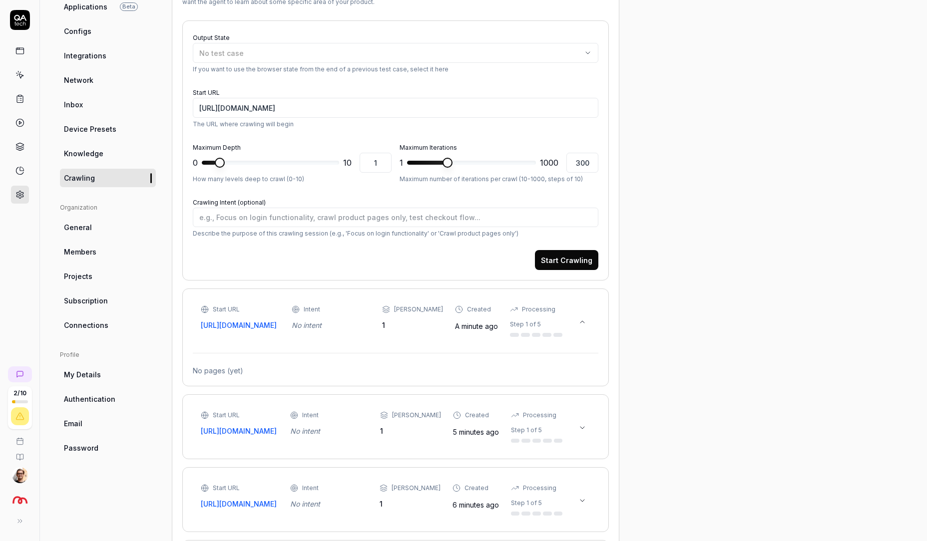
type textarea "*"
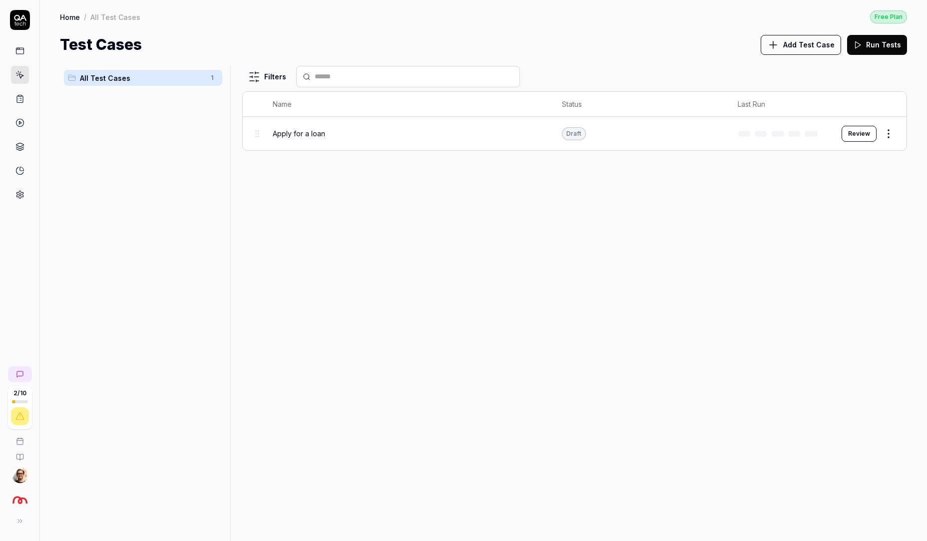
click at [862, 135] on button "Review" at bounding box center [858, 134] width 35 height 16
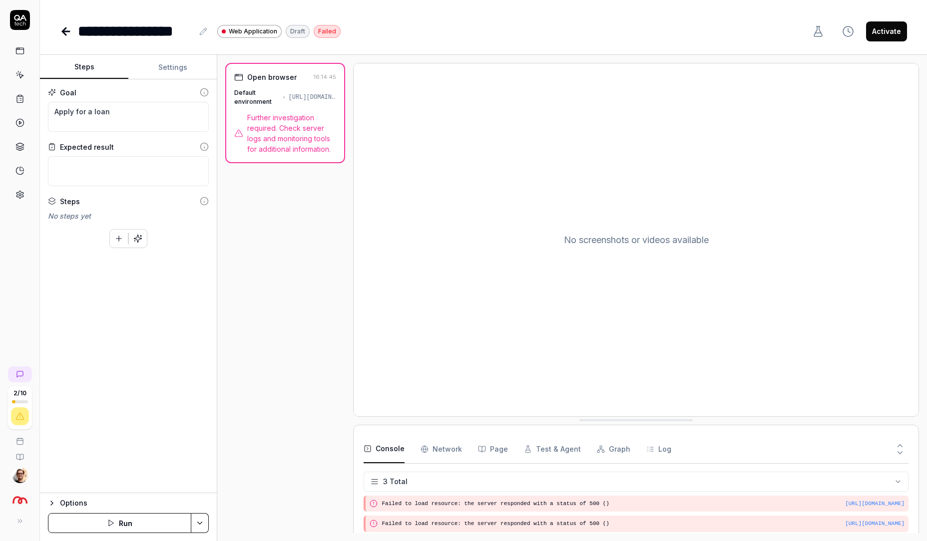
click at [141, 523] on button "Run" at bounding box center [119, 523] width 143 height 20
type textarea "*"
click at [281, 140] on span "Further investigation required. Check server logs and monitoring tools for addi…" at bounding box center [291, 133] width 89 height 42
click at [135, 521] on button "Run" at bounding box center [119, 523] width 143 height 20
type textarea "*"
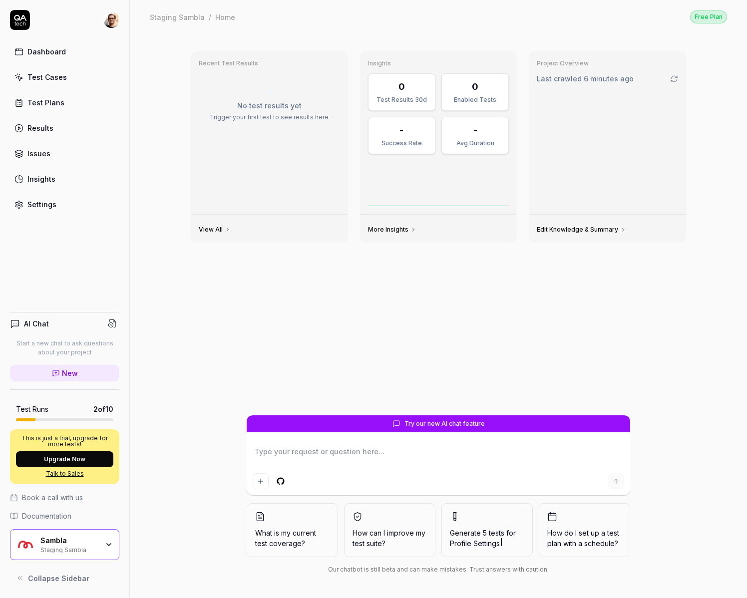
click at [65, 45] on link "Dashboard" at bounding box center [64, 51] width 109 height 19
type textarea "*"
click at [55, 81] on div "Test Cases" at bounding box center [46, 77] width 39 height 10
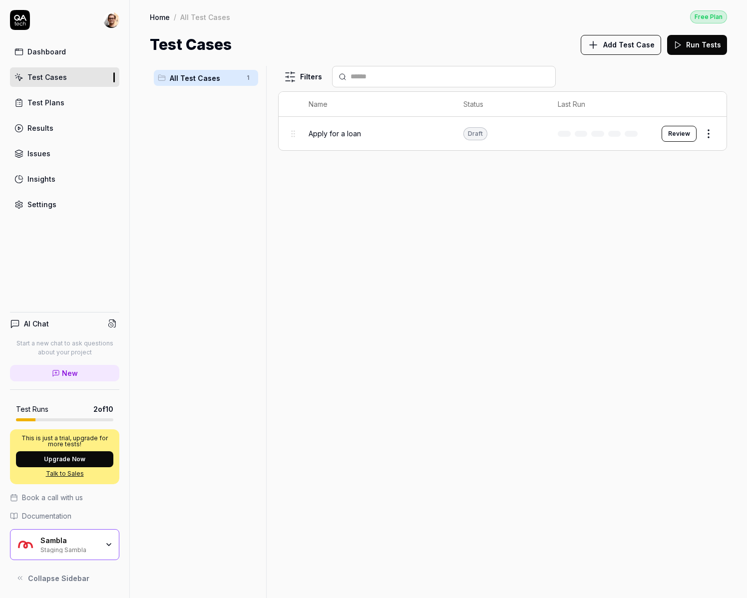
click at [643, 44] on span "Add Test Case" at bounding box center [628, 44] width 51 height 10
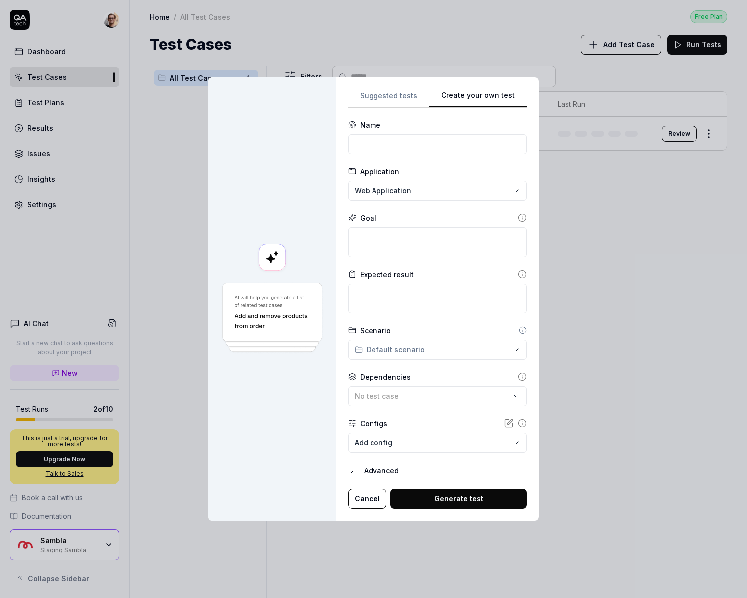
click at [530, 187] on div "**********" at bounding box center [437, 298] width 203 height 443
click at [416, 136] on input at bounding box center [437, 144] width 179 height 20
type input "Sign in"
click at [386, 234] on textarea at bounding box center [437, 242] width 179 height 30
type textarea "*"
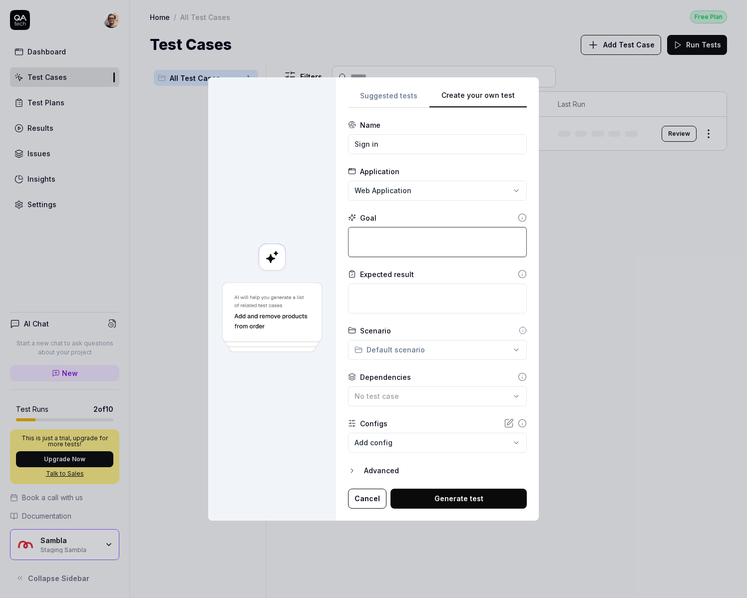
type textarea "s"
type textarea "*"
type textarea "si"
type textarea "*"
type textarea "sig"
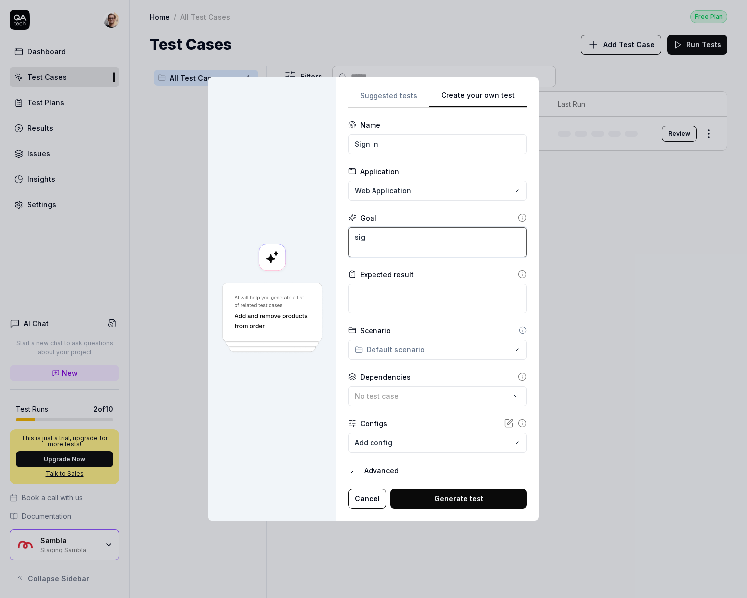
type textarea "*"
type textarea "sign"
type textarea "*"
type textarea "sign"
type textarea "*"
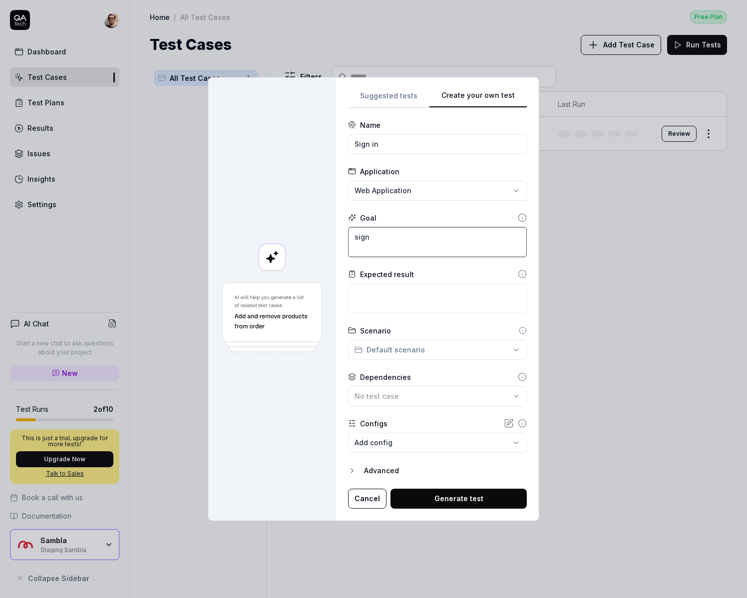
type textarea "sign i"
type textarea "*"
type textarea "sign in"
type textarea "*"
type textarea "sign in"
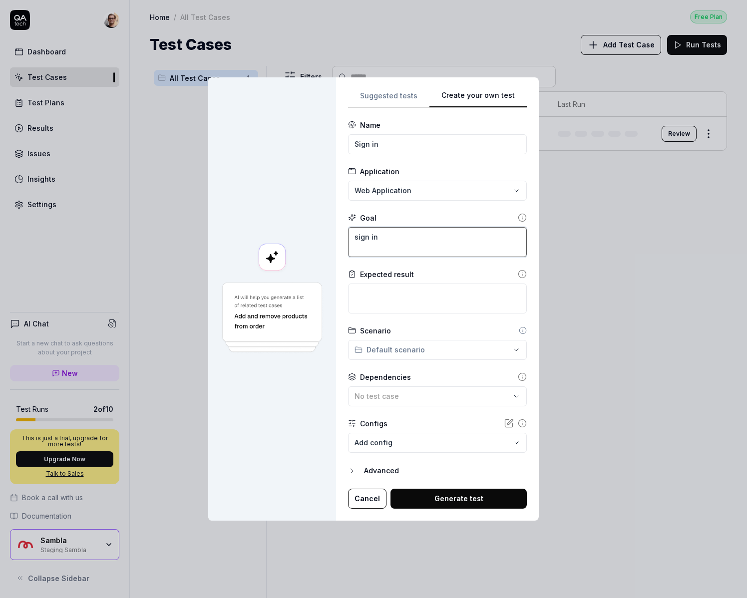
type textarea "*"
type textarea "sign in u"
type textarea "*"
type textarea "sign in [GEOGRAPHIC_DATA]"
type textarea "*"
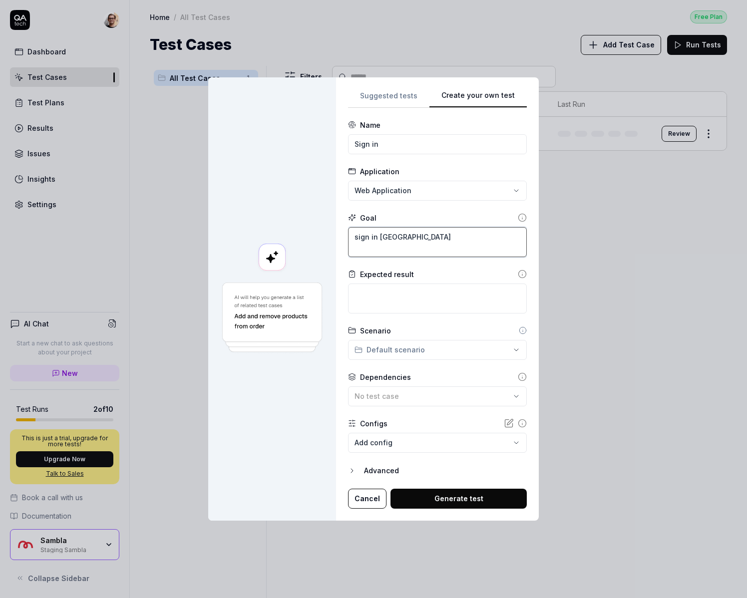
type textarea "sign in usi"
type textarea "*"
type textarea "sign in usin"
type textarea "*"
type textarea "sign in using"
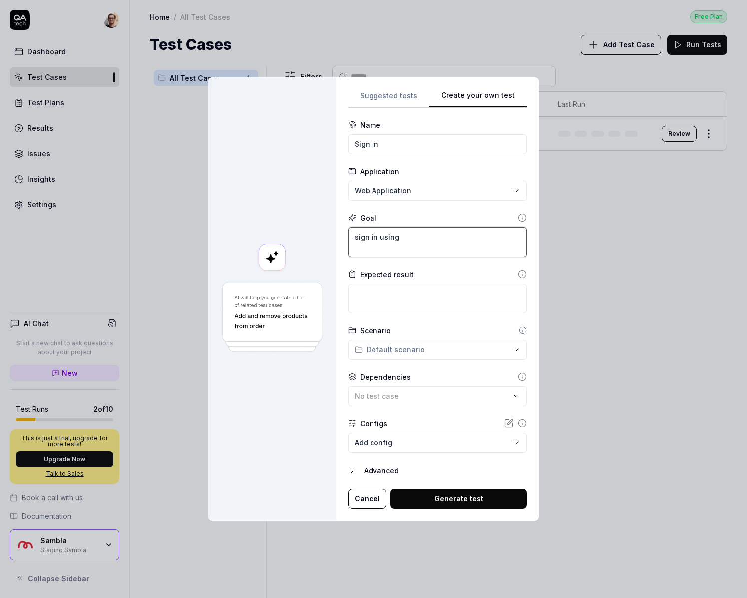
type textarea "*"
type textarea "sign in using"
type textarea "*"
type textarea "sign in using t"
type textarea "*"
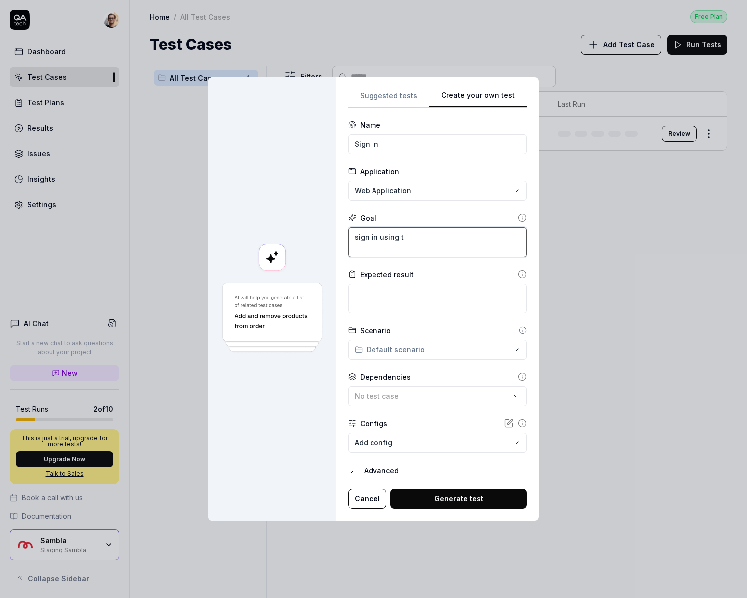
type textarea "sign in using th"
type textarea "*"
type textarea "sign in using the"
type textarea "*"
type textarea "sign in using the"
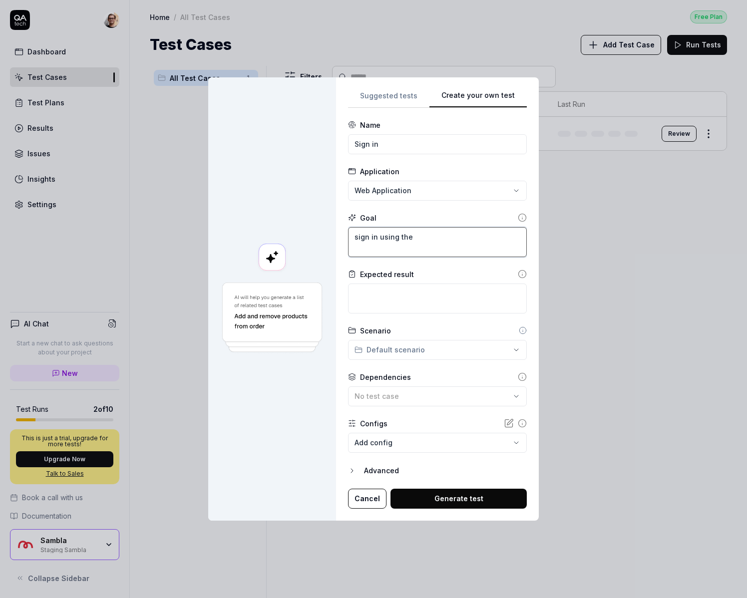
type textarea "*"
type textarea "sign in using the p"
type textarea "*"
type textarea "sign in using the pw"
type textarea "*"
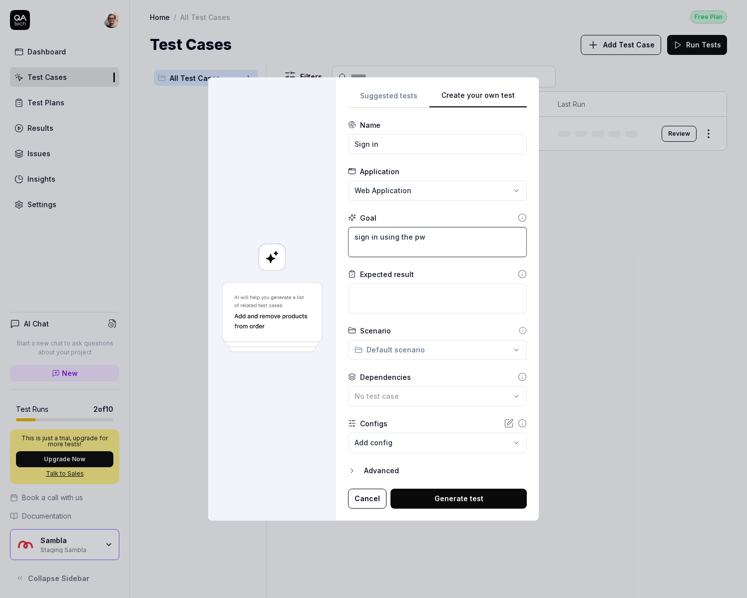
type textarea "sign in using the pw"
paste textarea "staging"
type textarea "*"
type textarea "sign in using the pw staging"
type textarea "*"
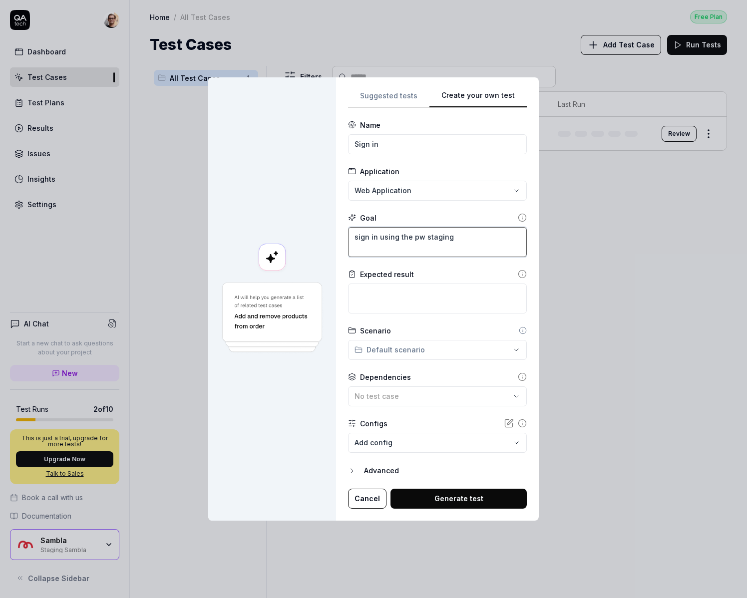
type textarea "sign in using the pw"
type textarea "*"
type textarea "sign in using the pw"
type textarea "*"
type textarea "sign in using the pa"
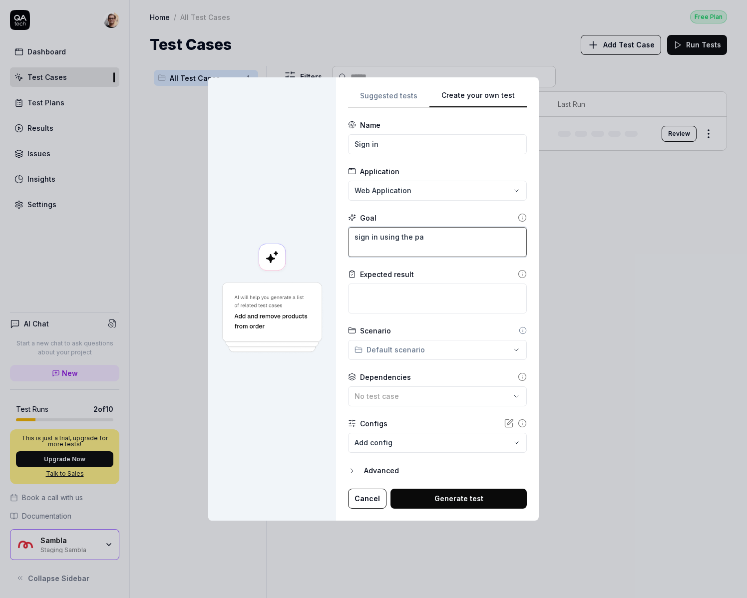
type textarea "*"
type textarea "sign in using the pas"
type textarea "*"
type textarea "sign in using the pass"
type textarea "*"
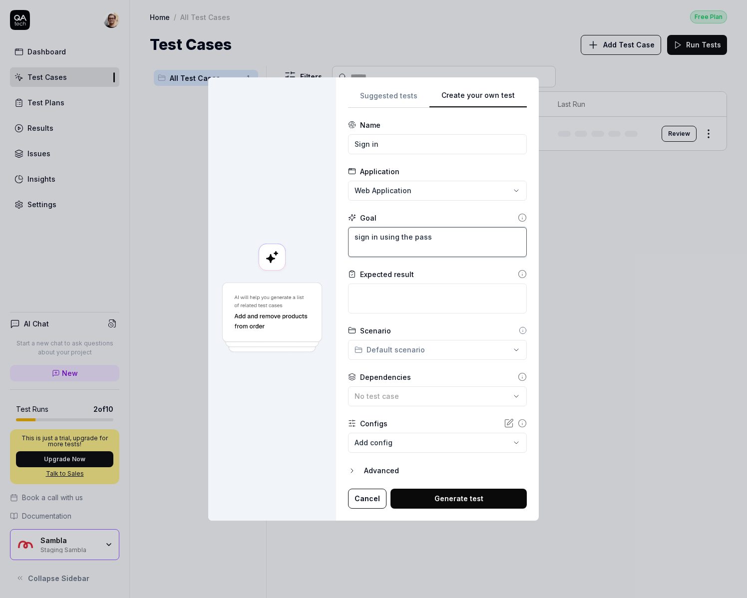
type textarea "sign in using the passw"
type textarea "*"
type textarea "sign in using the passwo"
type textarea "*"
type textarea "sign in using the passwor"
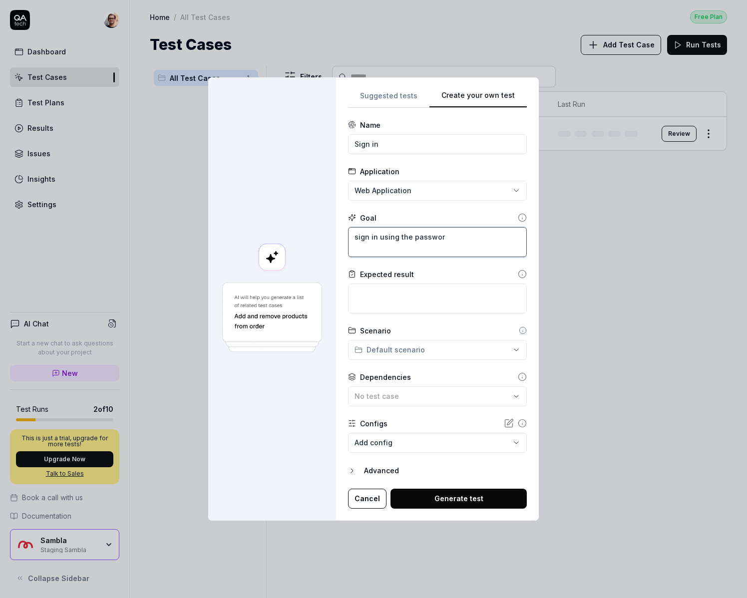
type textarea "*"
type textarea "sign in using the password"
type textarea "*"
type textarea "sign in using the password"
paste textarea "staging"
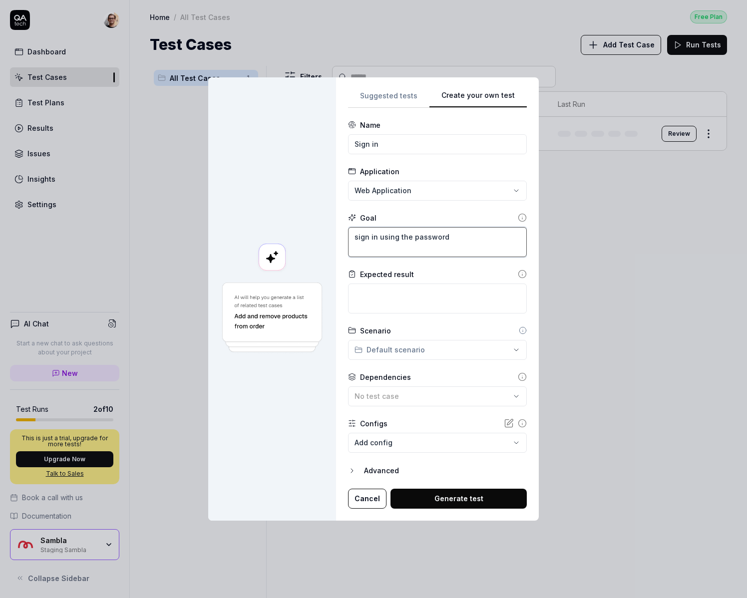
type textarea "*"
type textarea "sign in using the password staging"
click at [477, 497] on button "Generate test" at bounding box center [458, 499] width 136 height 20
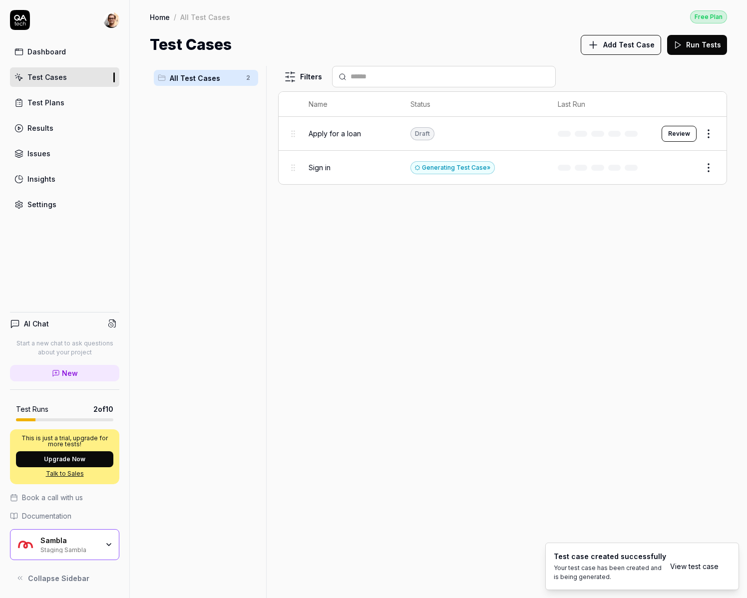
click at [681, 165] on button "Edit" at bounding box center [684, 168] width 24 height 16
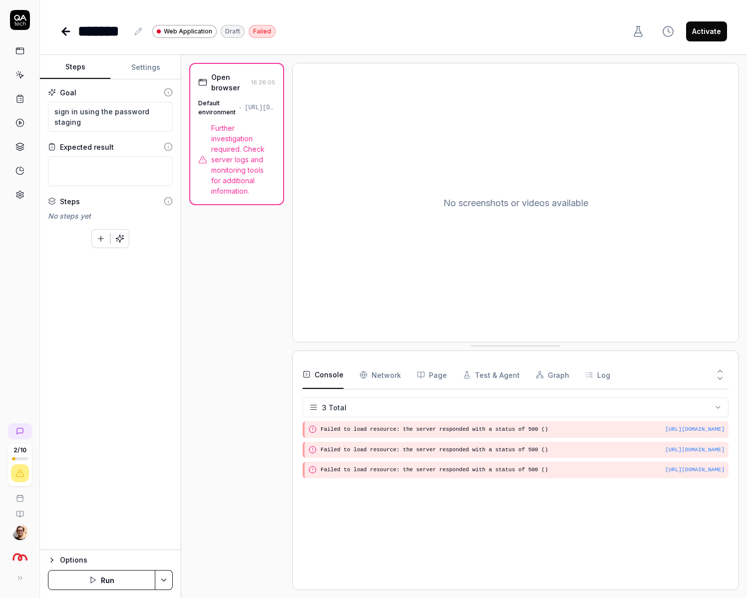
type textarea "*"
